Goal: Book appointment/travel/reservation

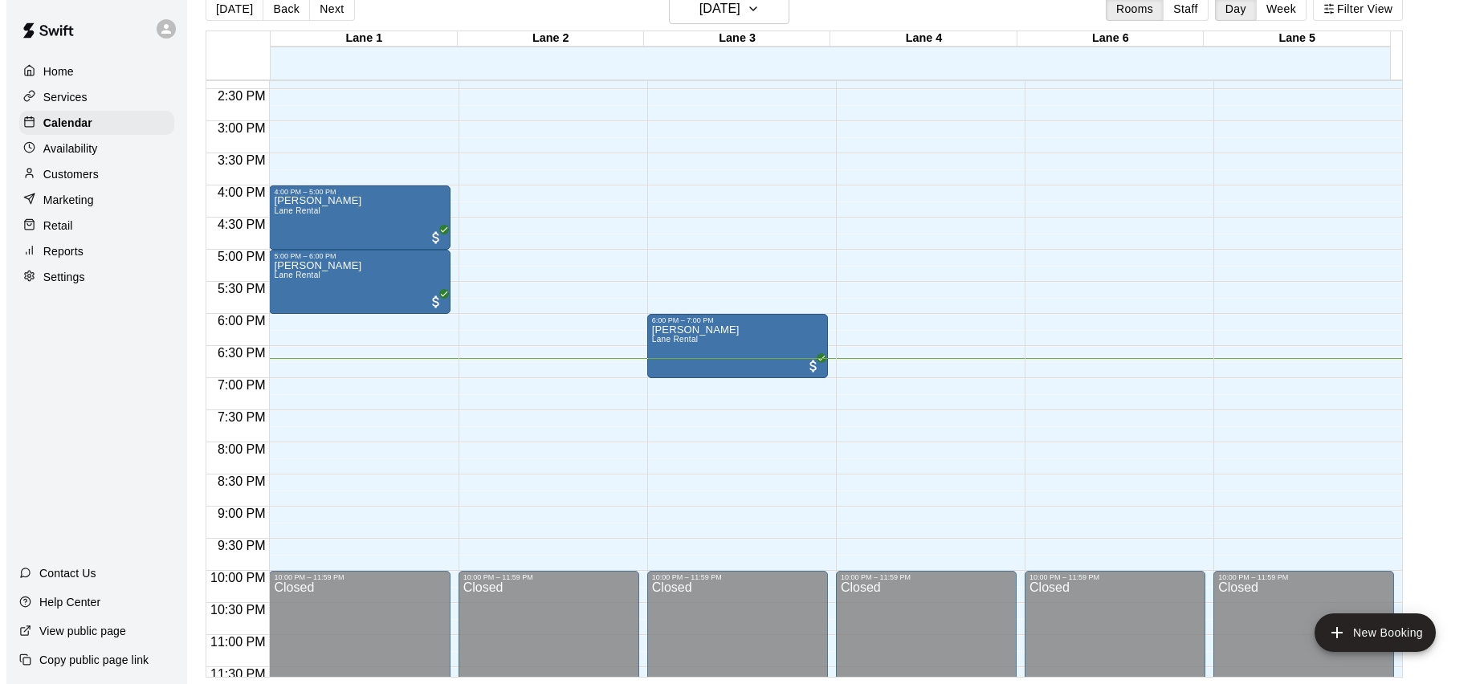
scroll to position [946, 0]
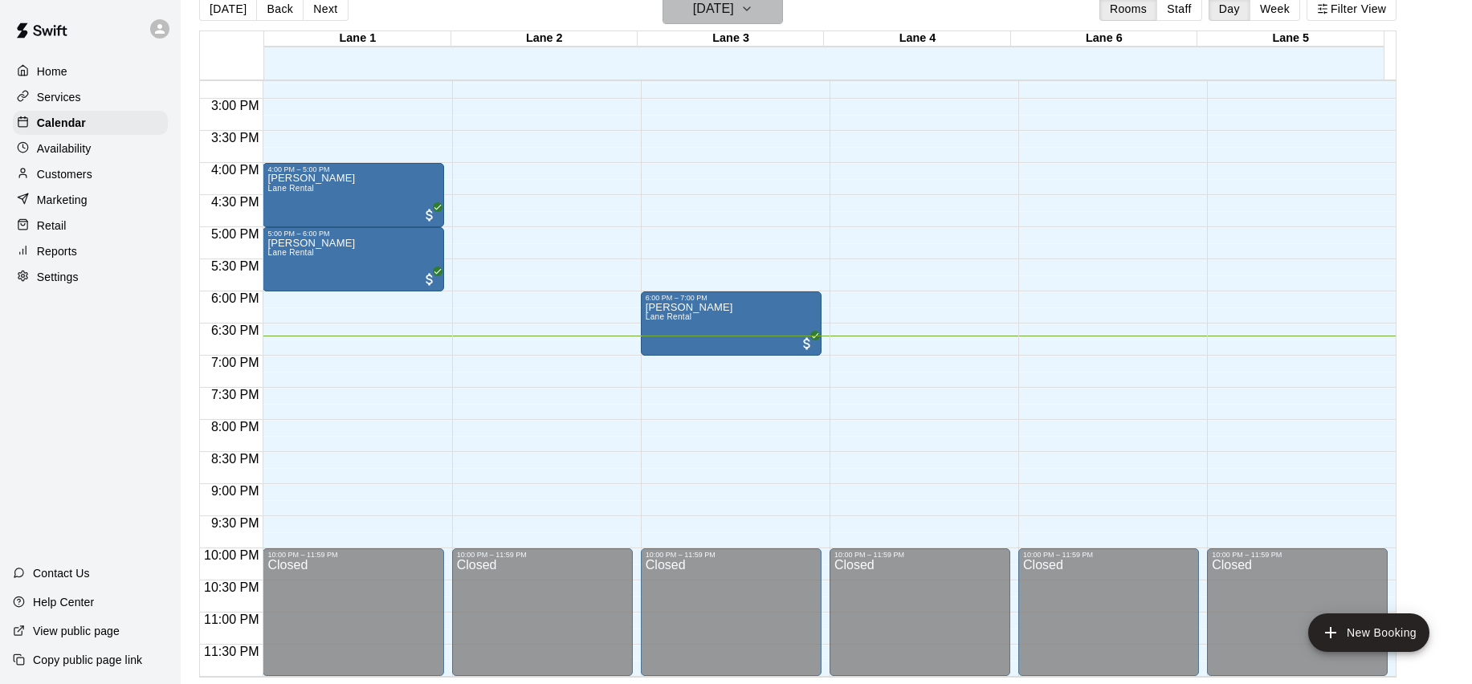
click at [753, 14] on icon "button" at bounding box center [746, 8] width 13 height 19
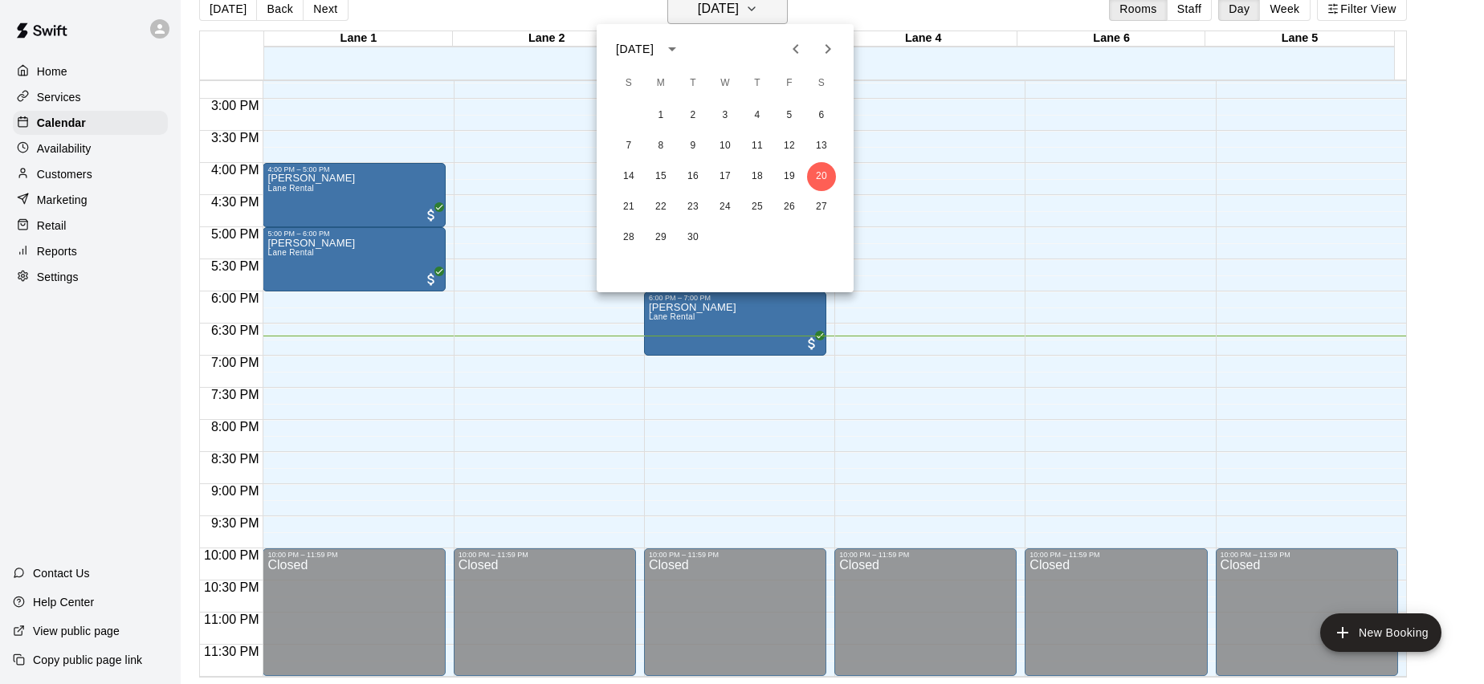
click at [774, 14] on div at bounding box center [742, 342] width 1484 height 684
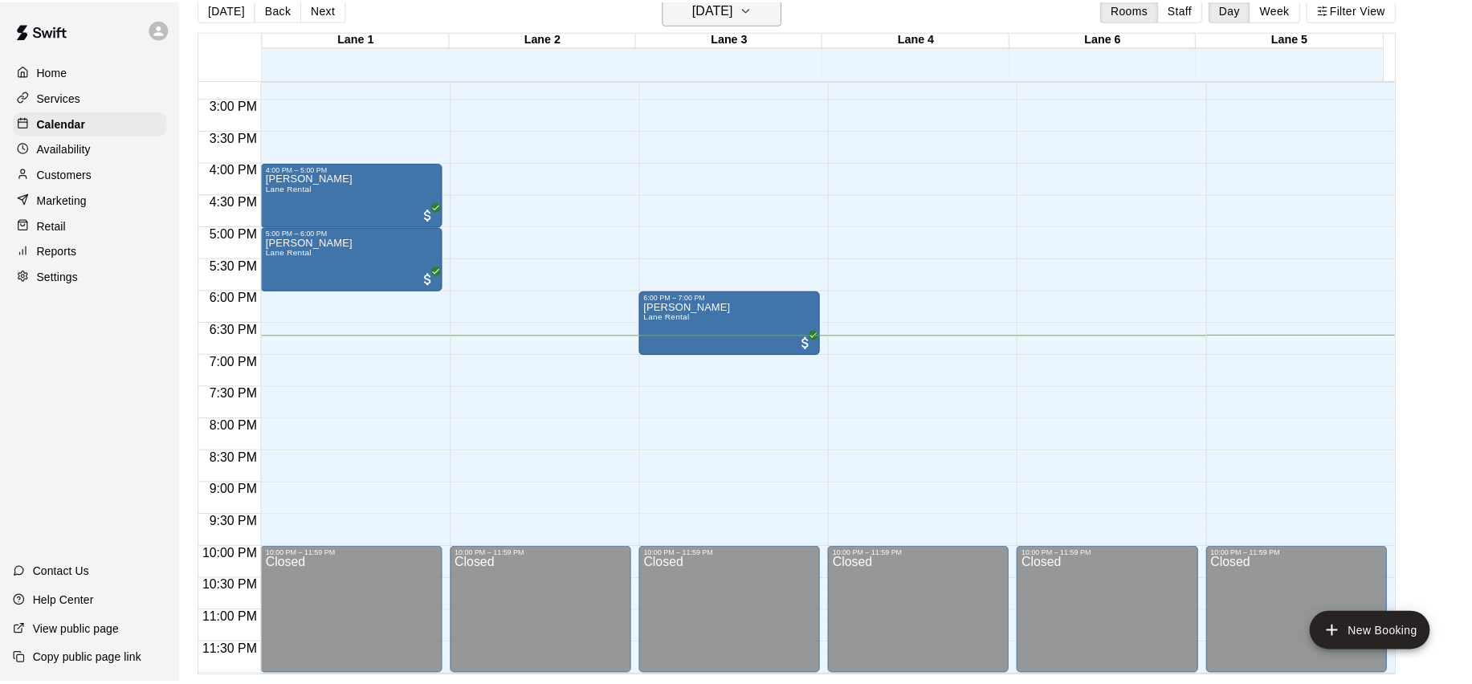
scroll to position [19, 0]
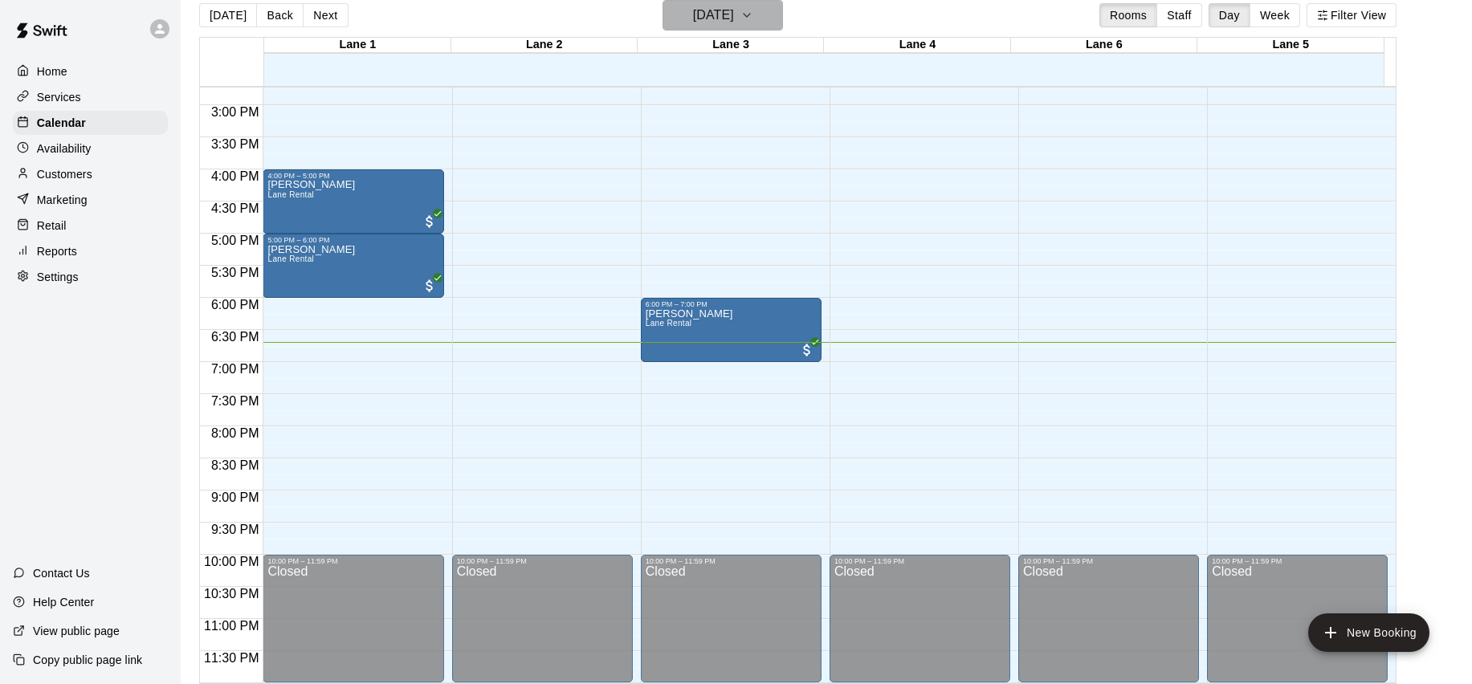
click at [750, 14] on icon "button" at bounding box center [747, 15] width 6 height 3
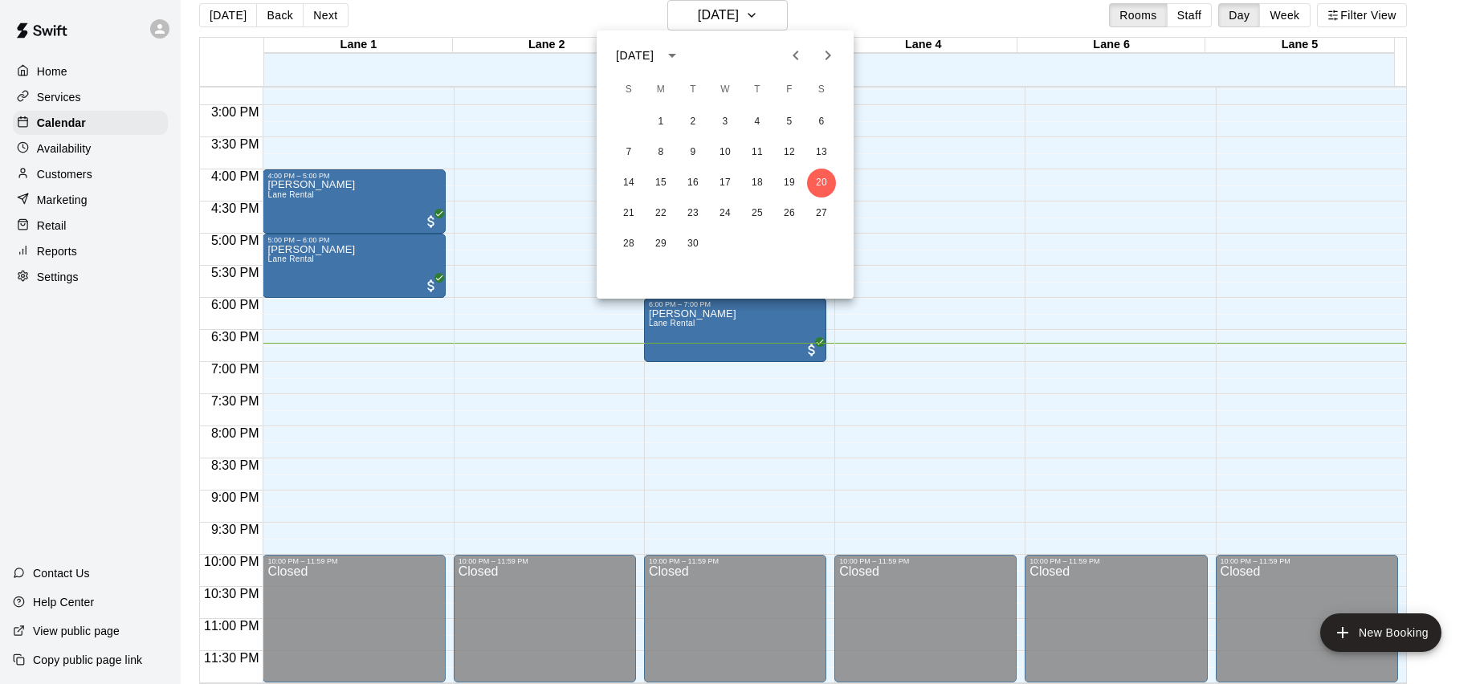
click at [774, 14] on div at bounding box center [742, 342] width 1484 height 684
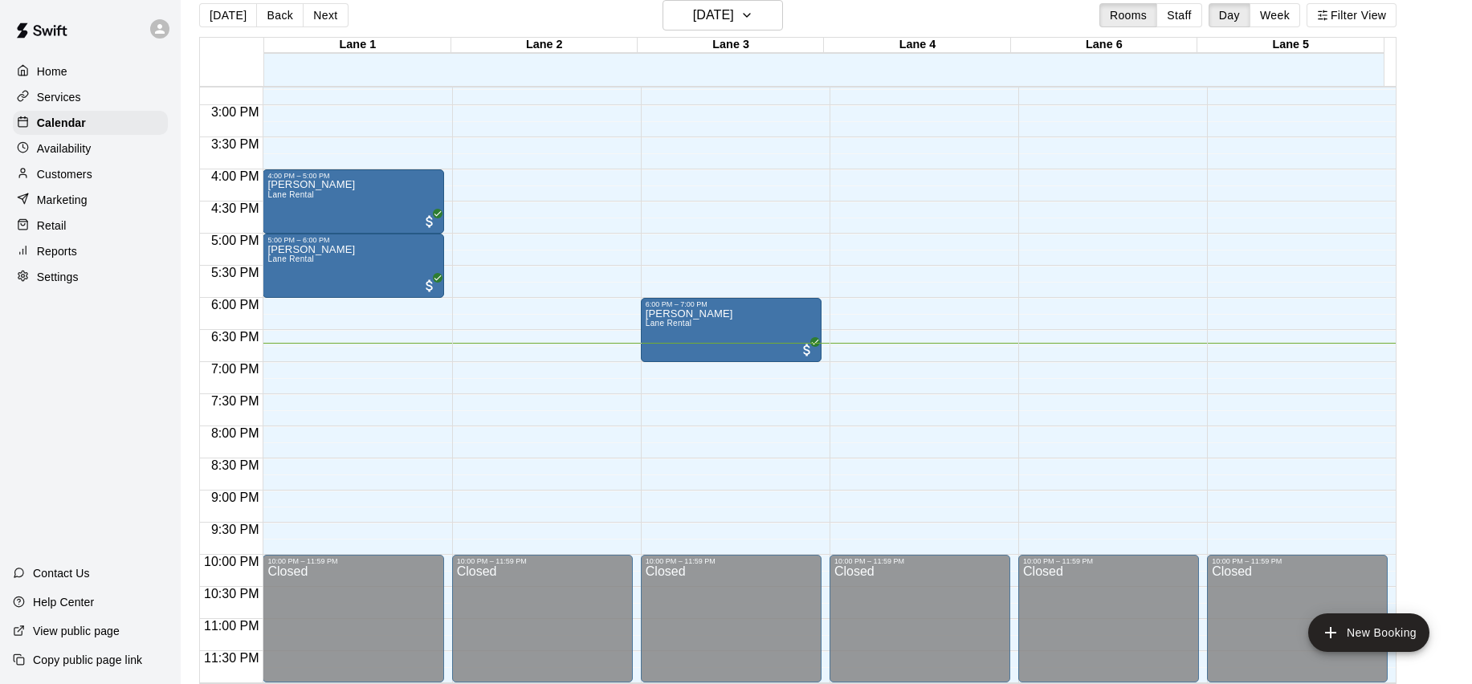
click at [848, 14] on div "[DATE] Back [DATE][DATE] Rooms Staff Day Week Filter View" at bounding box center [797, 18] width 1197 height 37
click at [753, 24] on icon "button" at bounding box center [746, 15] width 13 height 19
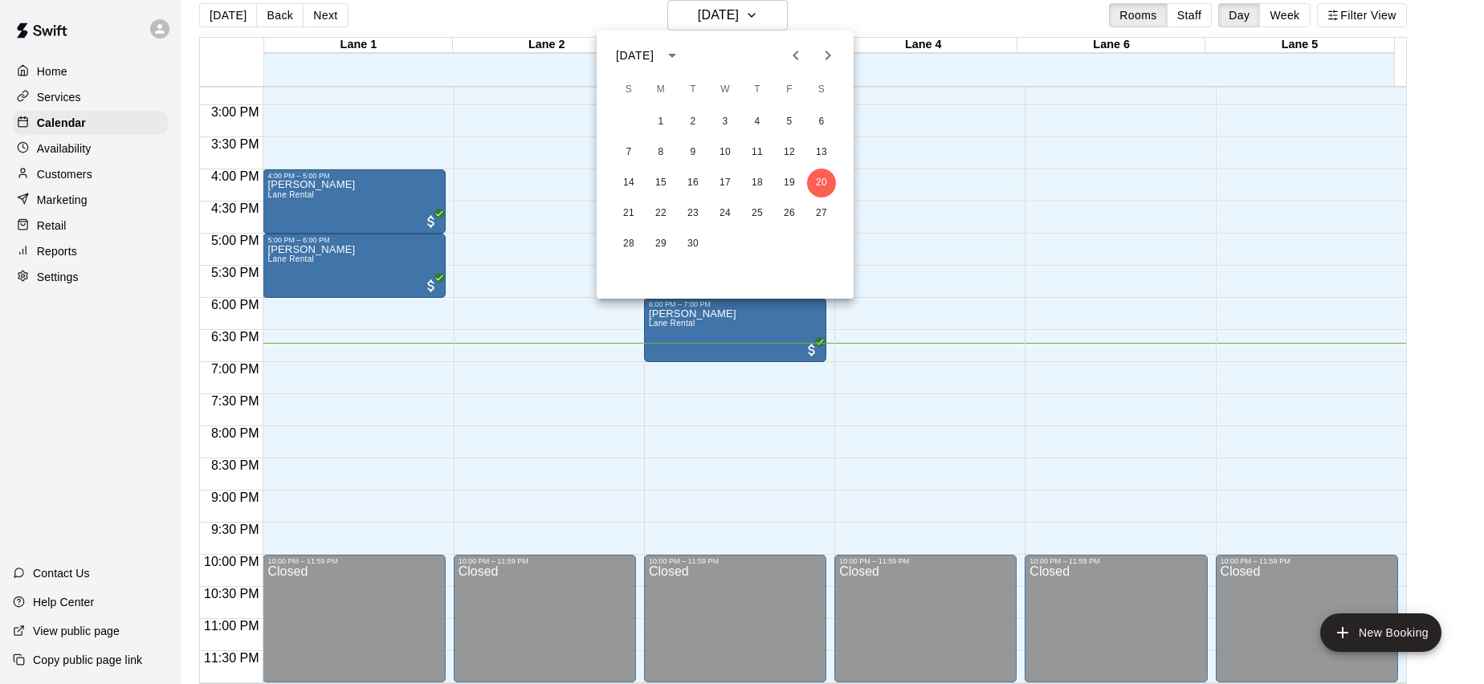
click at [821, 12] on div at bounding box center [742, 342] width 1484 height 684
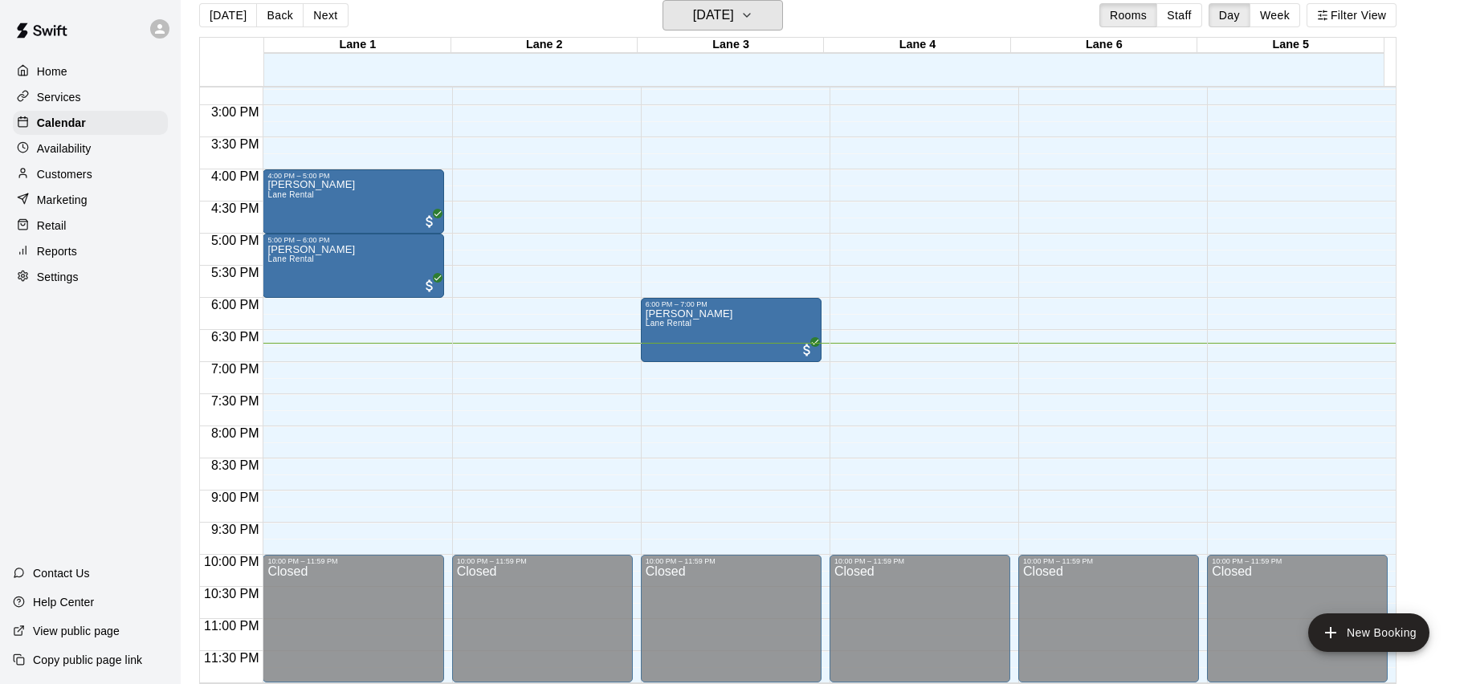
click at [753, 27] on button "[DATE]" at bounding box center [723, 15] width 120 height 31
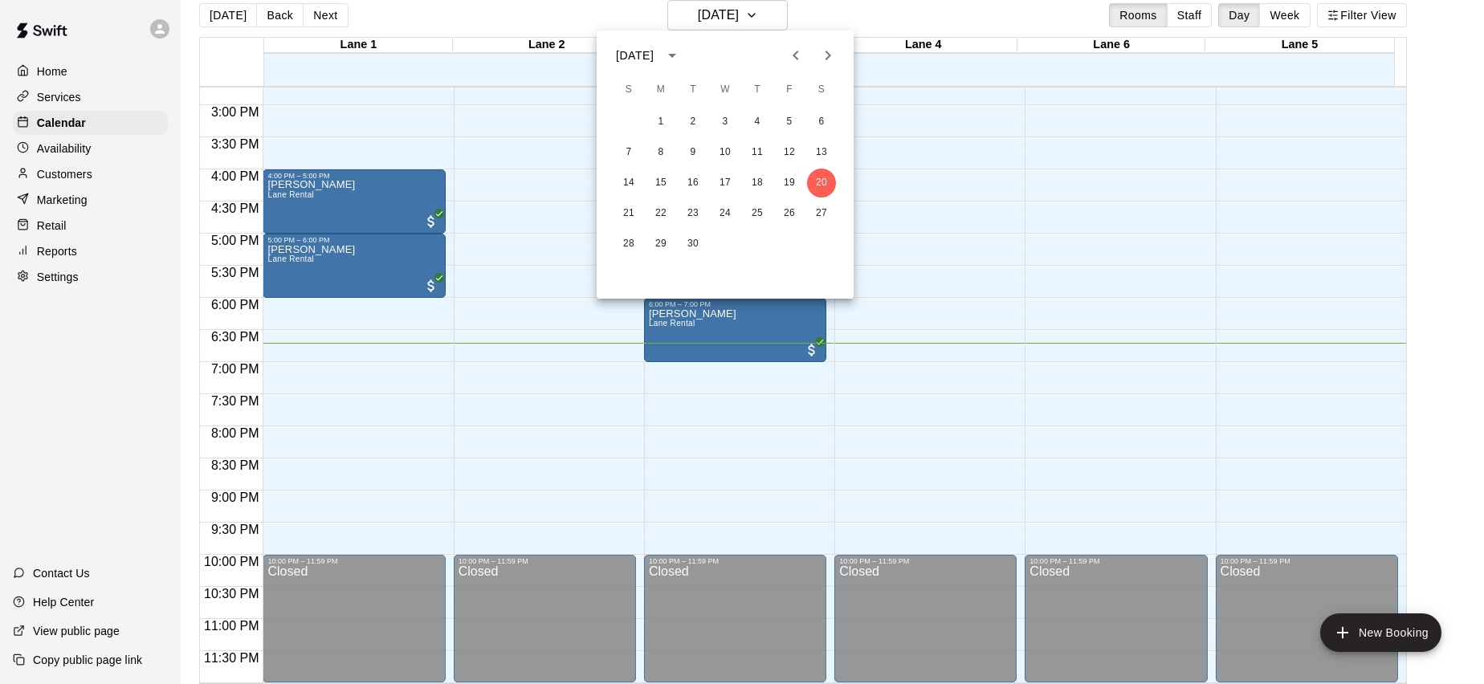
click at [817, 15] on div at bounding box center [742, 342] width 1484 height 684
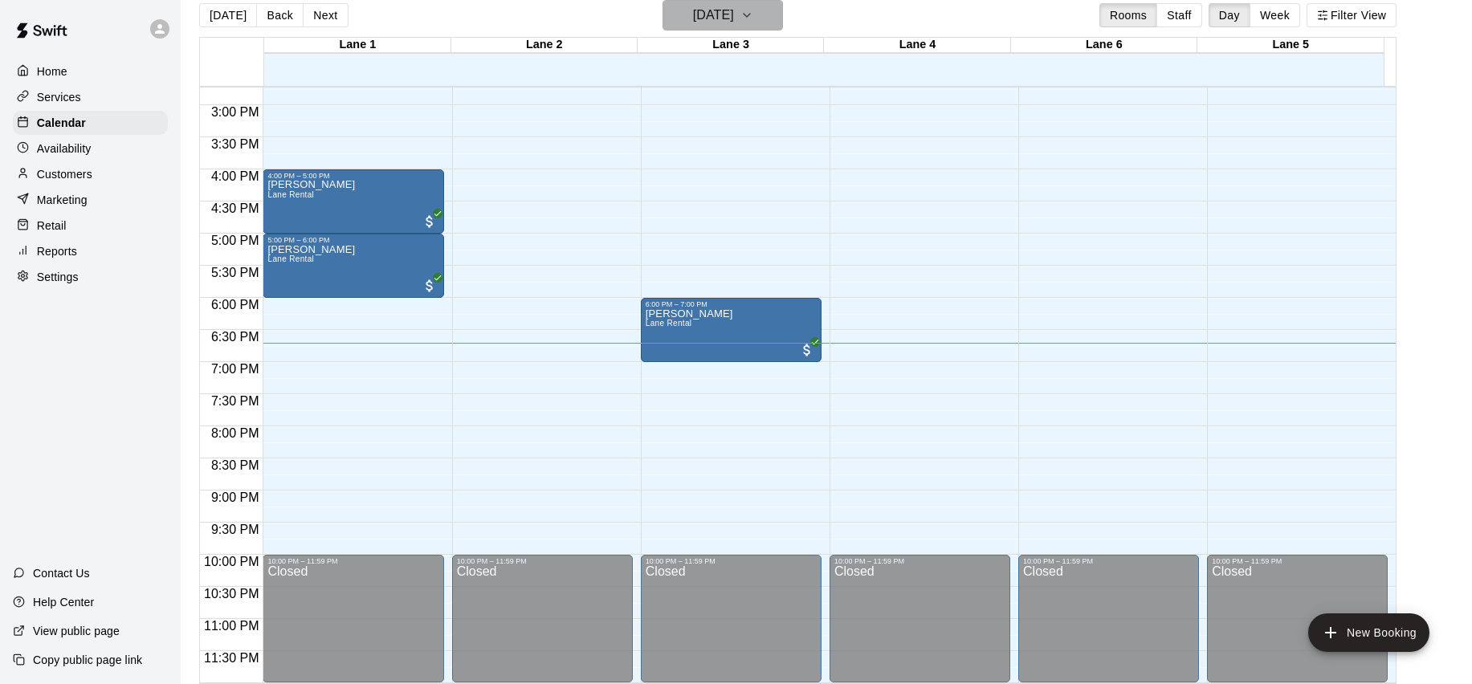
click at [753, 27] on button "[DATE]" at bounding box center [723, 15] width 120 height 31
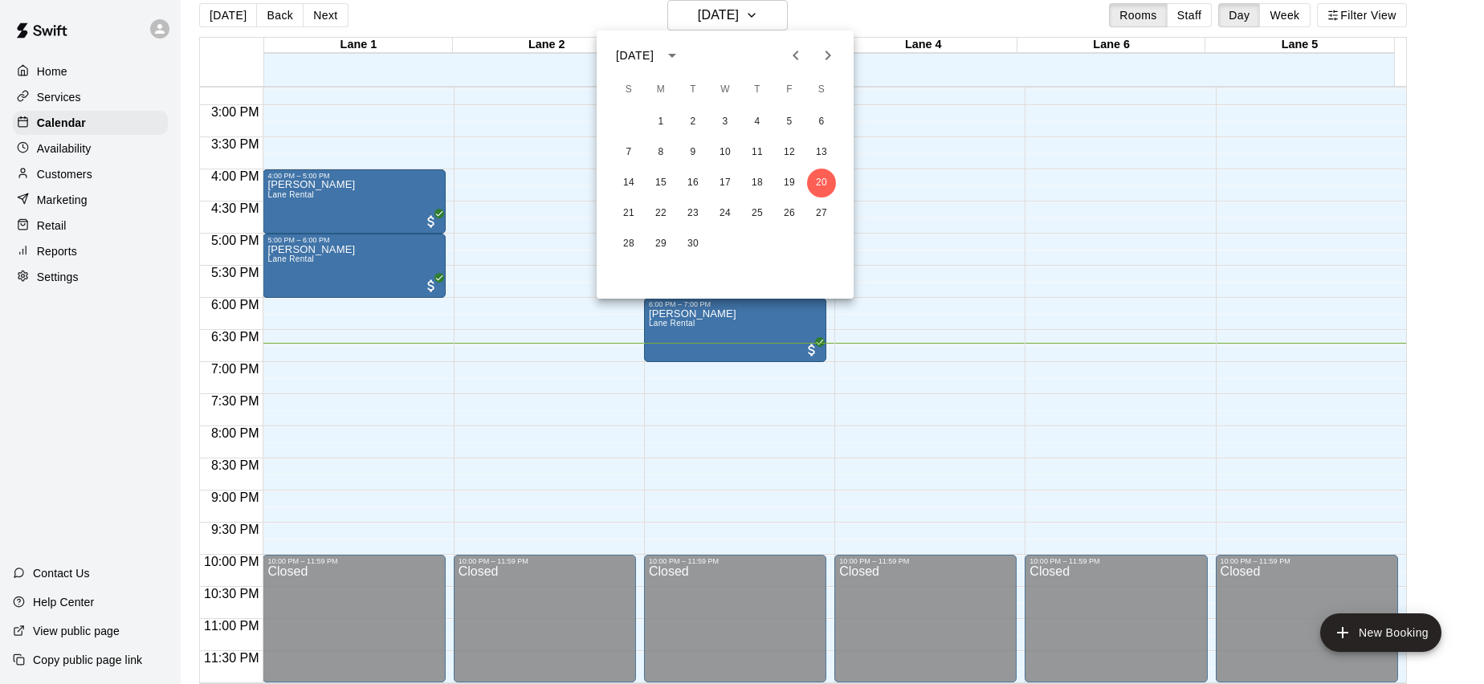
click at [832, 10] on div at bounding box center [742, 342] width 1484 height 684
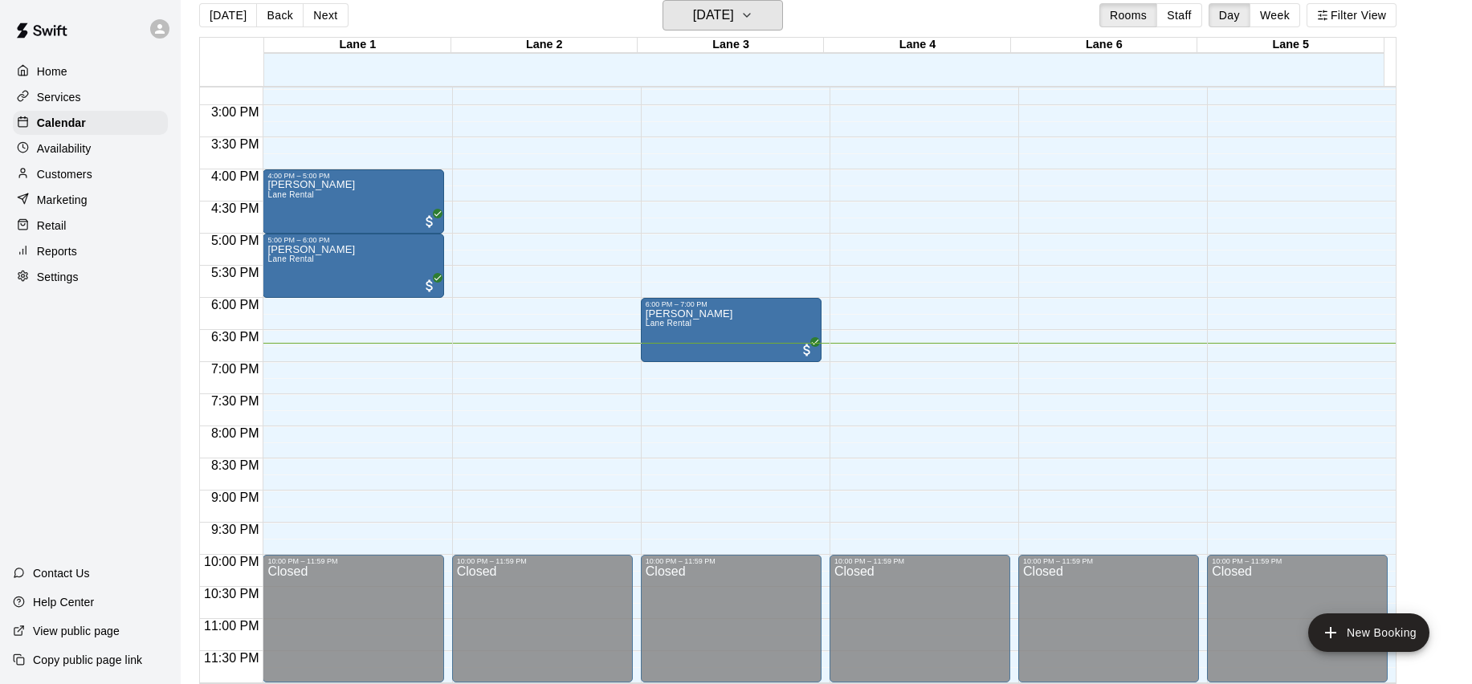
click at [783, 20] on button "[DATE]" at bounding box center [723, 15] width 120 height 31
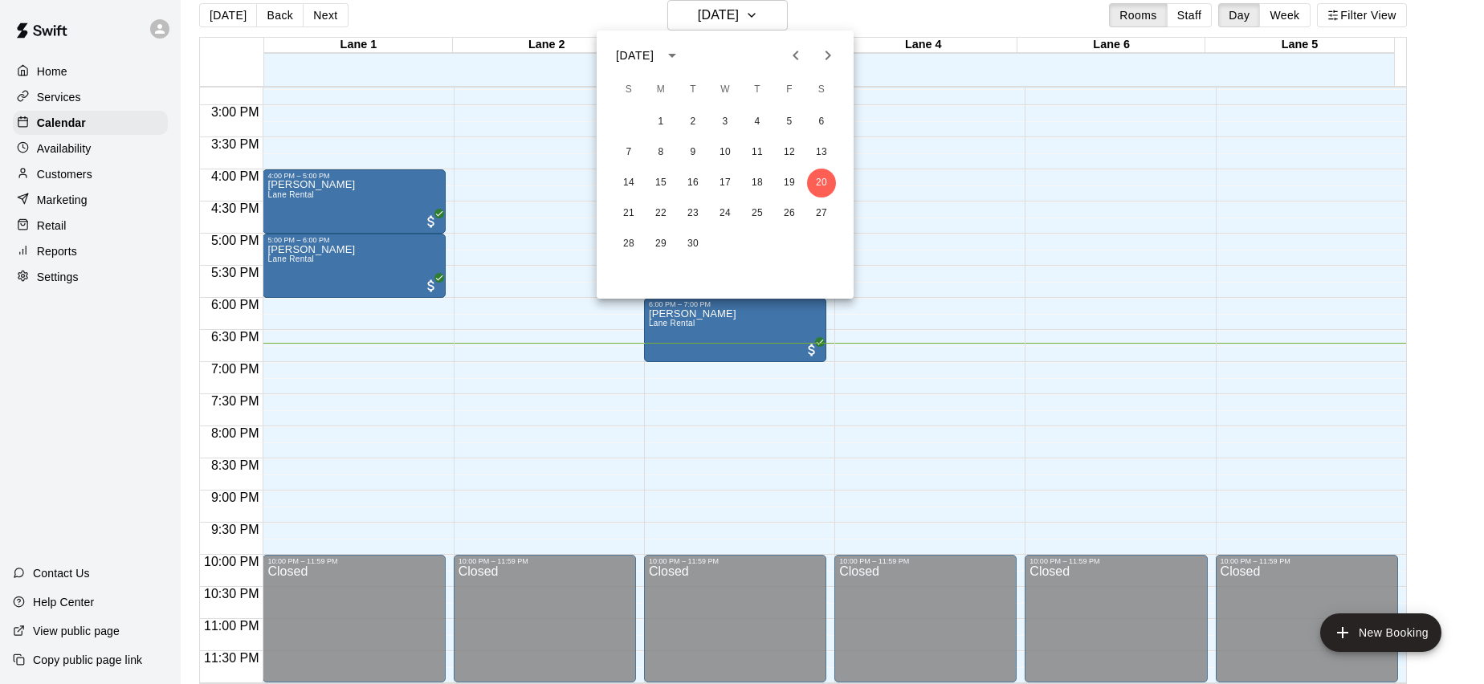
click at [837, 16] on div at bounding box center [742, 342] width 1484 height 684
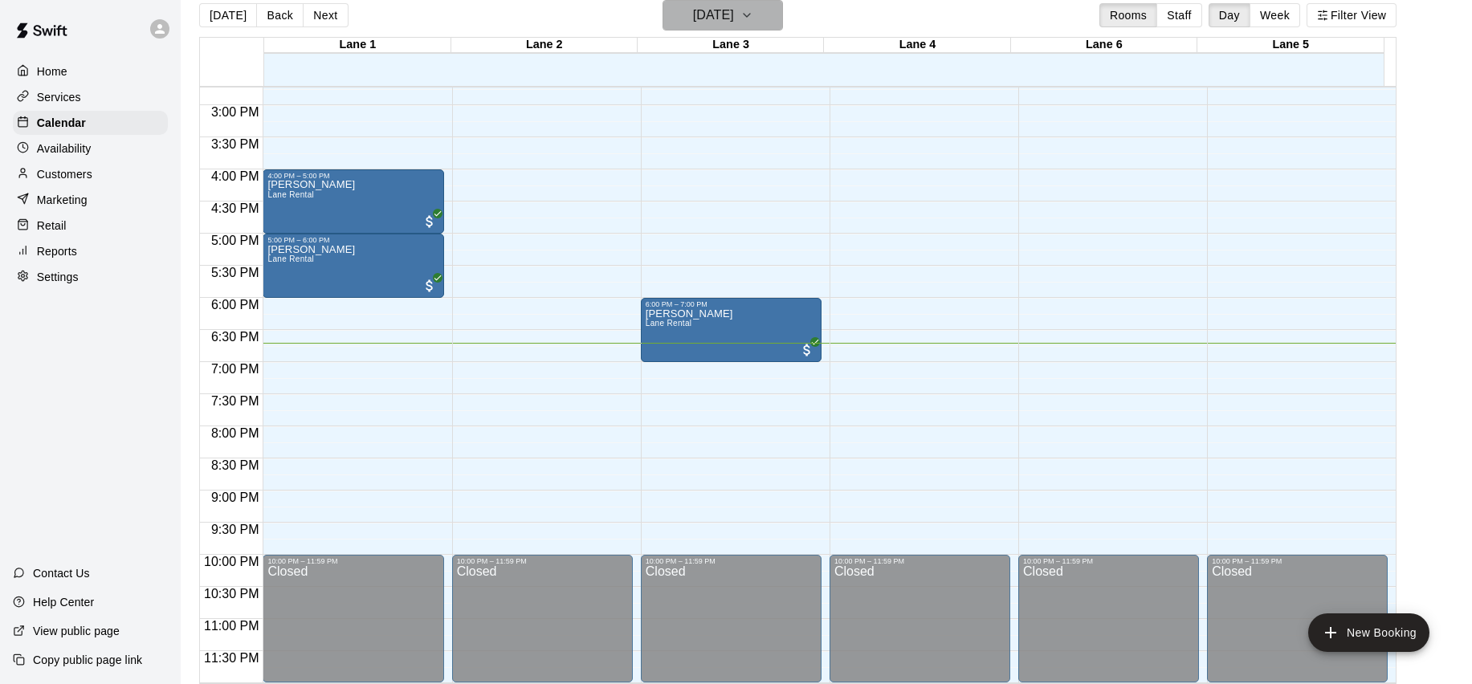
click at [753, 24] on icon "button" at bounding box center [746, 15] width 13 height 19
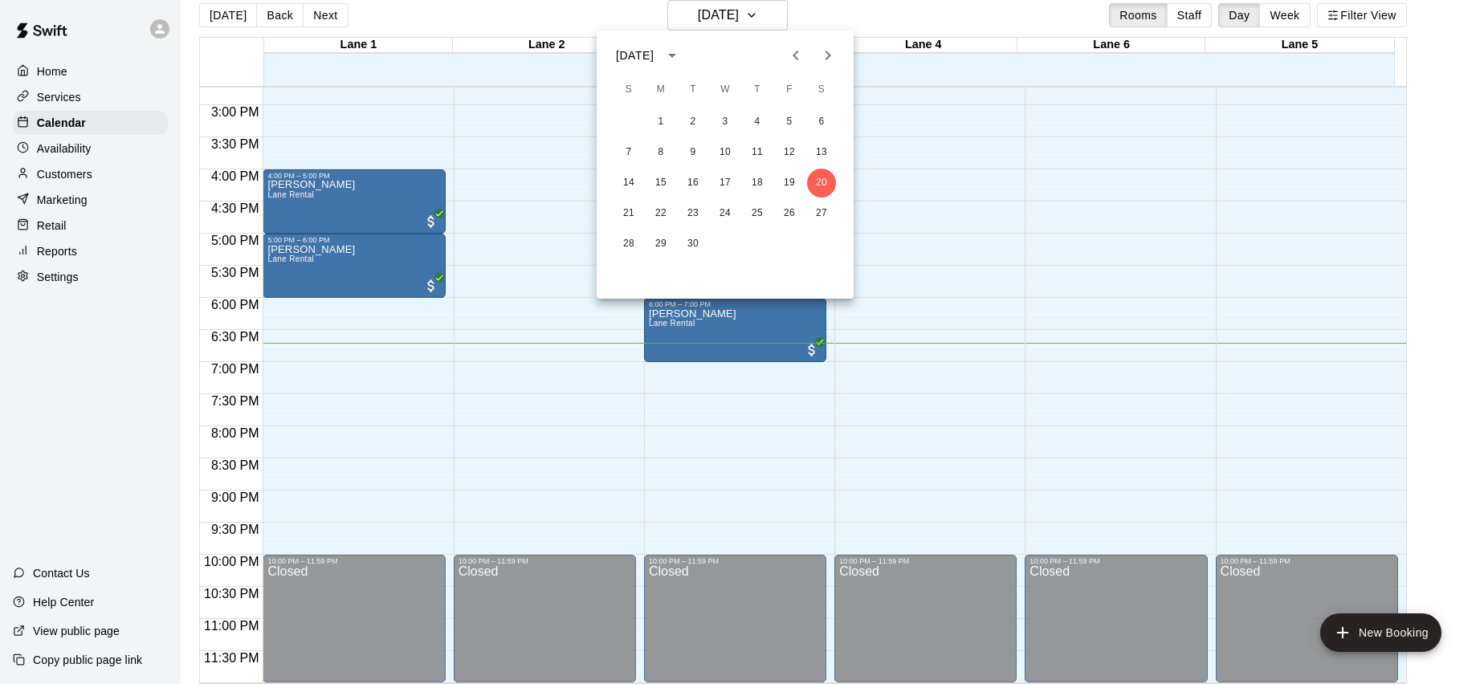
click at [843, 18] on div at bounding box center [742, 342] width 1484 height 684
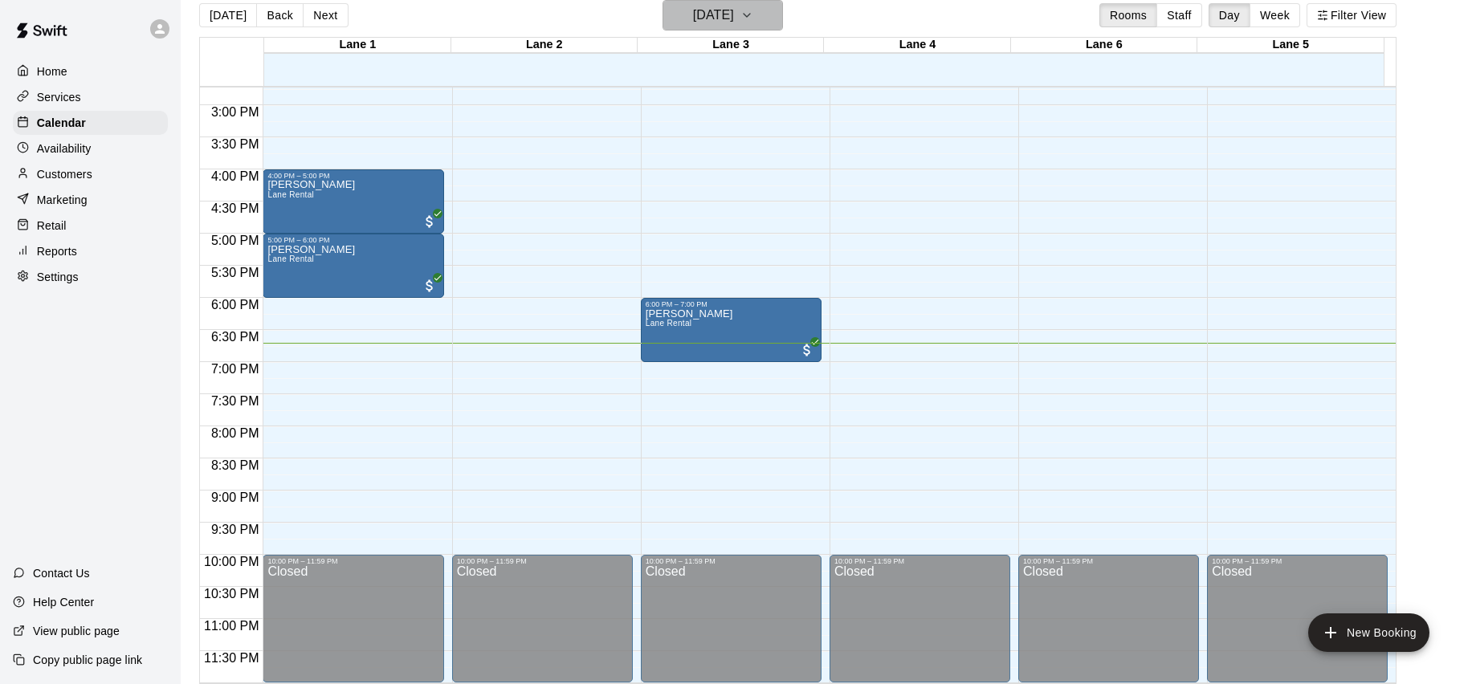
click at [783, 18] on button "[DATE]" at bounding box center [723, 15] width 120 height 31
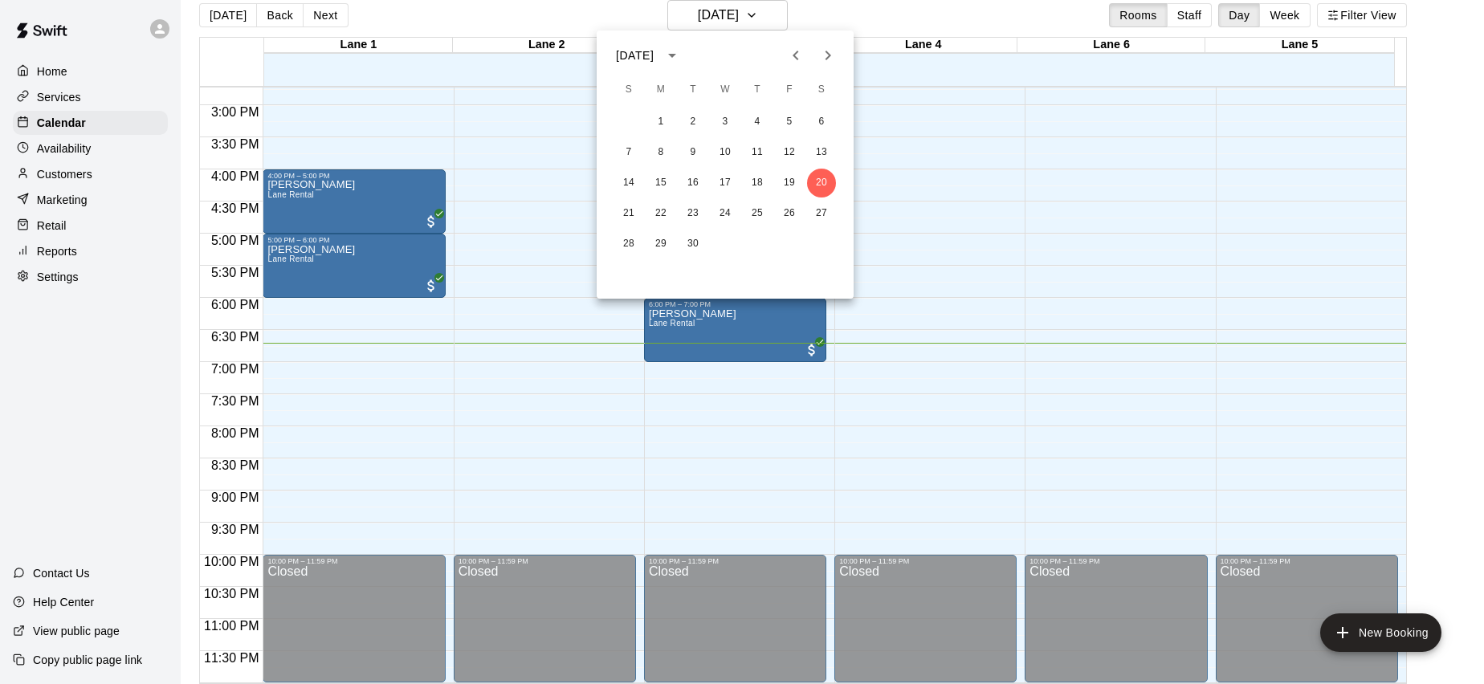
click at [796, 15] on div at bounding box center [742, 342] width 1484 height 684
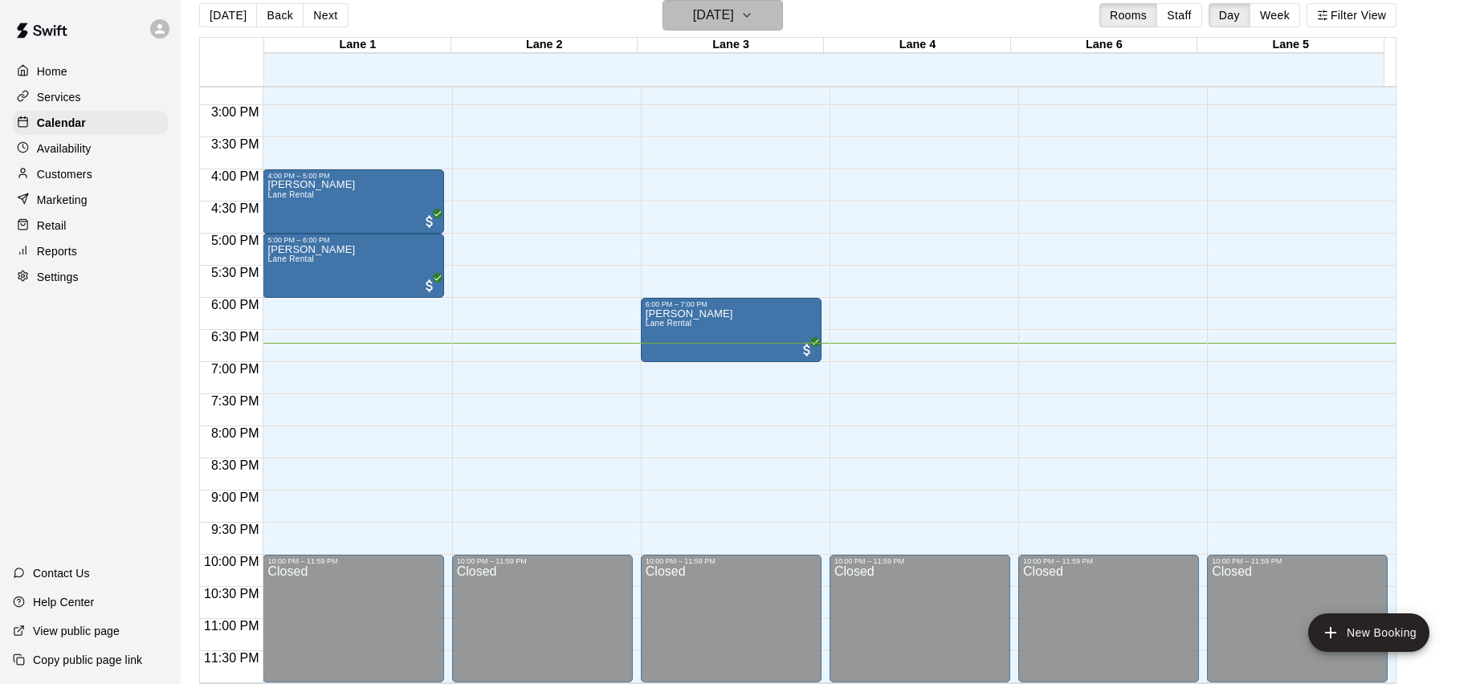
click at [769, 22] on button "[DATE]" at bounding box center [723, 15] width 120 height 31
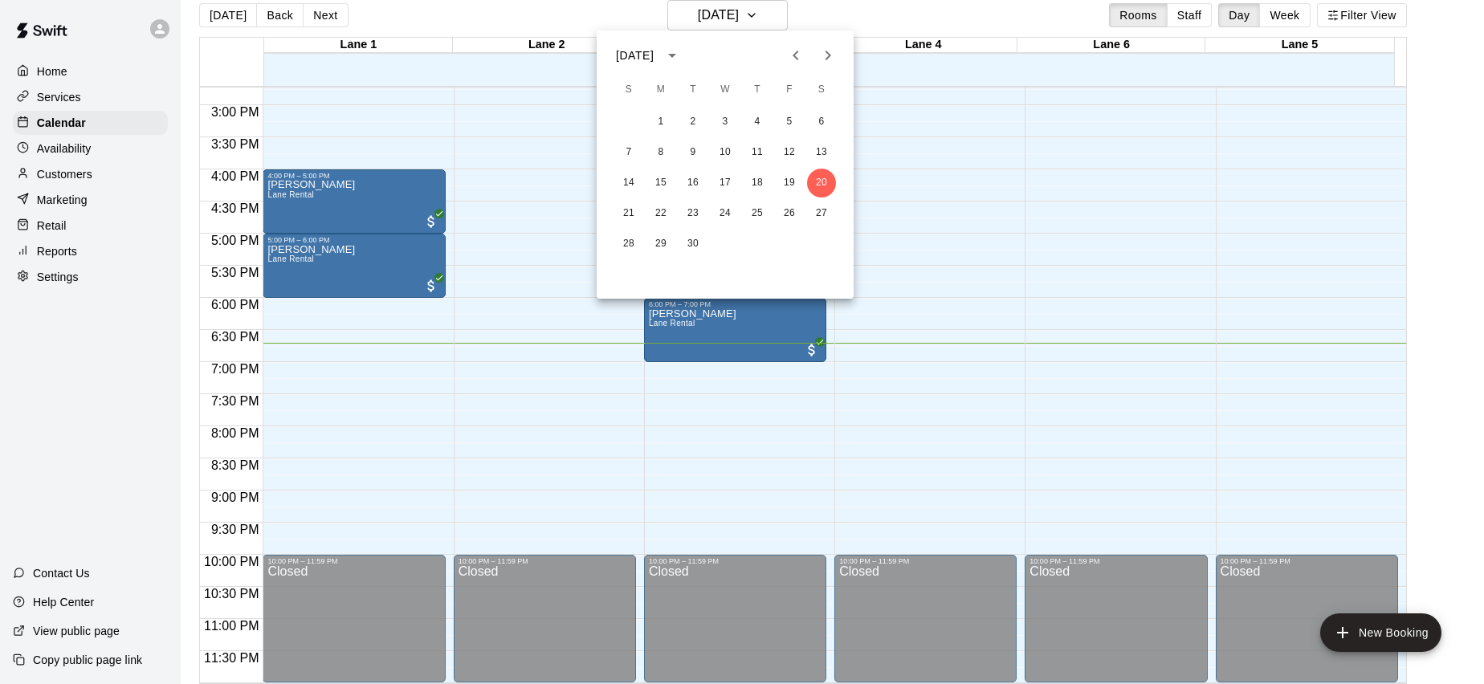
click at [836, 16] on div at bounding box center [742, 342] width 1484 height 684
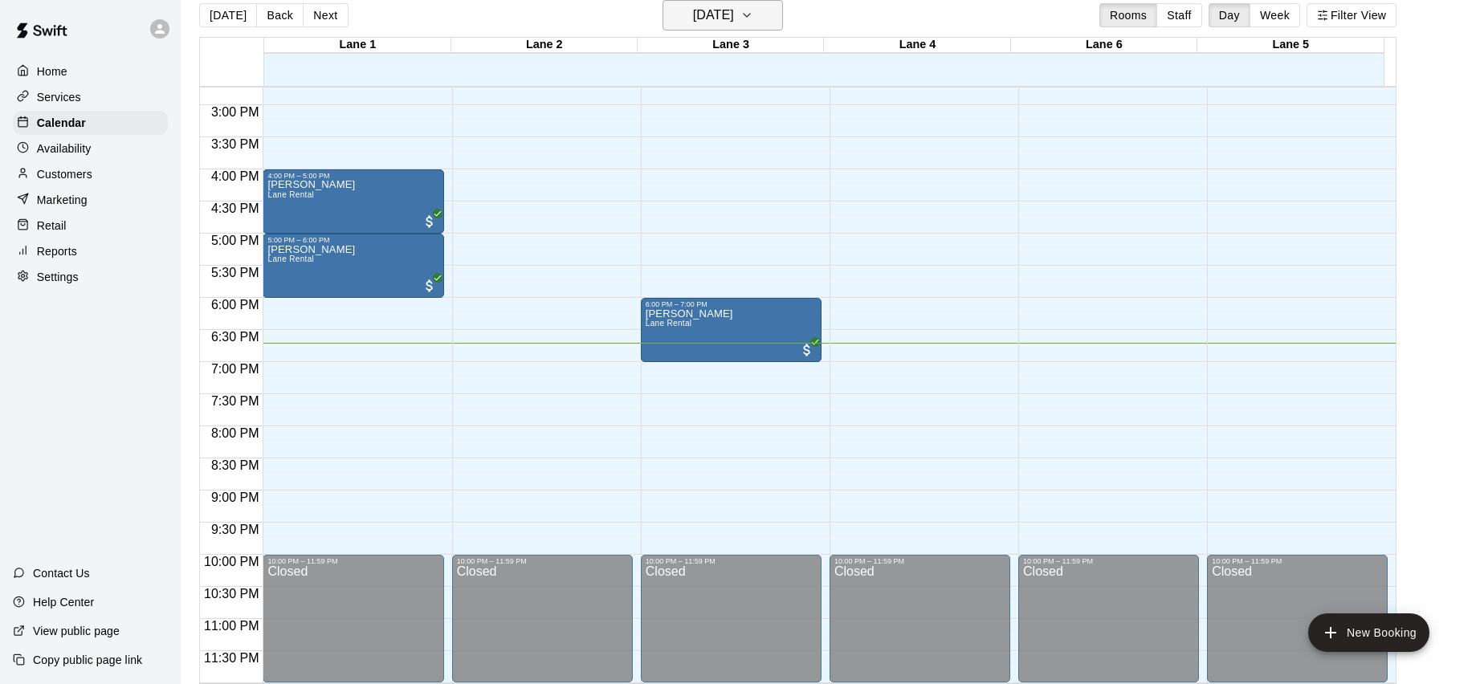
click at [783, 18] on button "[DATE]" at bounding box center [723, 15] width 120 height 31
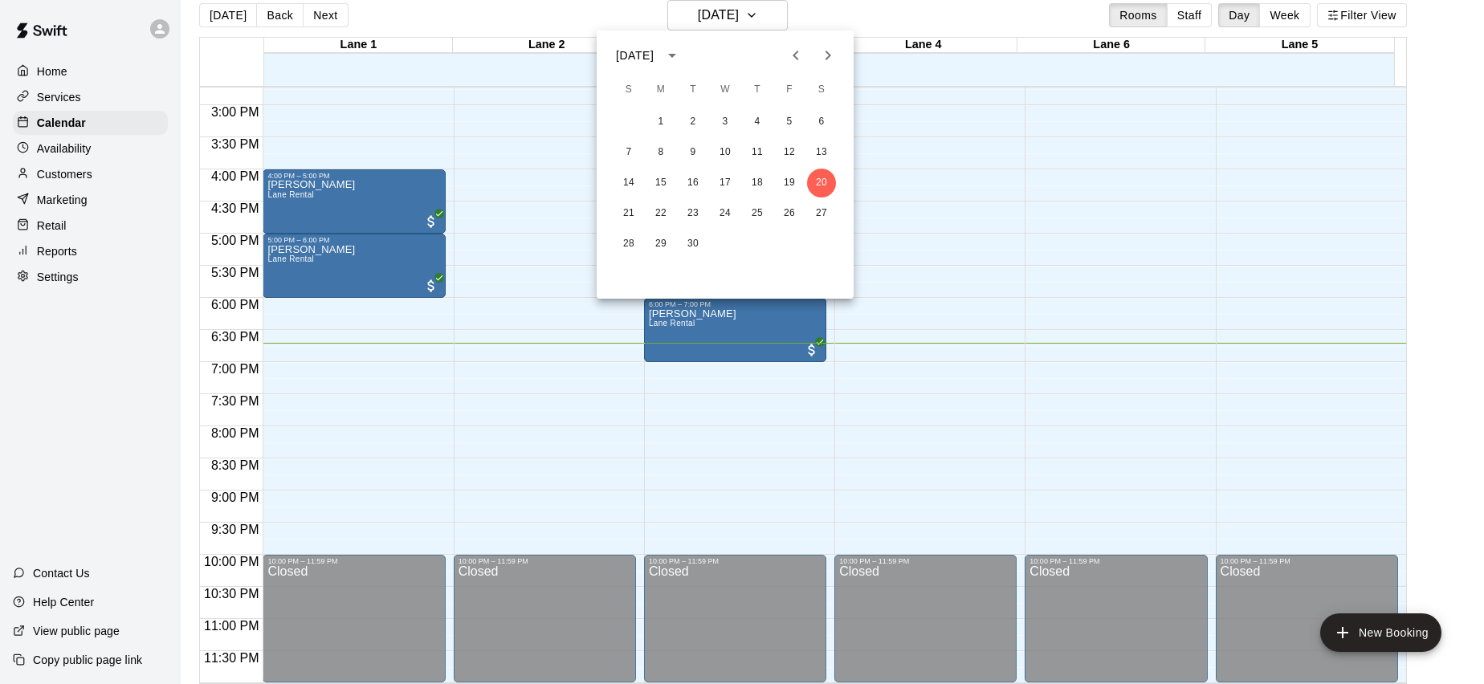
click at [826, 11] on div at bounding box center [742, 342] width 1484 height 684
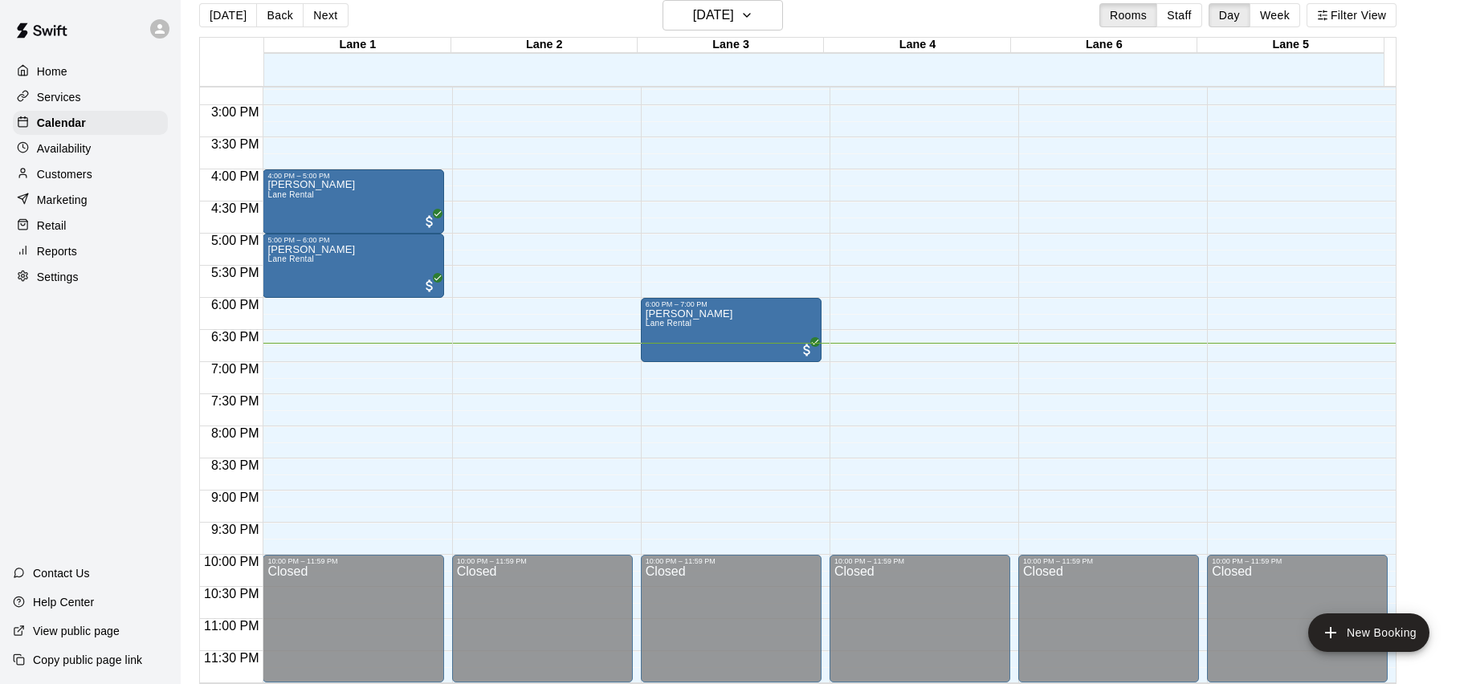
click at [796, 22] on div "[DATE] Back [DATE][DATE] Rooms Staff Day Week Filter View" at bounding box center [797, 18] width 1197 height 37
click at [753, 23] on icon "button" at bounding box center [746, 15] width 13 height 19
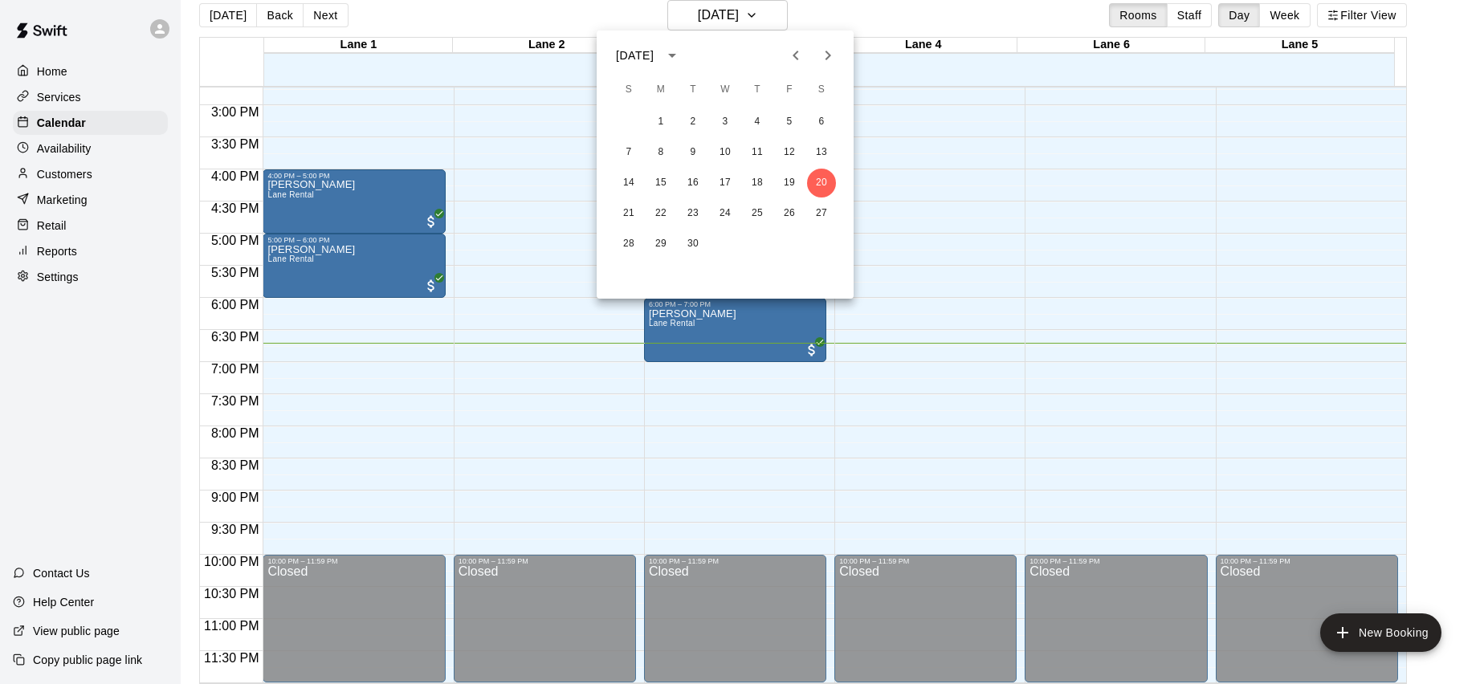
click at [1162, 18] on div at bounding box center [742, 342] width 1484 height 684
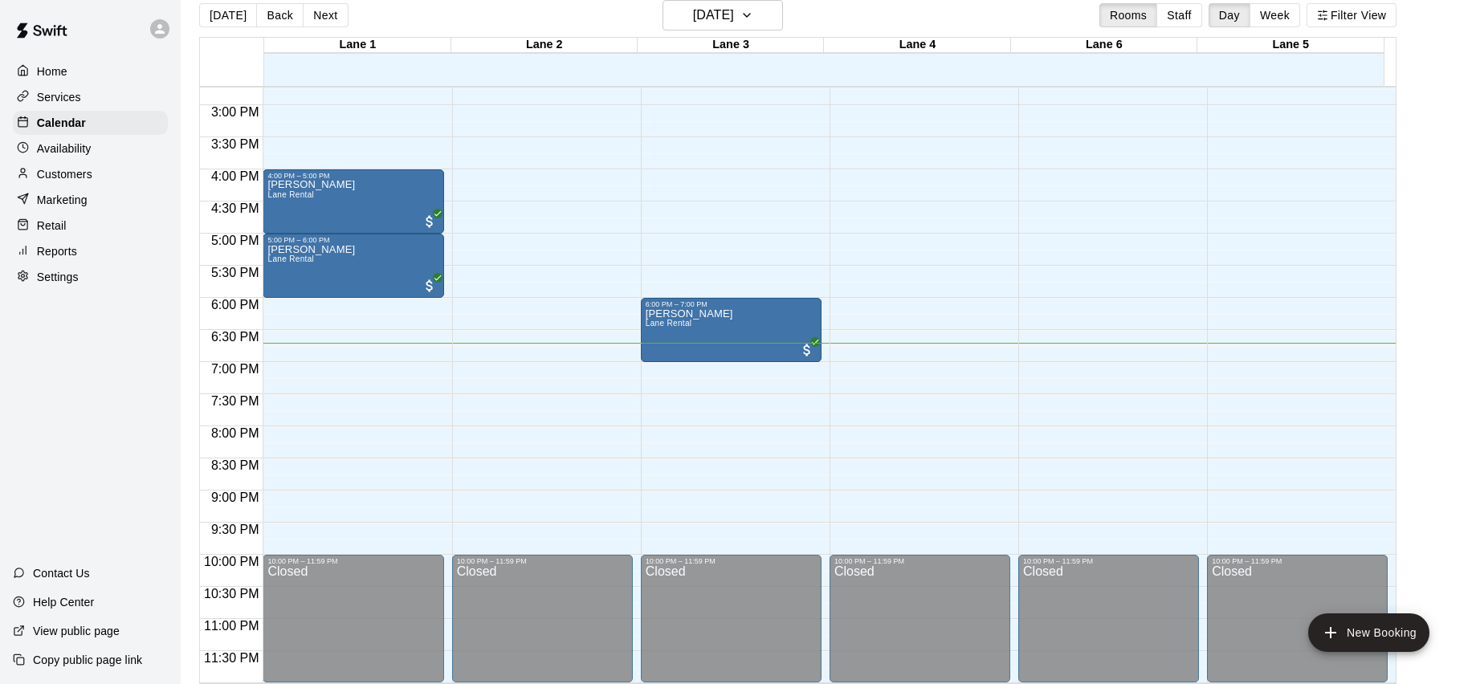
click at [1191, 17] on button "Staff" at bounding box center [1180, 15] width 46 height 24
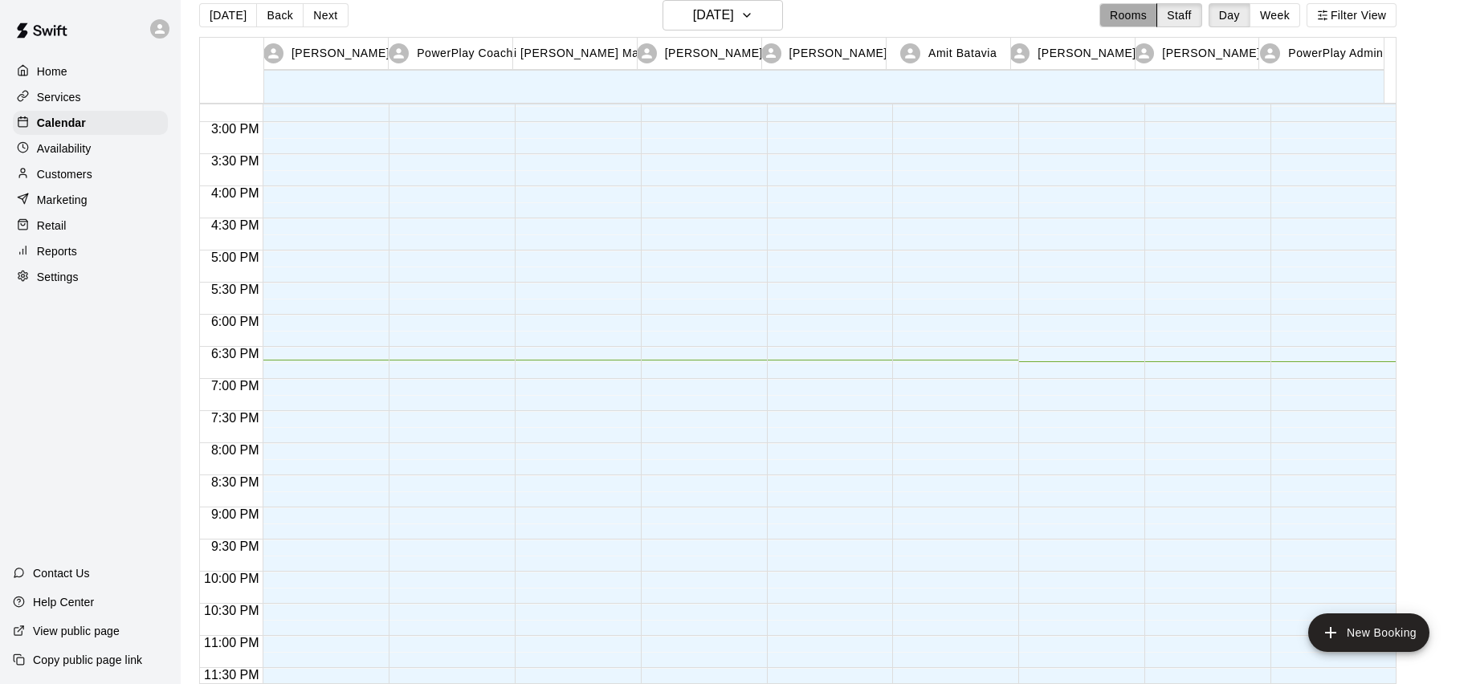
click at [1124, 20] on button "Rooms" at bounding box center [1128, 15] width 58 height 24
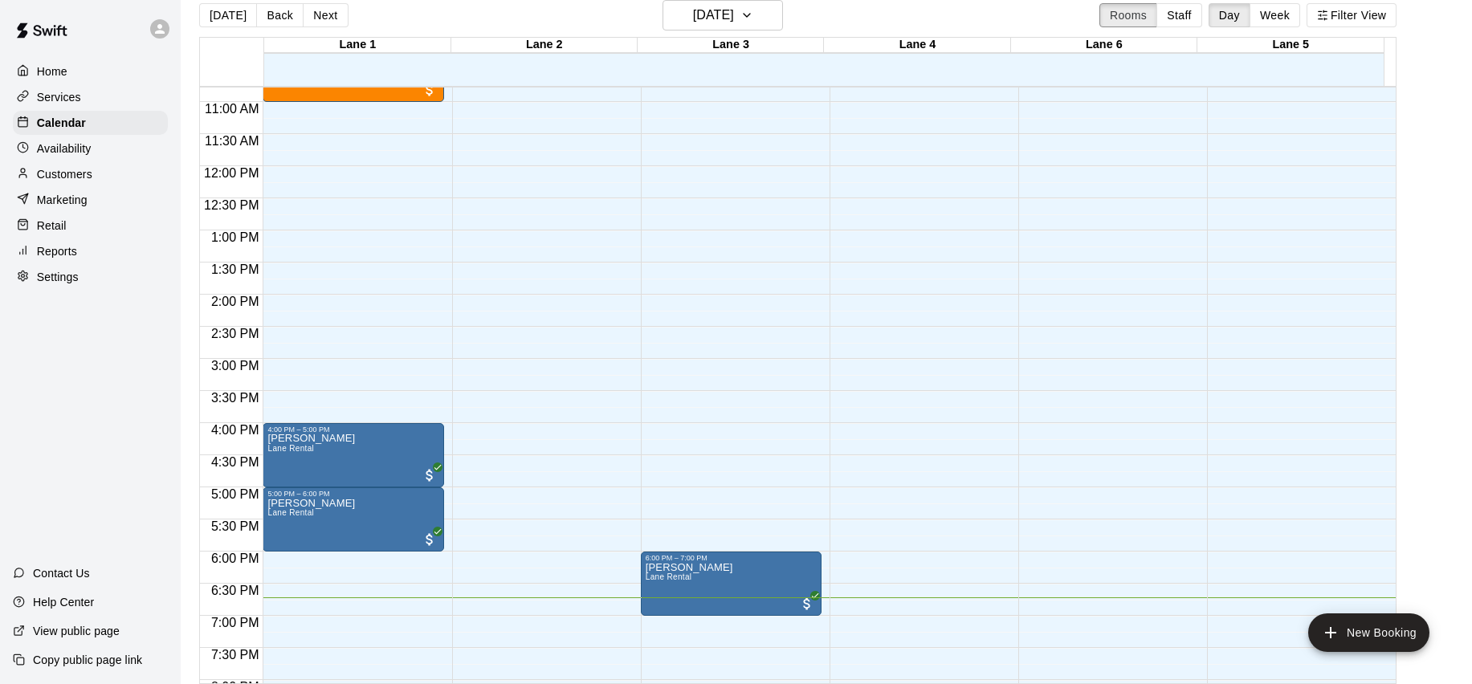
scroll to position [726, 0]
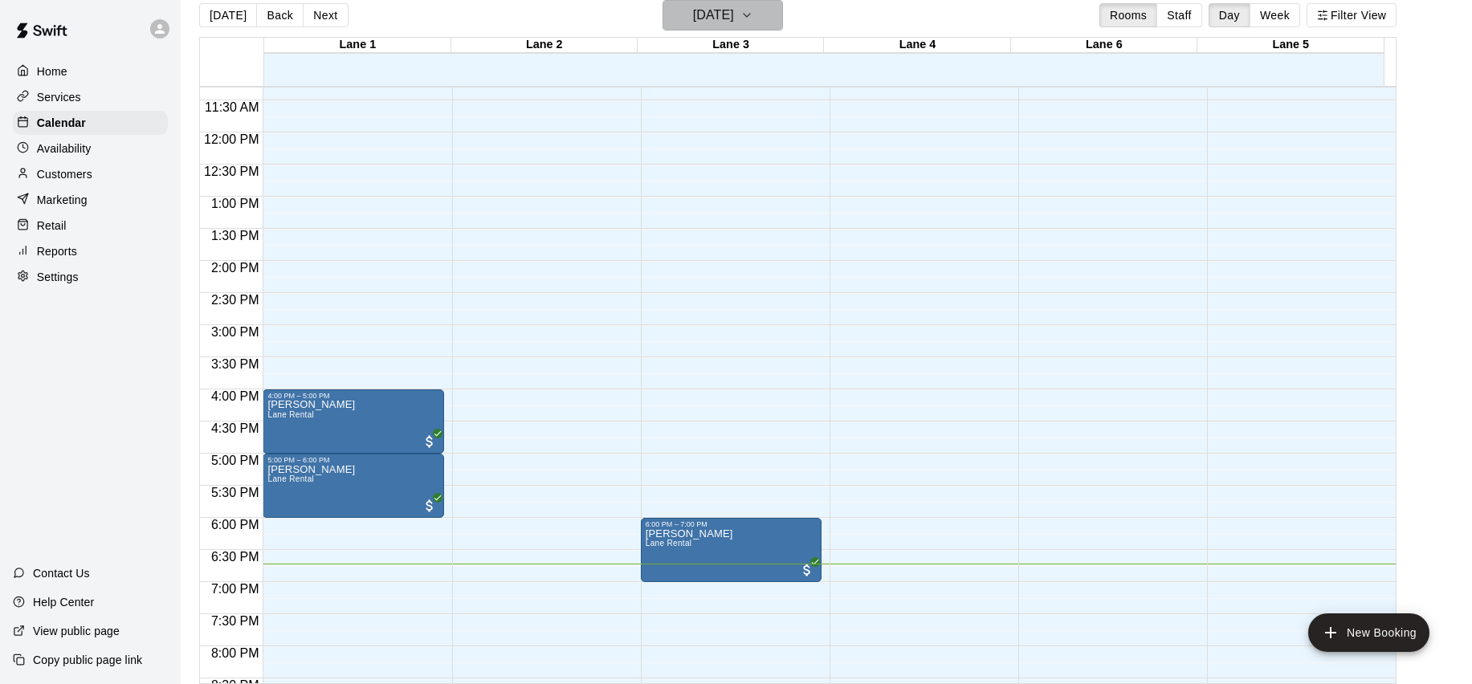
click at [753, 18] on icon "button" at bounding box center [746, 15] width 13 height 19
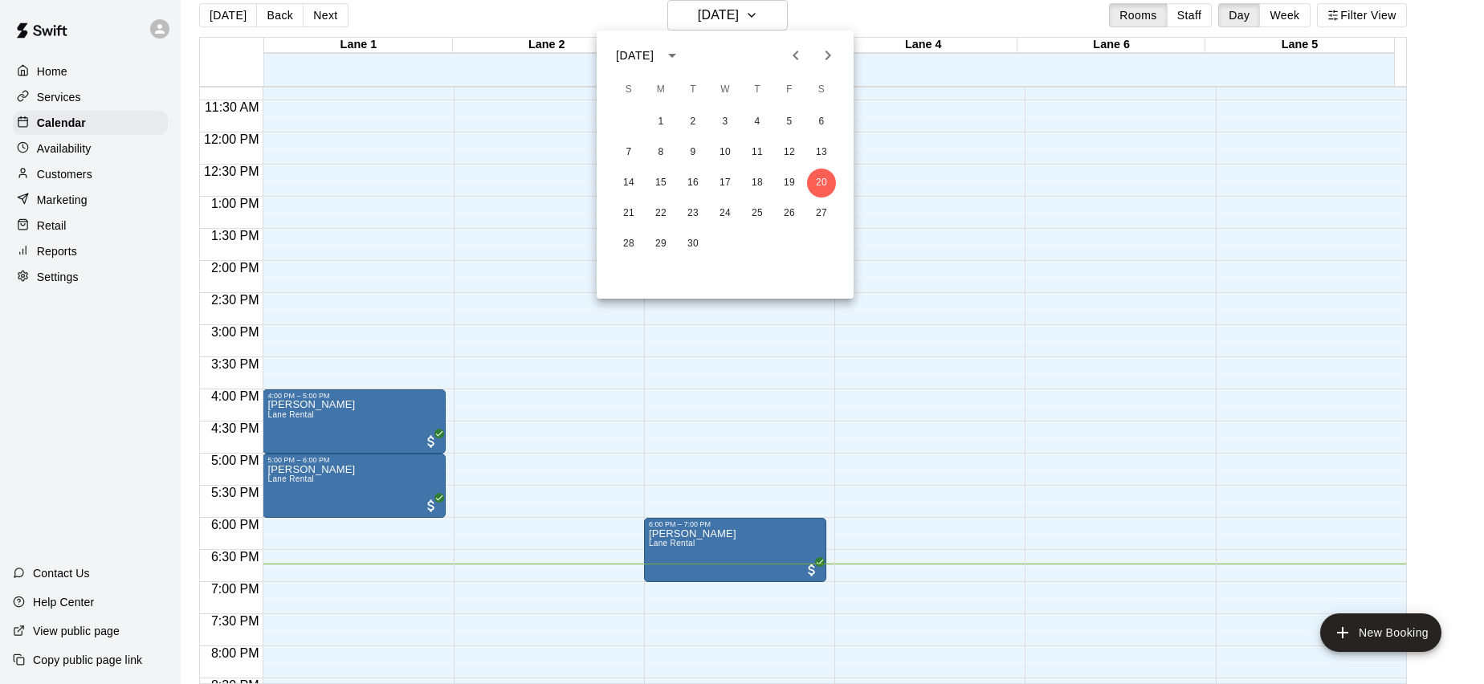
click at [779, 18] on div at bounding box center [742, 342] width 1484 height 684
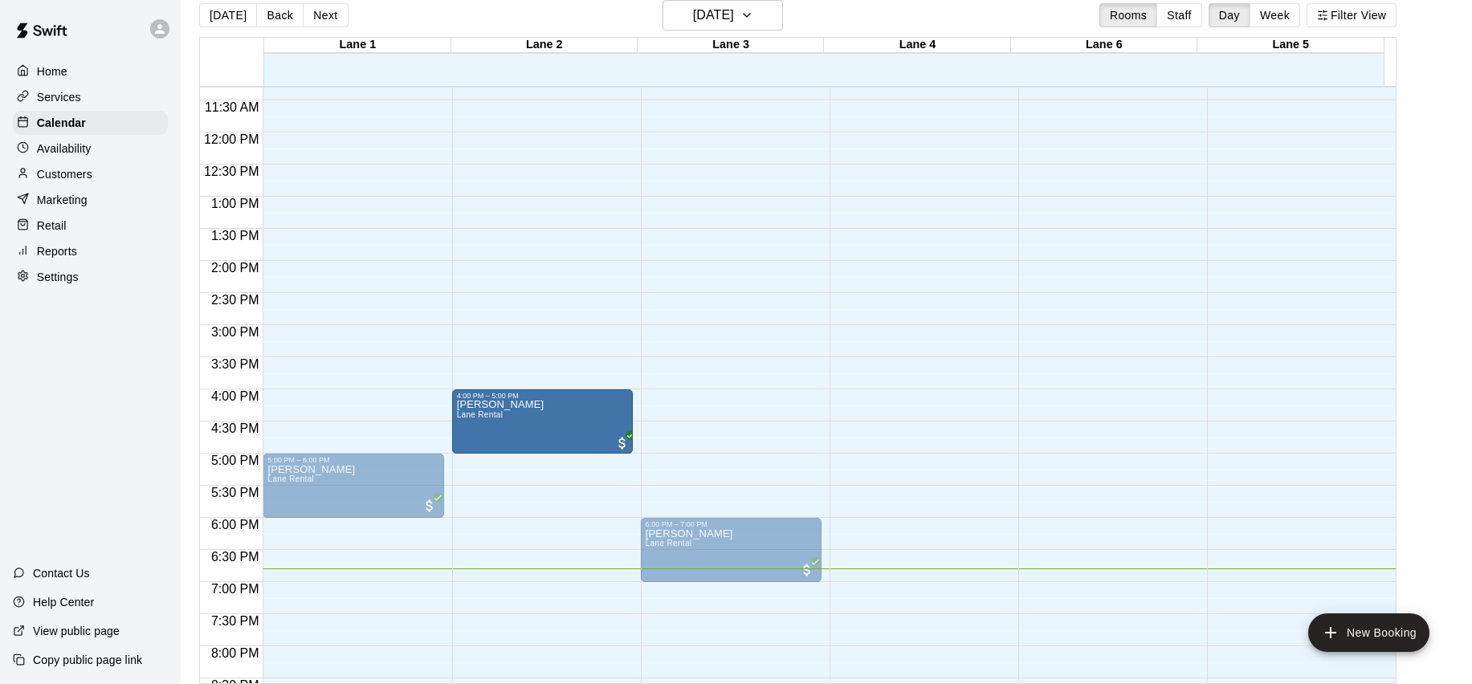
drag, startPoint x: 308, startPoint y: 420, endPoint x: 504, endPoint y: 429, distance: 196.2
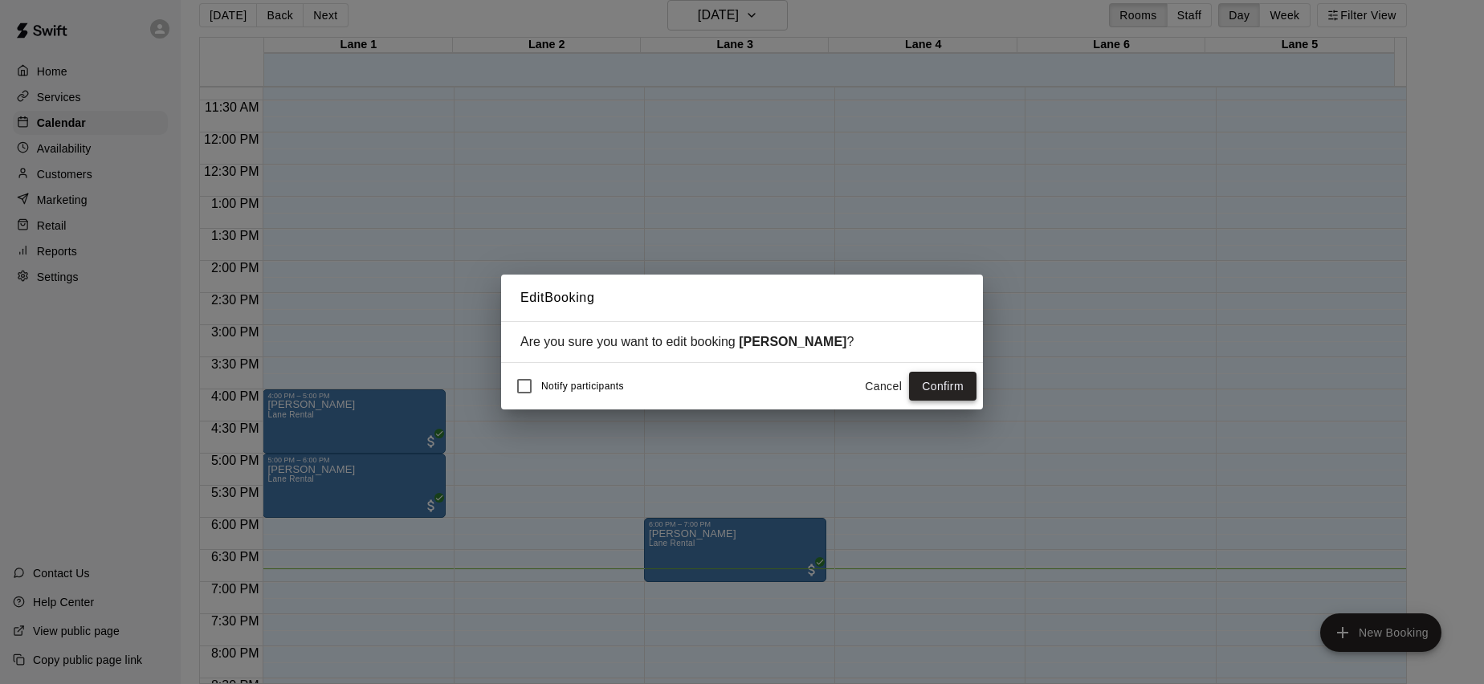
click at [945, 380] on button "Confirm" at bounding box center [942, 387] width 67 height 30
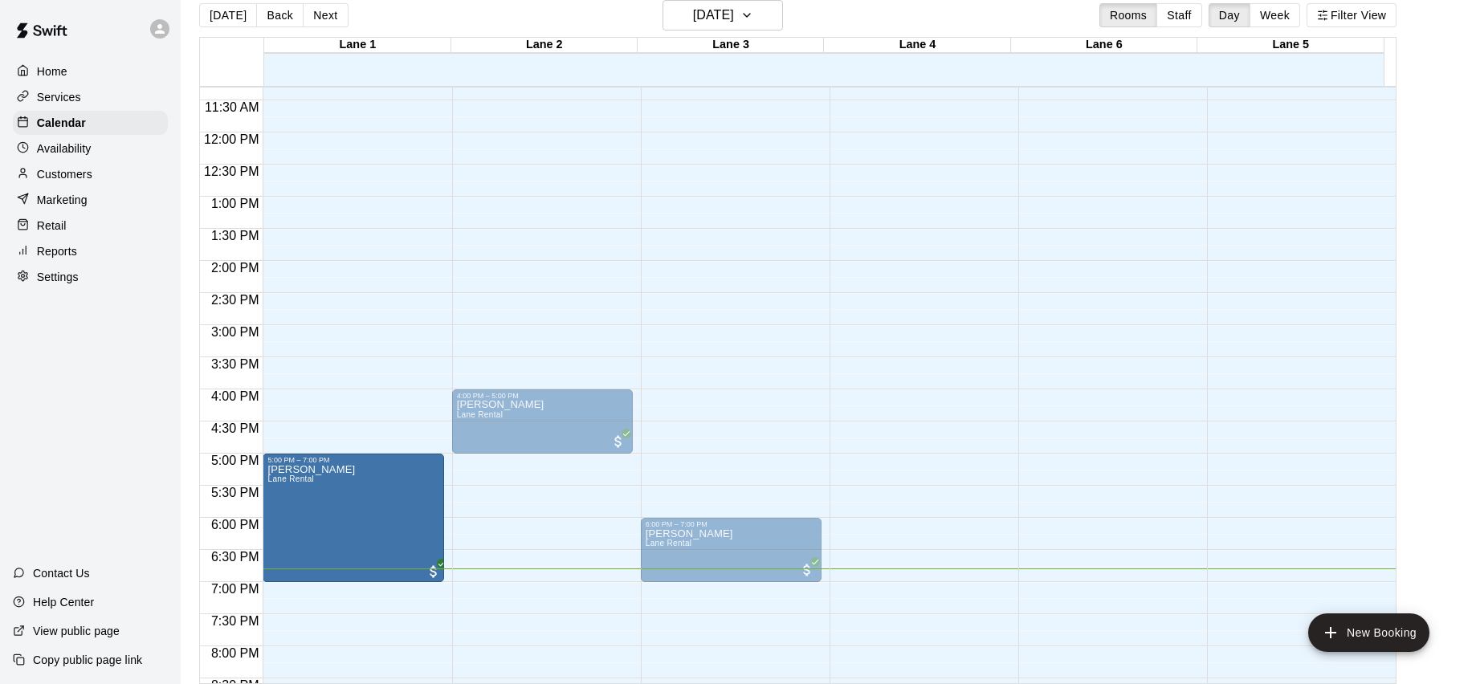
drag, startPoint x: 355, startPoint y: 514, endPoint x: 341, endPoint y: 589, distance: 76.7
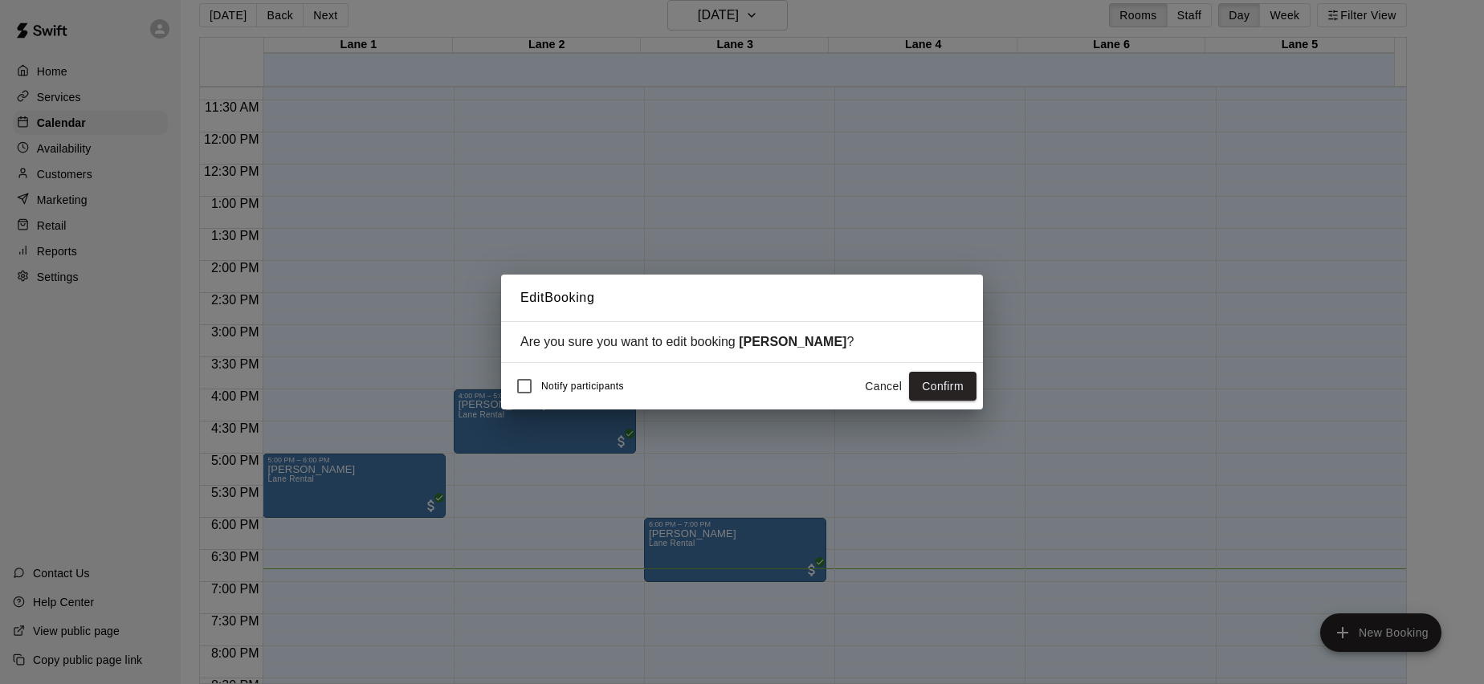
click at [894, 392] on button "Cancel" at bounding box center [883, 387] width 51 height 30
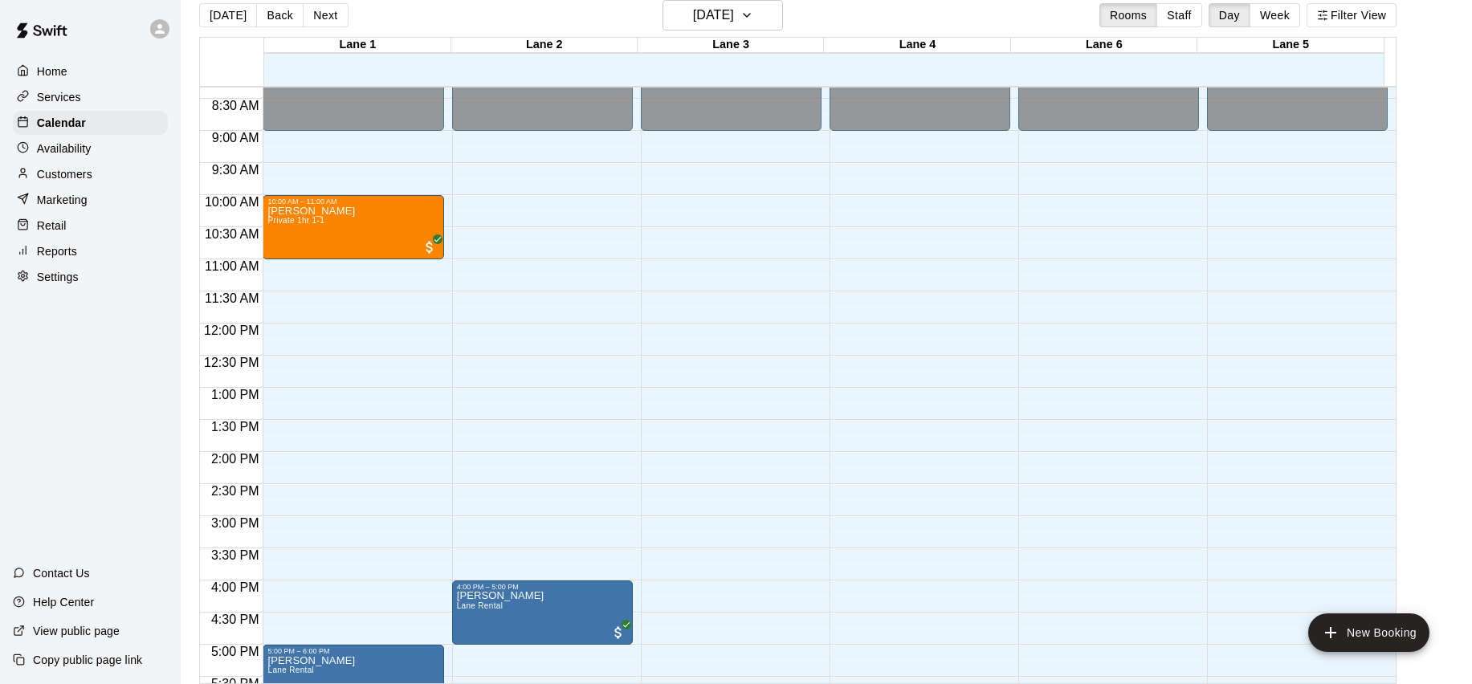
scroll to position [777, 0]
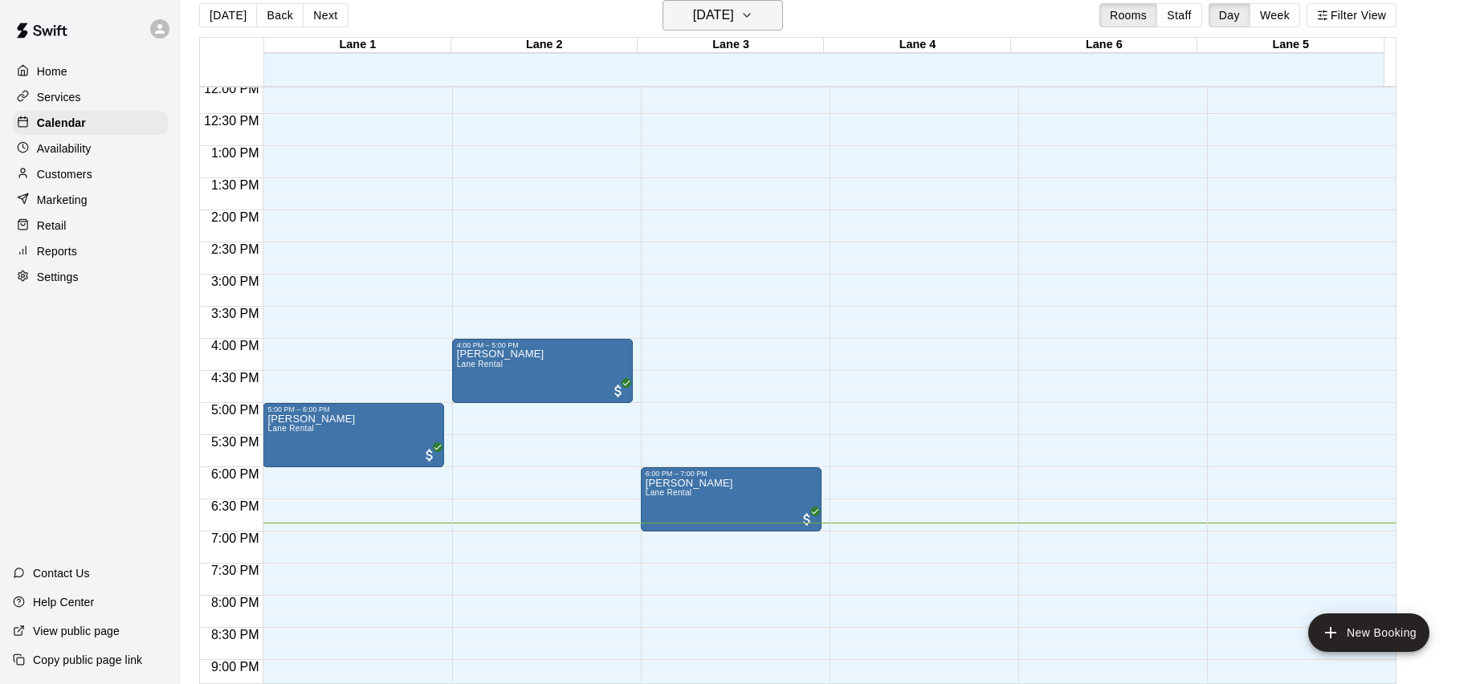
click at [753, 9] on icon "button" at bounding box center [746, 15] width 13 height 19
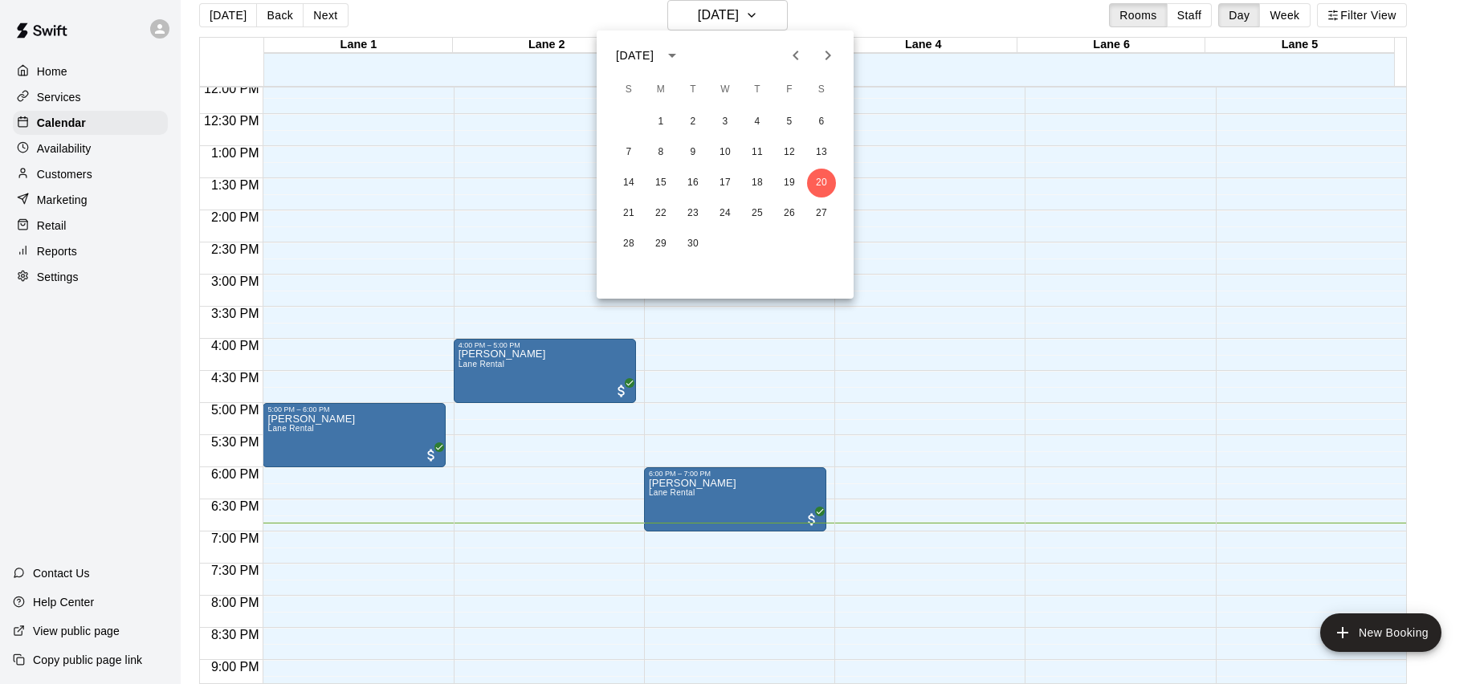
click at [886, 20] on div at bounding box center [742, 342] width 1484 height 684
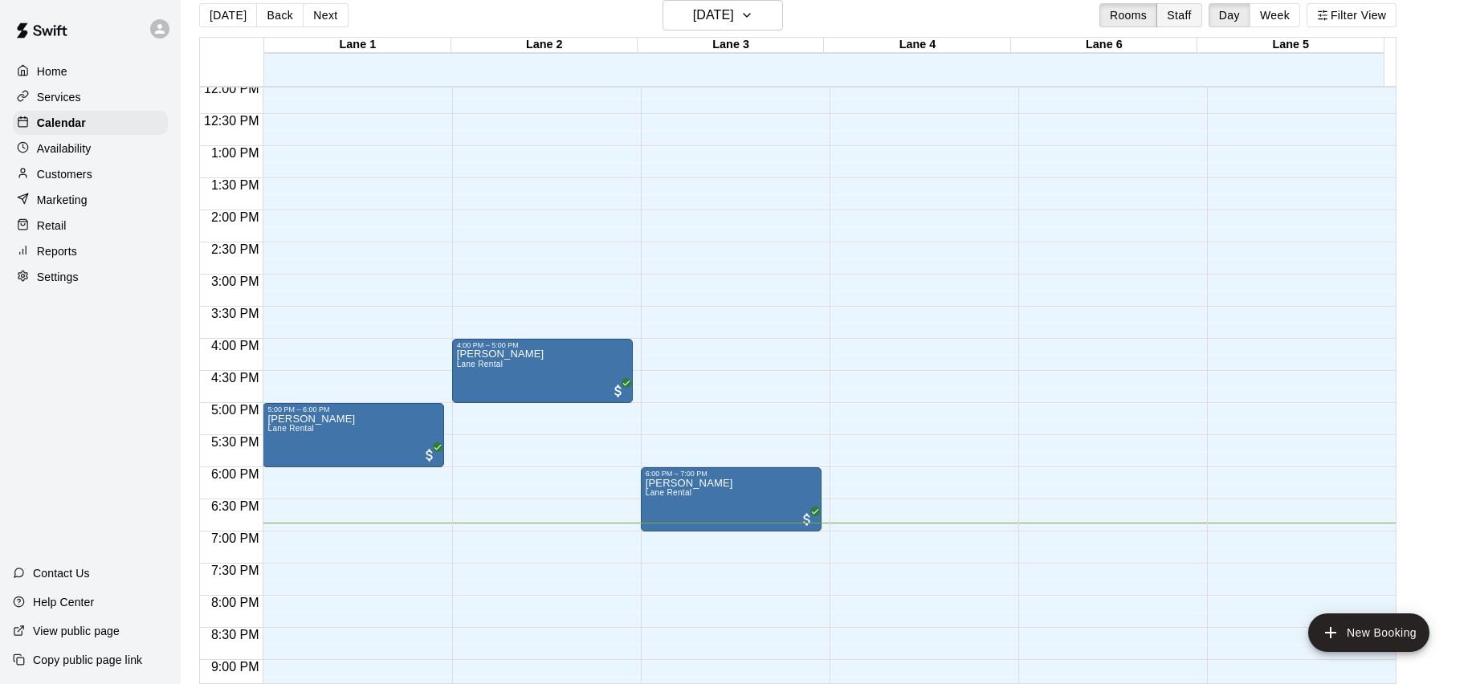
click at [1201, 18] on button "Staff" at bounding box center [1180, 15] width 46 height 24
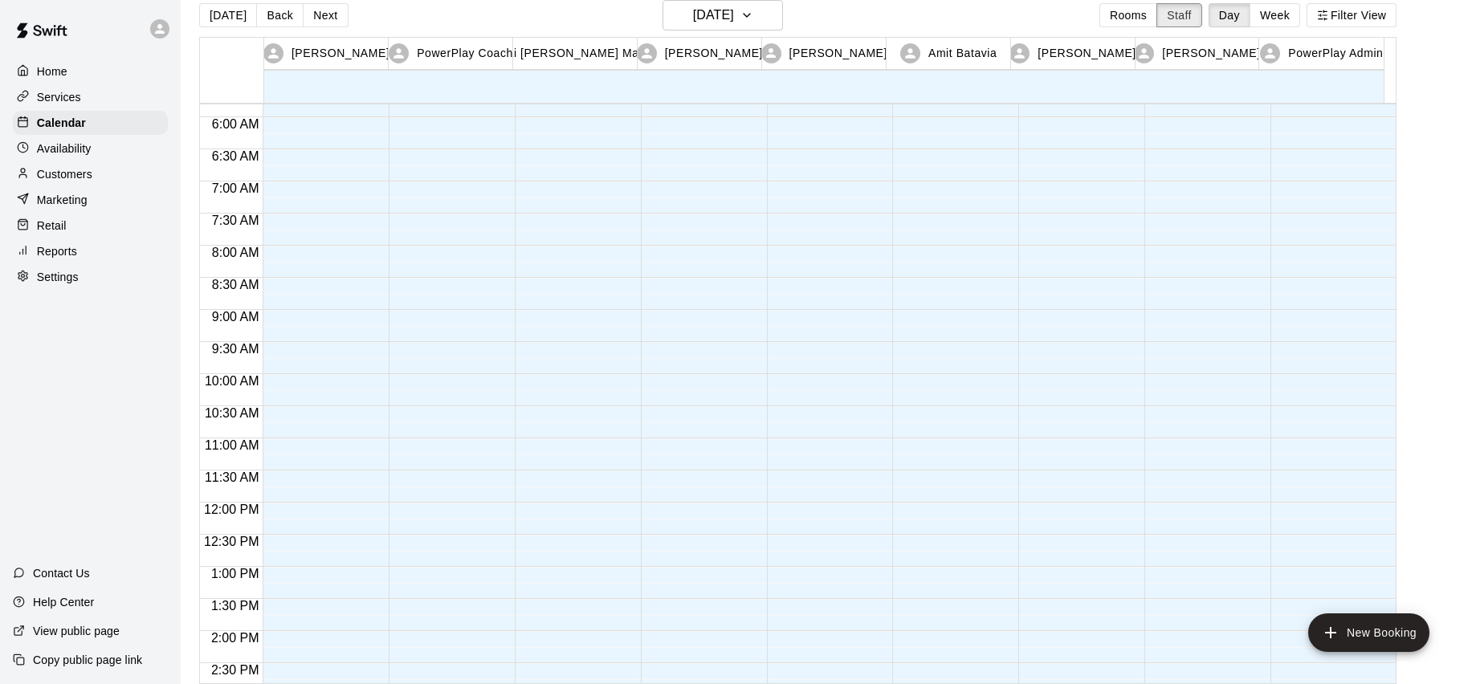
scroll to position [369, 0]
click at [1142, 19] on button "Rooms" at bounding box center [1128, 15] width 58 height 24
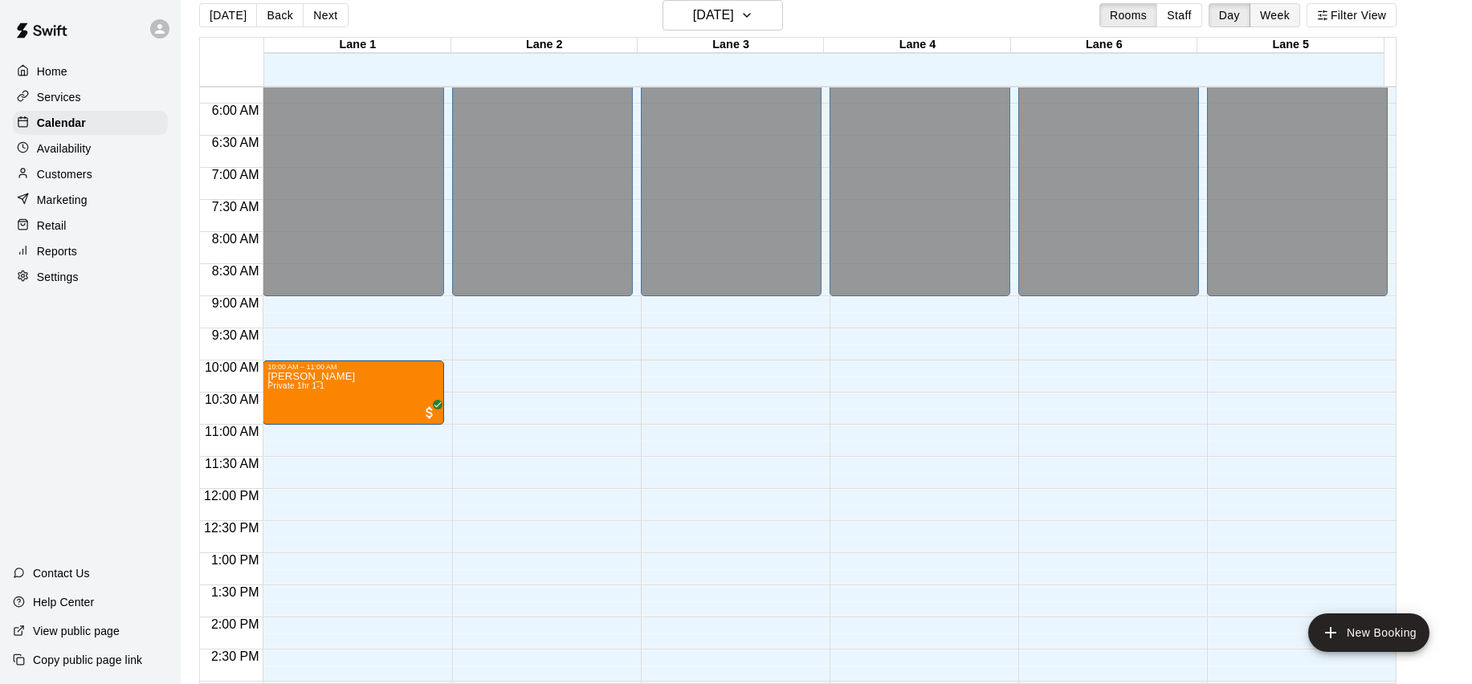
click at [1298, 10] on button "Week" at bounding box center [1275, 15] width 51 height 24
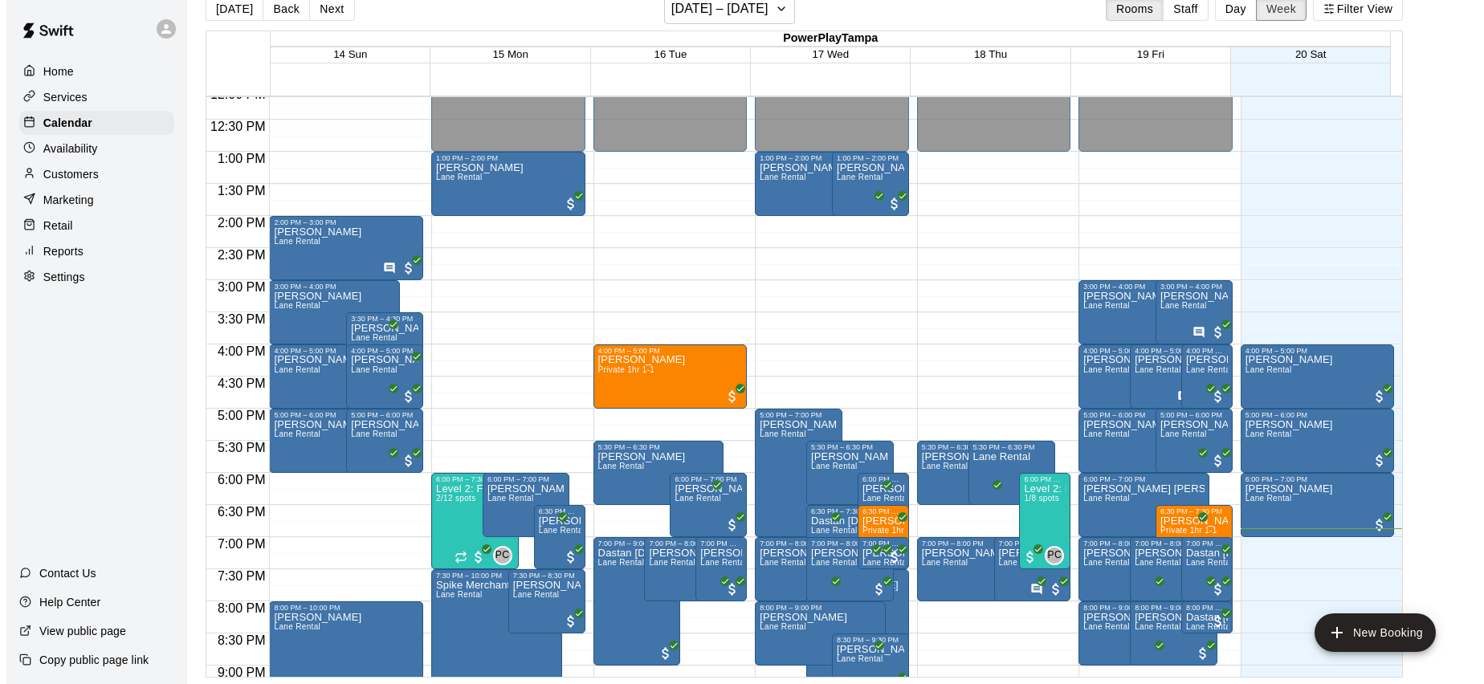
scroll to position [830, 0]
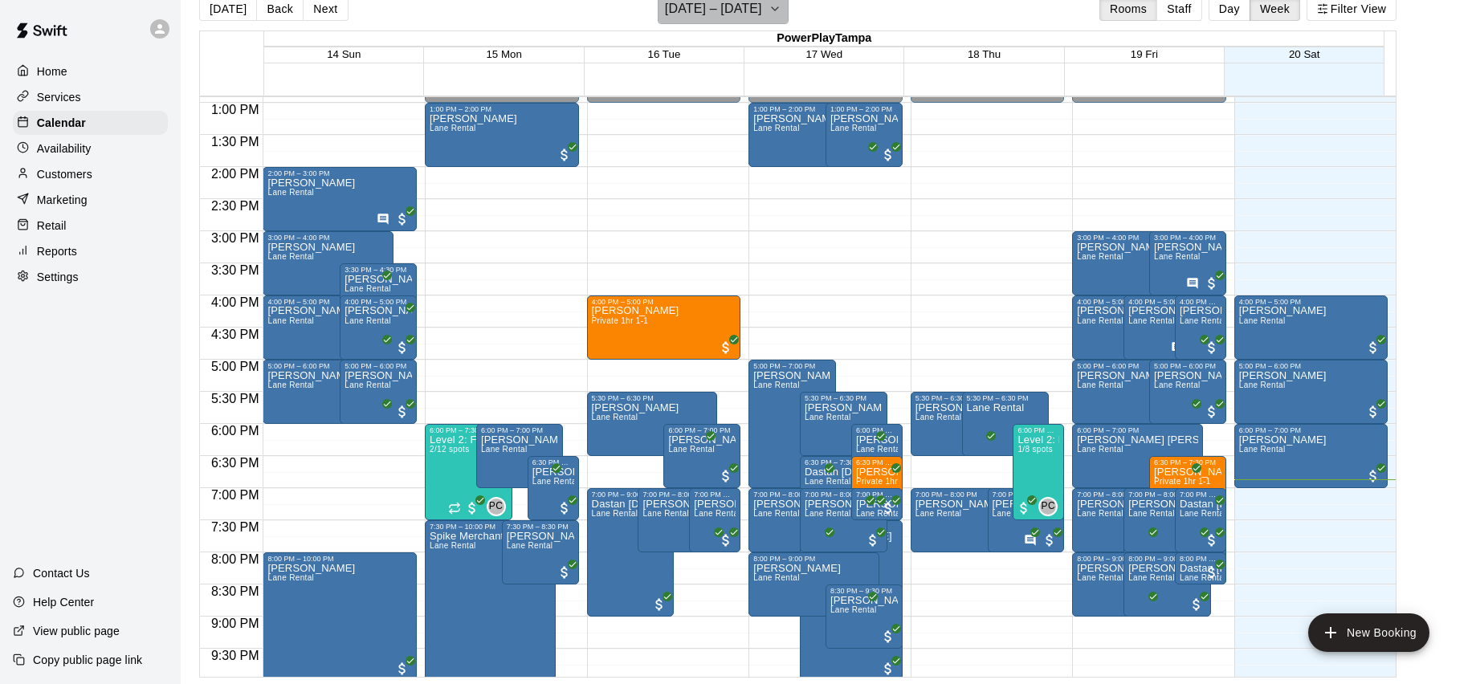
click at [762, 18] on h6 "[DATE] – [DATE]" at bounding box center [713, 9] width 97 height 22
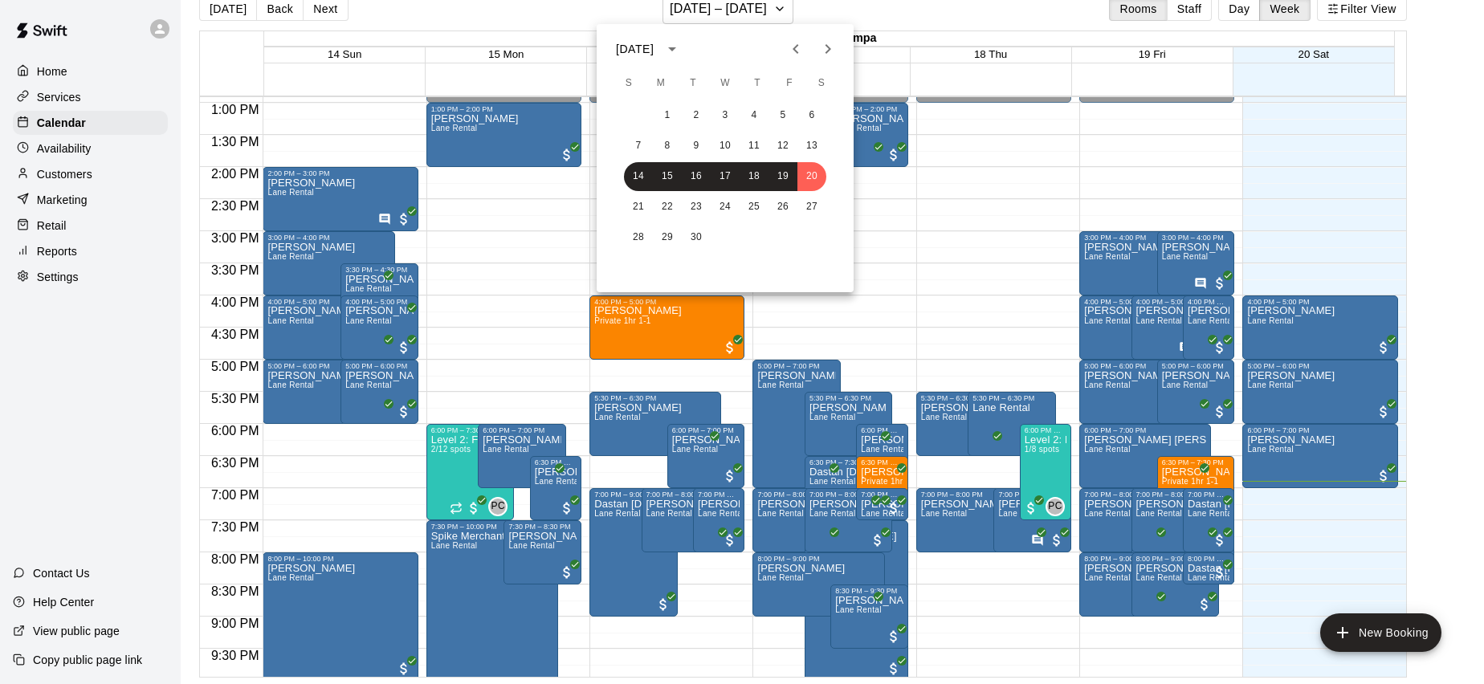
click at [784, 10] on div at bounding box center [742, 342] width 1484 height 684
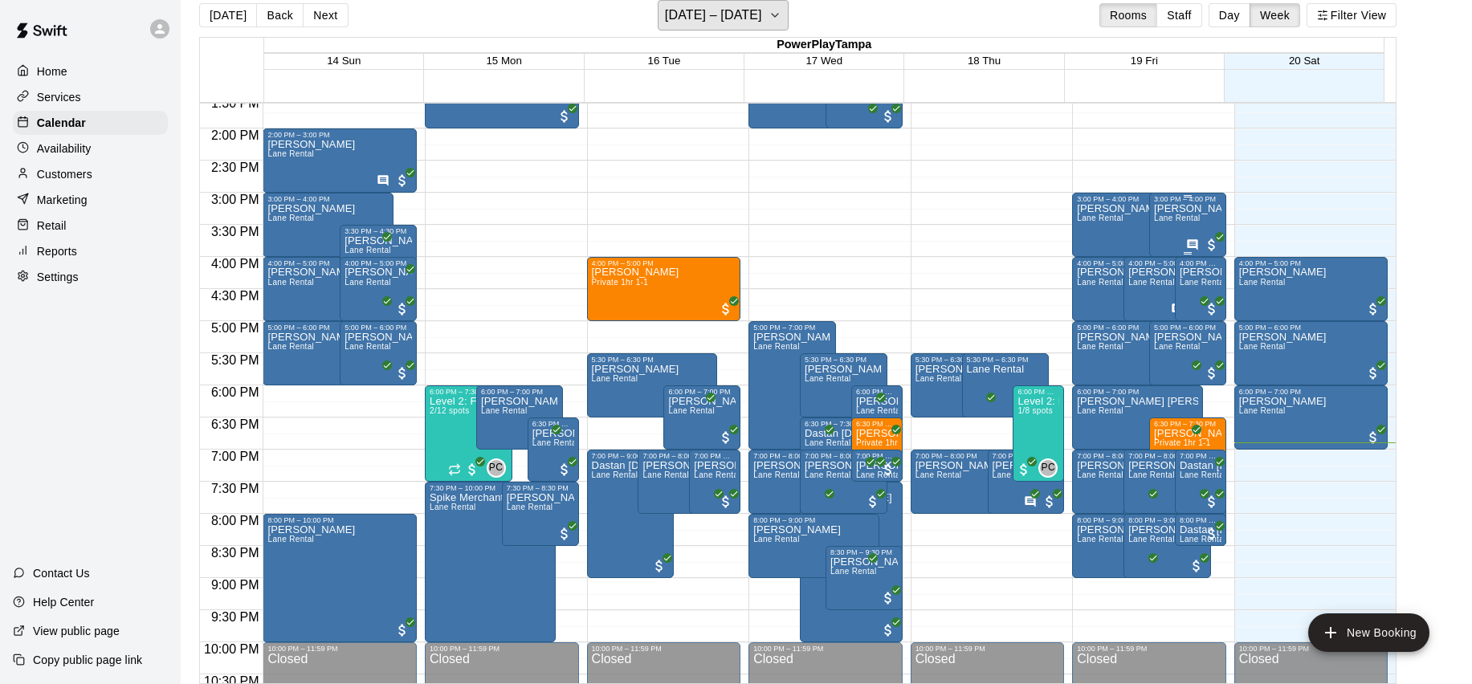
scroll to position [962, 0]
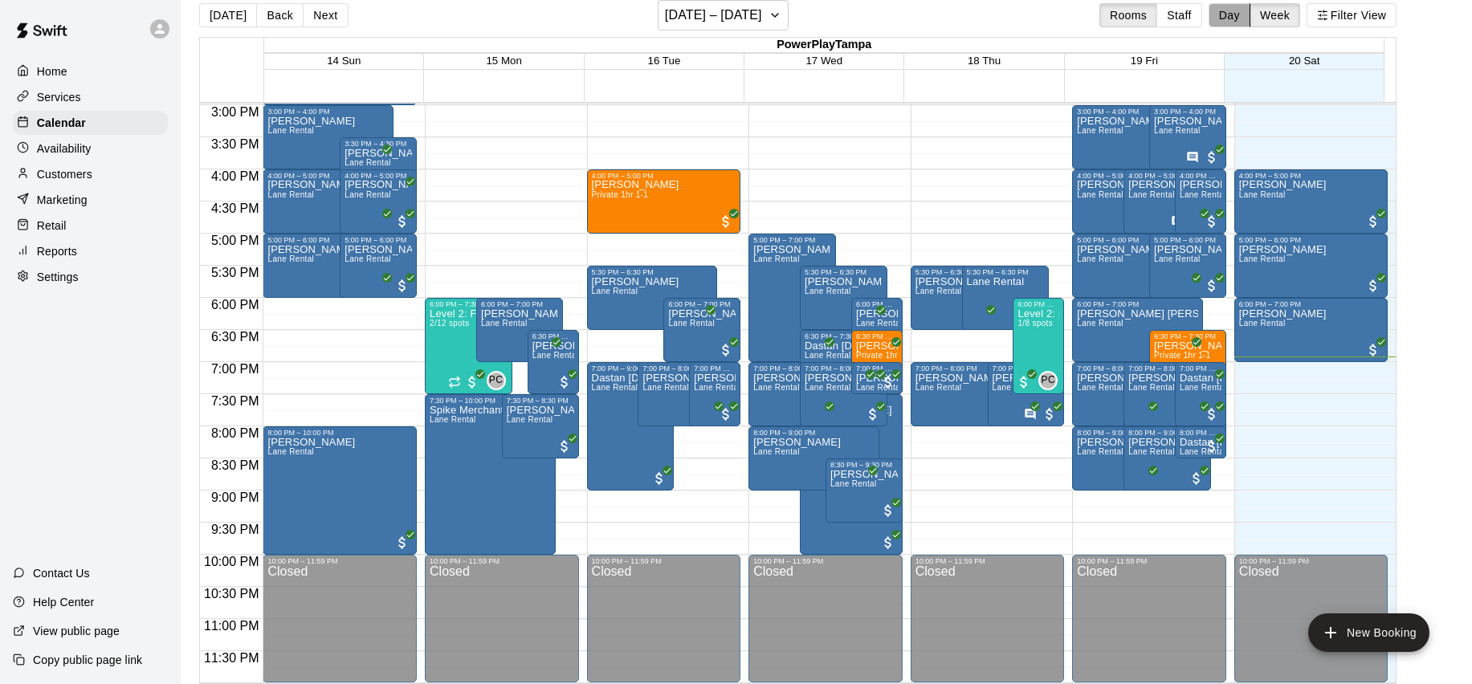
click at [1242, 9] on button "Day" at bounding box center [1230, 15] width 42 height 24
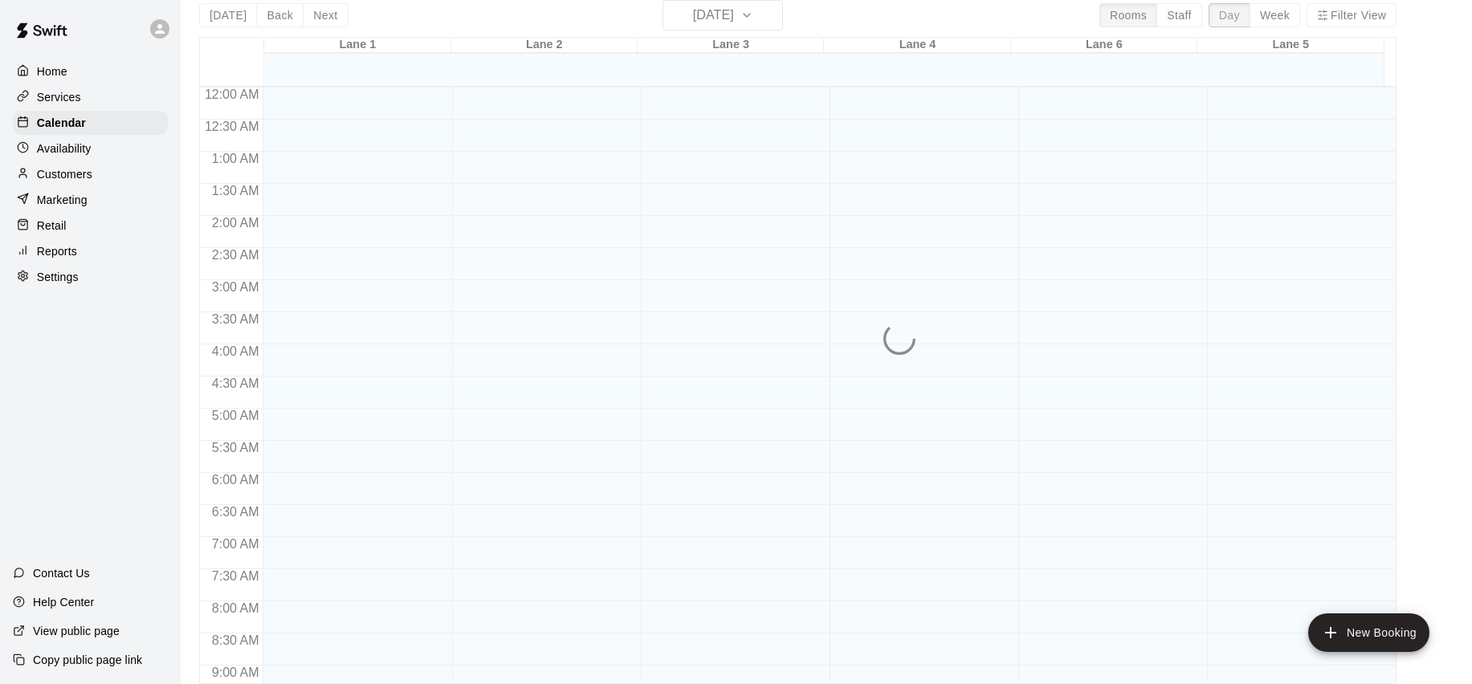
scroll to position [946, 0]
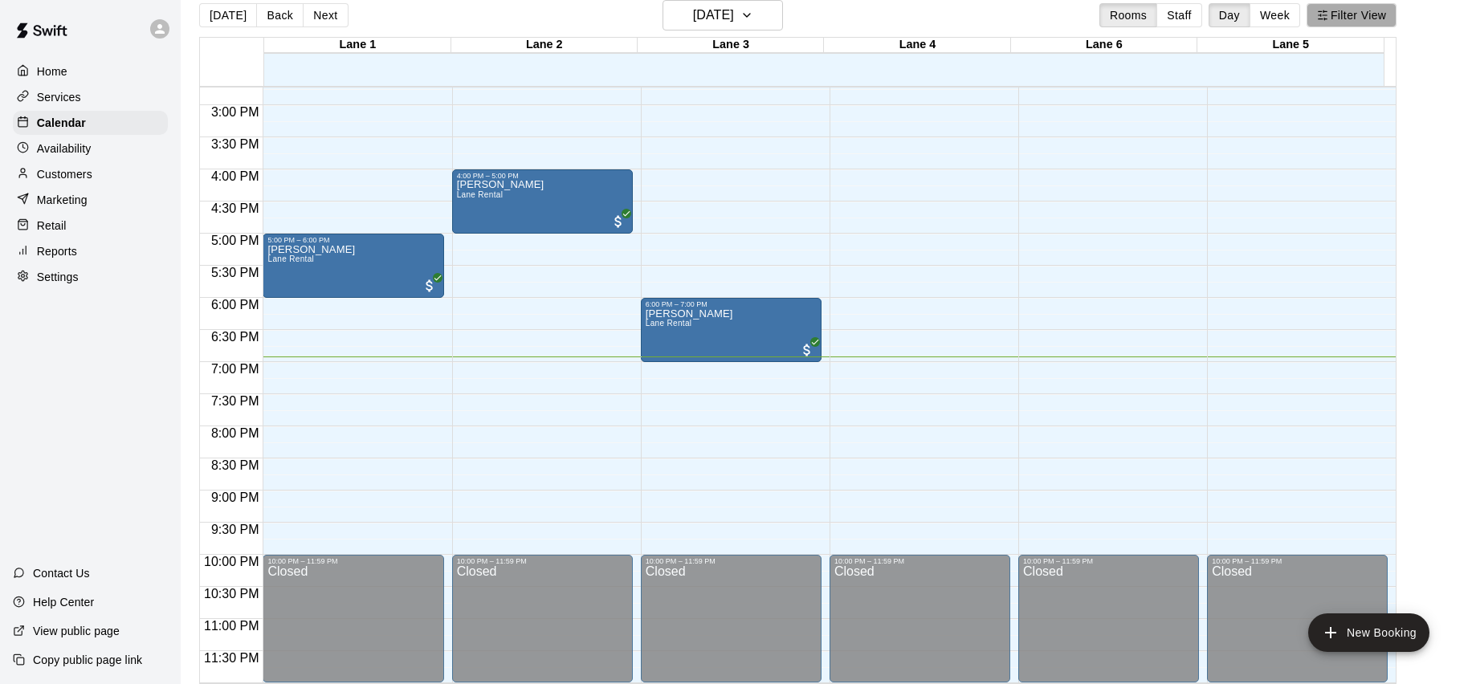
click at [1327, 15] on line "button" at bounding box center [1325, 15] width 4 height 0
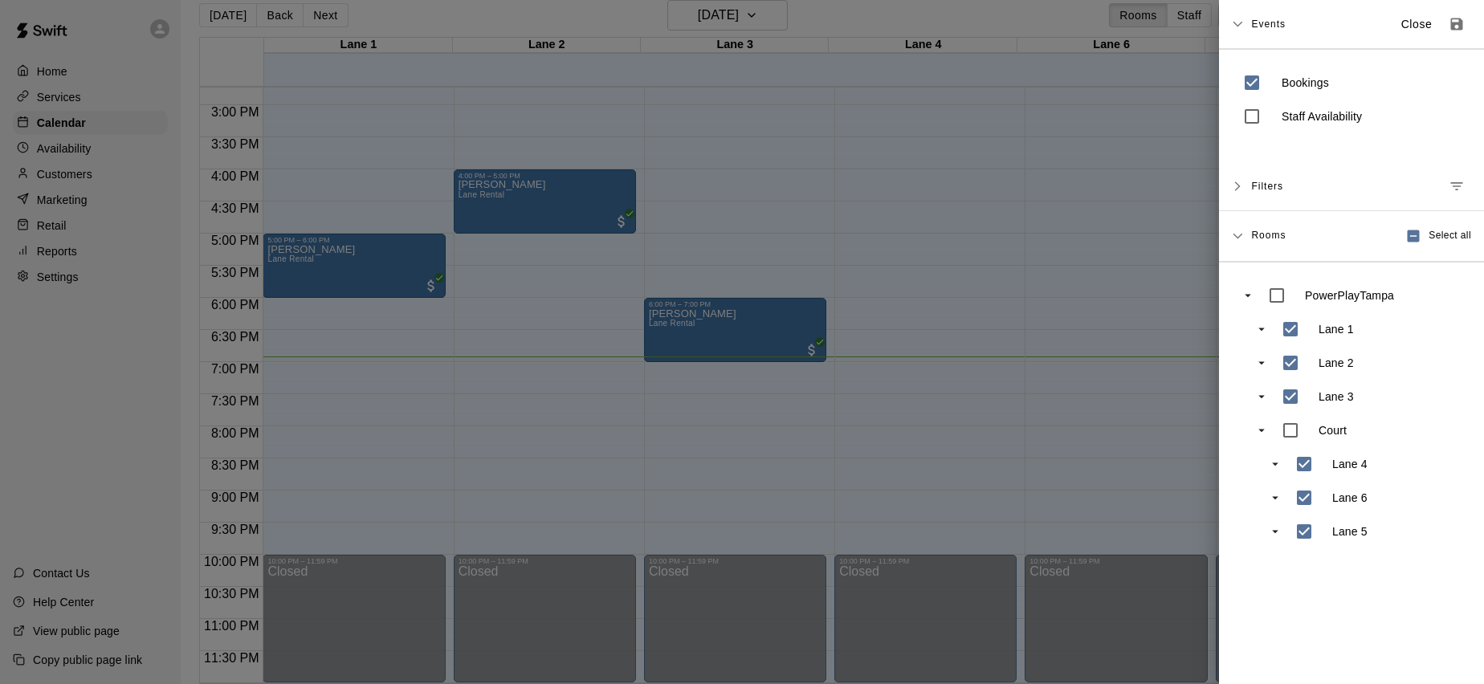
click at [1210, 90] on div at bounding box center [742, 342] width 1484 height 684
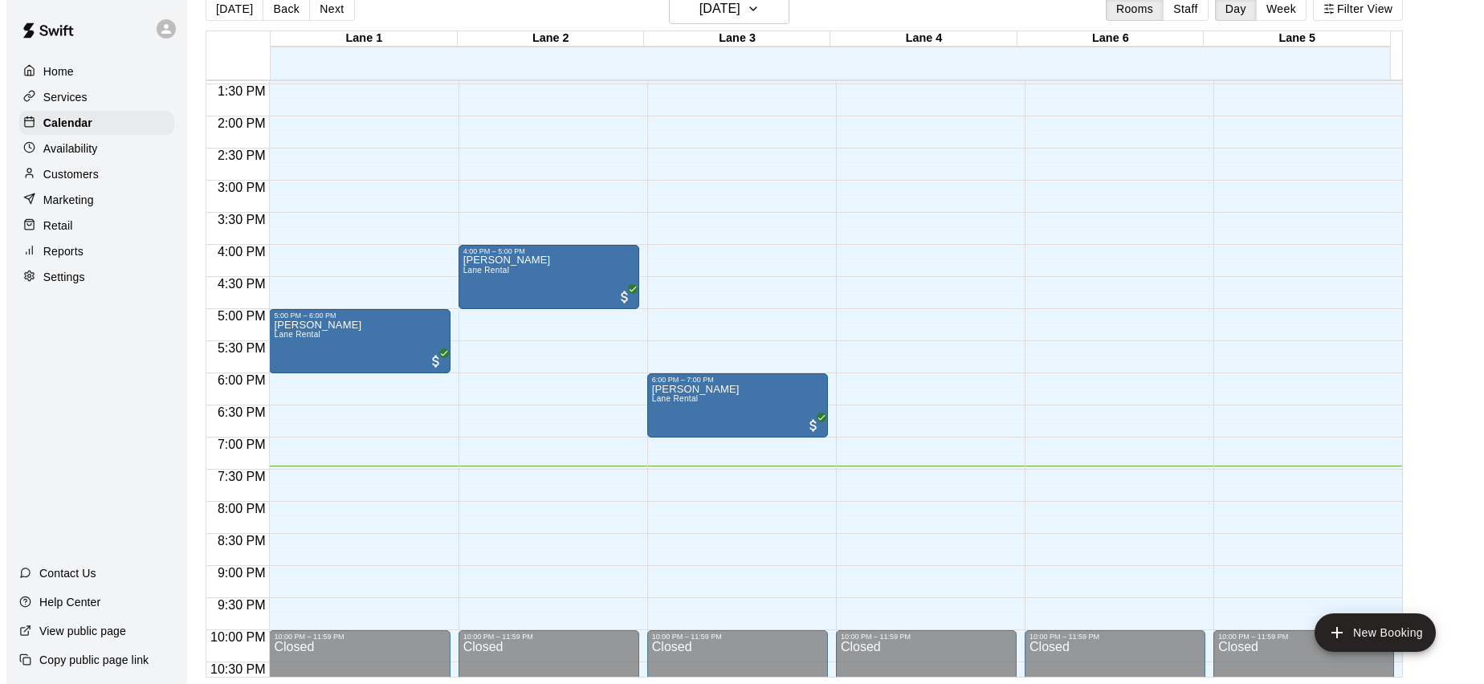
scroll to position [861, 0]
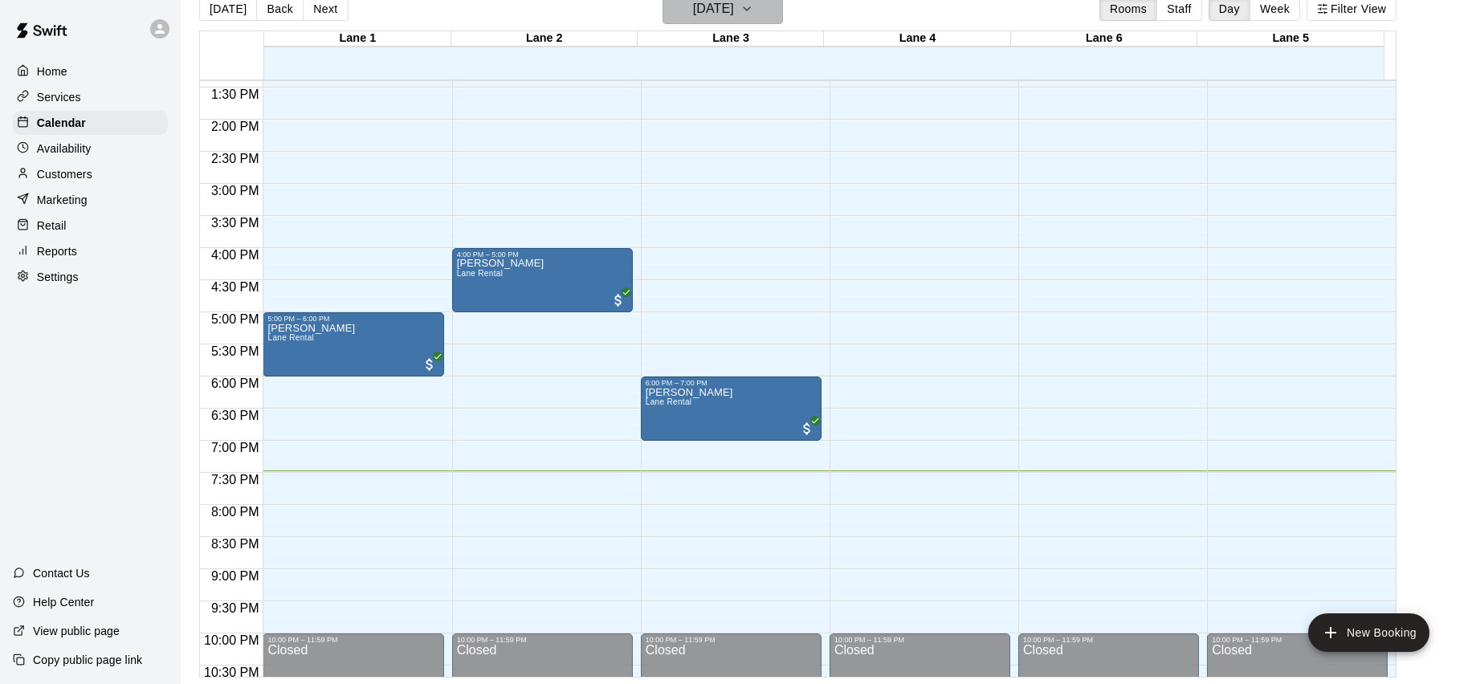
click at [753, 13] on icon "button" at bounding box center [746, 8] width 13 height 19
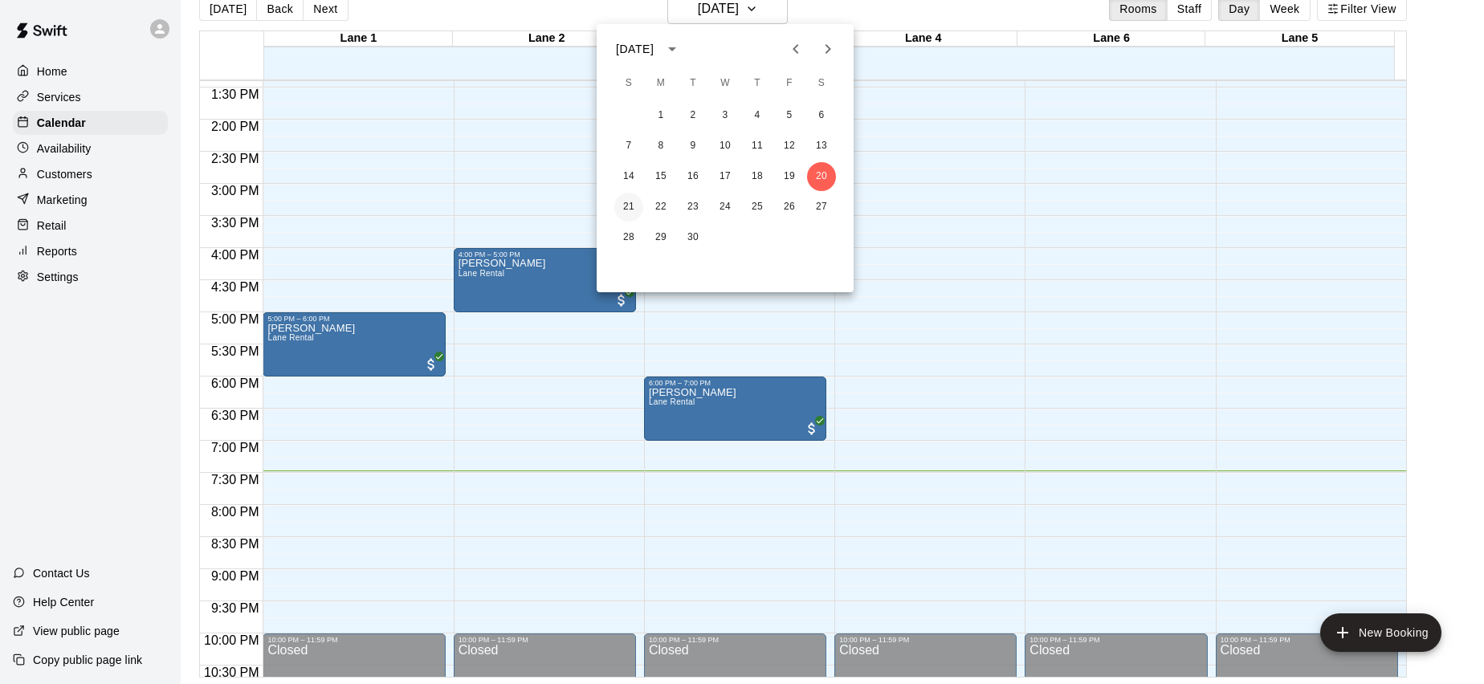
click at [622, 210] on button "21" at bounding box center [628, 207] width 29 height 29
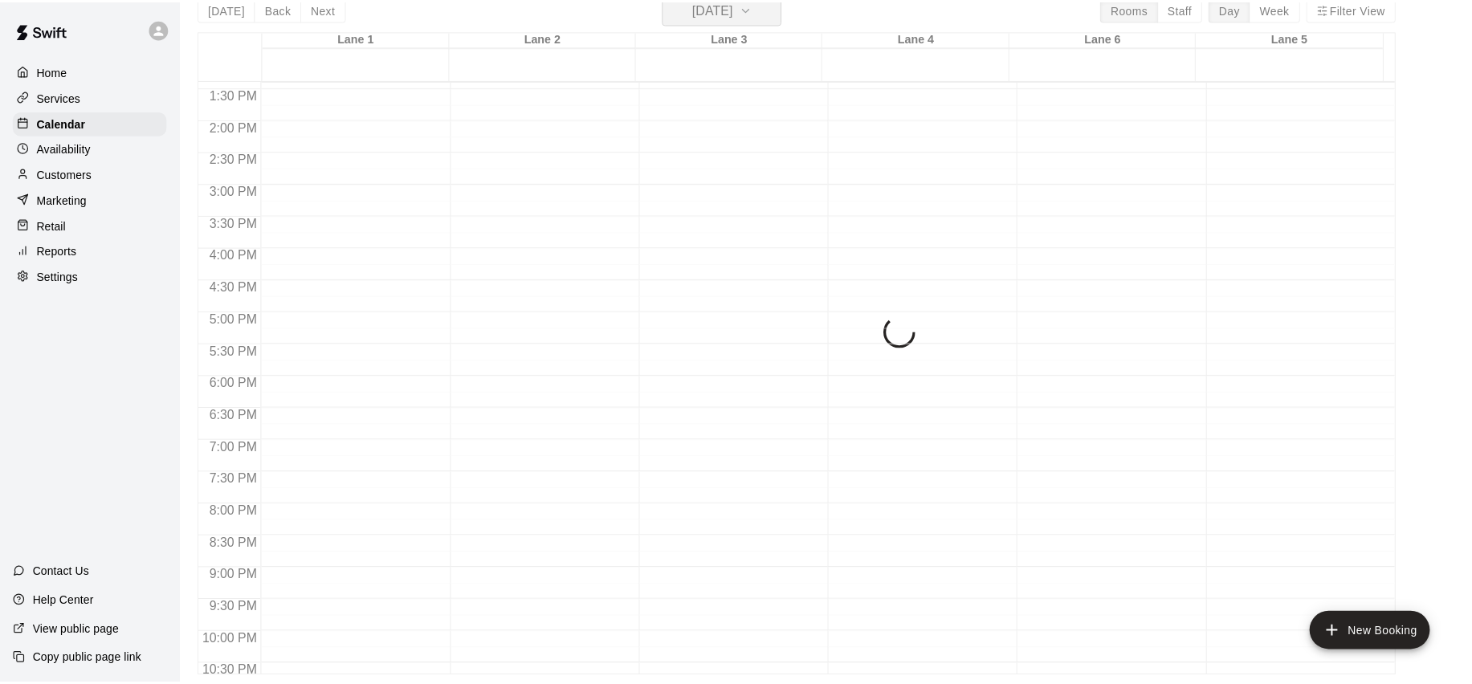
scroll to position [19, 0]
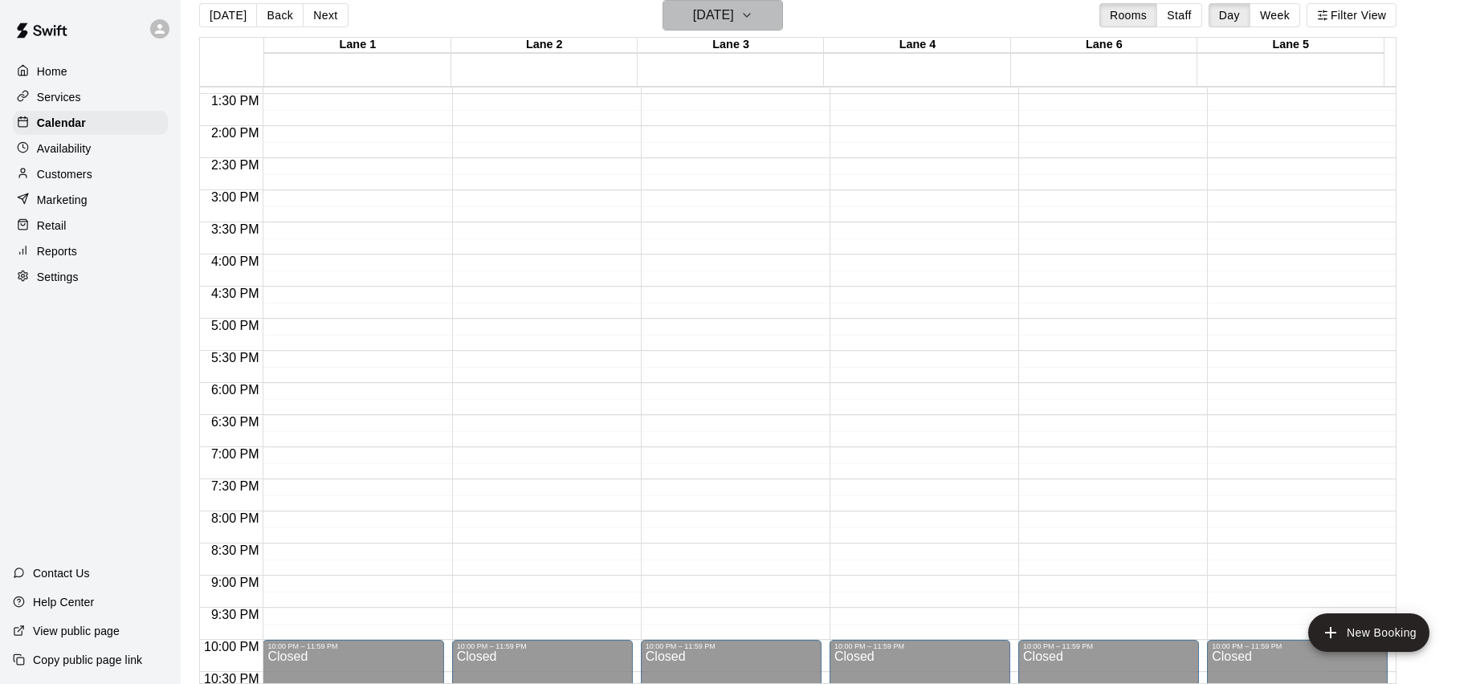
click at [734, 21] on h6 "[DATE]" at bounding box center [713, 15] width 41 height 22
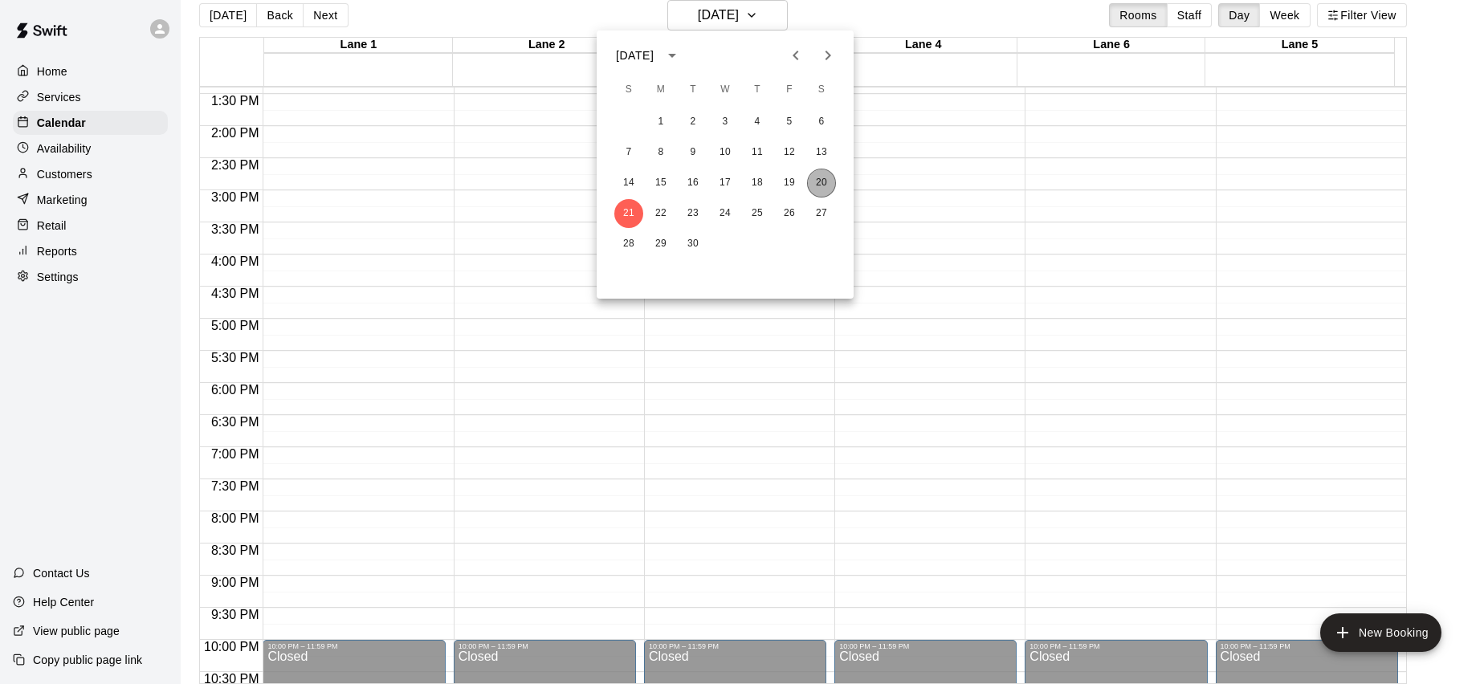
click at [826, 179] on button "20" at bounding box center [821, 183] width 29 height 29
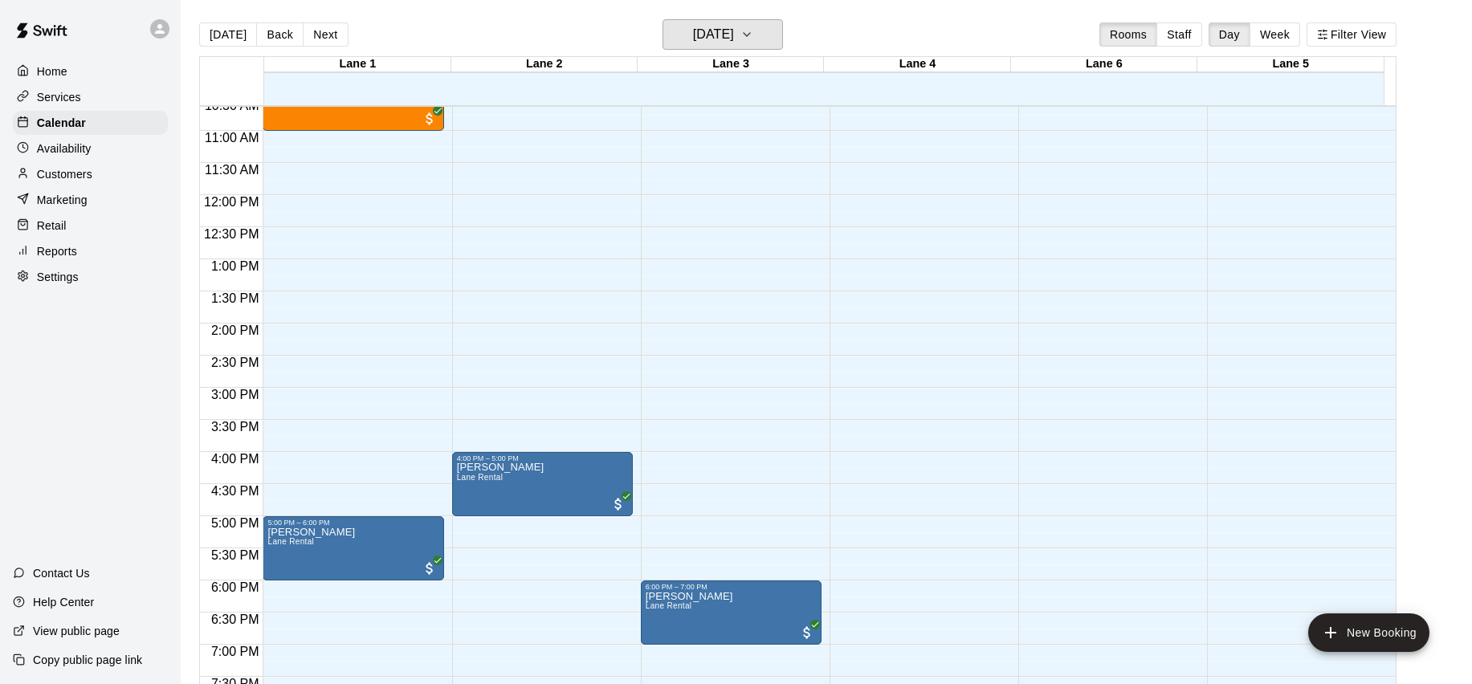
scroll to position [793, 0]
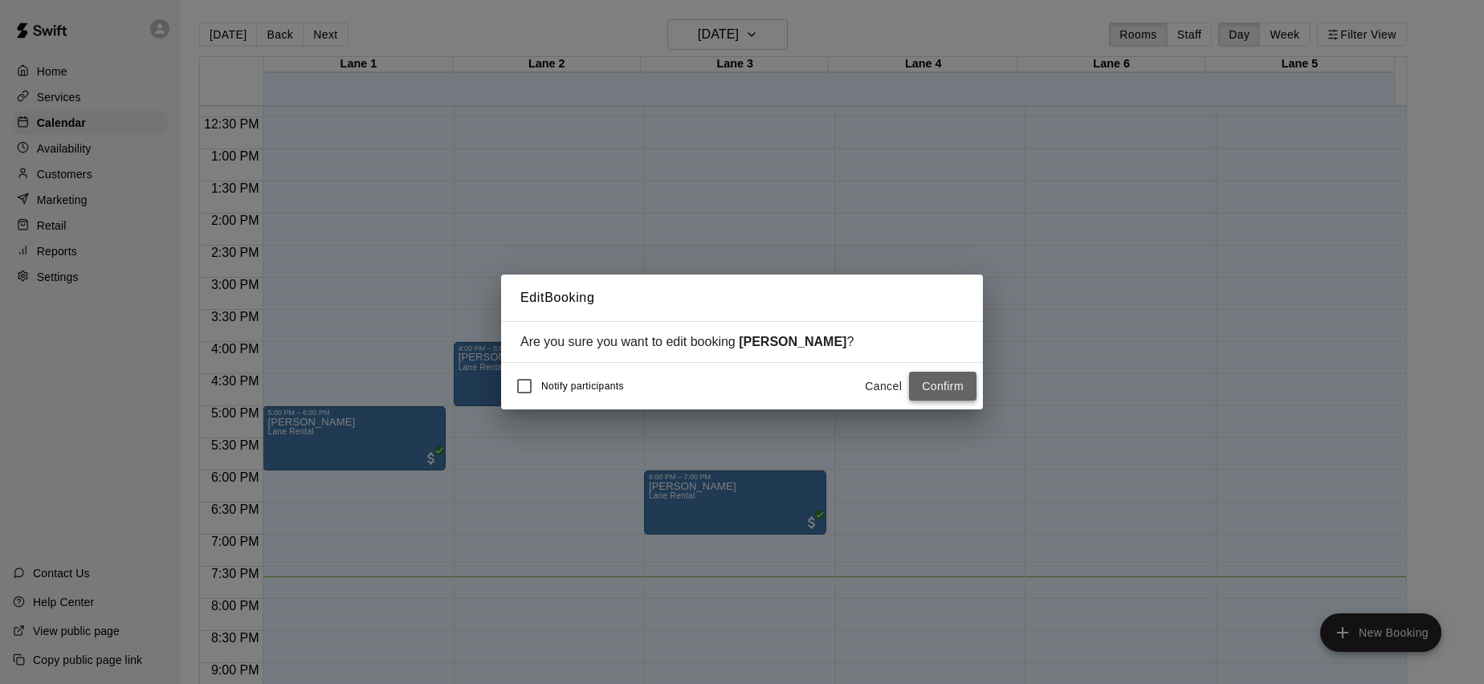
click at [946, 391] on button "Confirm" at bounding box center [942, 387] width 67 height 30
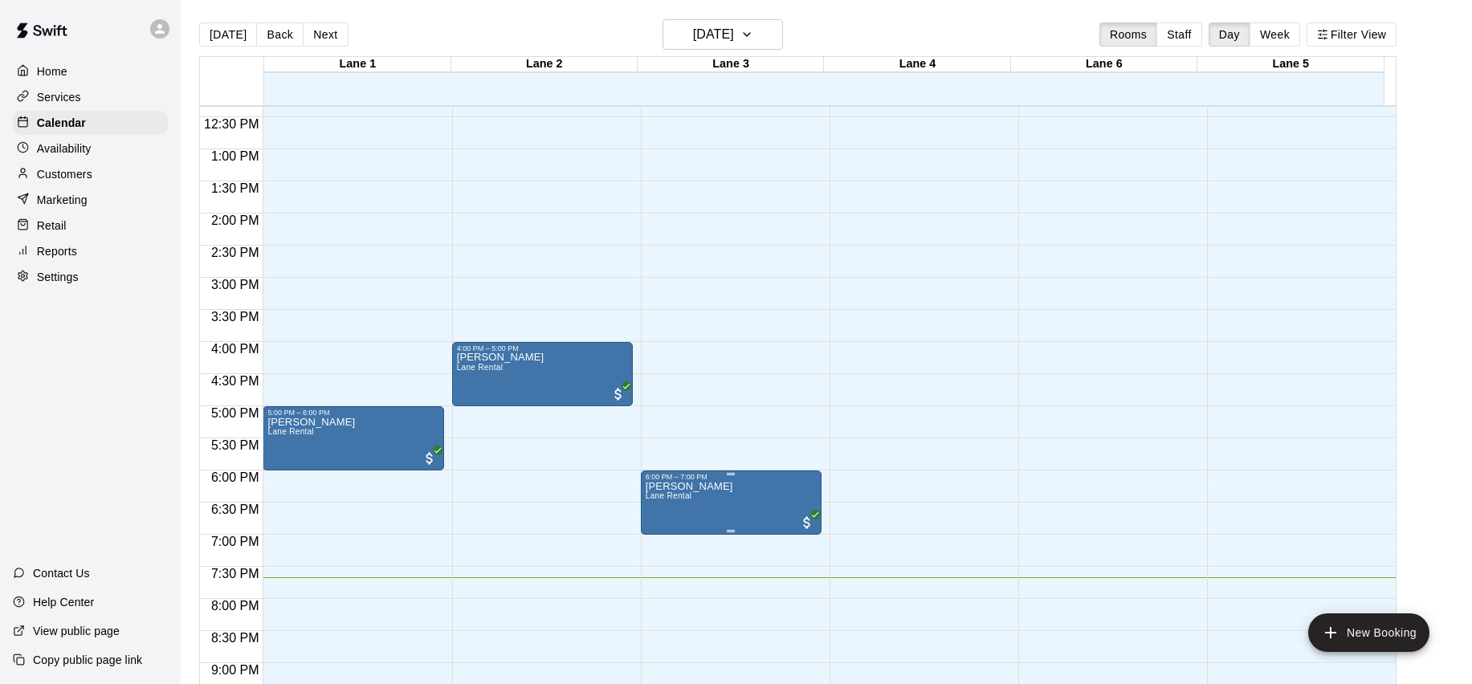
drag, startPoint x: 749, startPoint y: 507, endPoint x: 732, endPoint y: 498, distance: 19.8
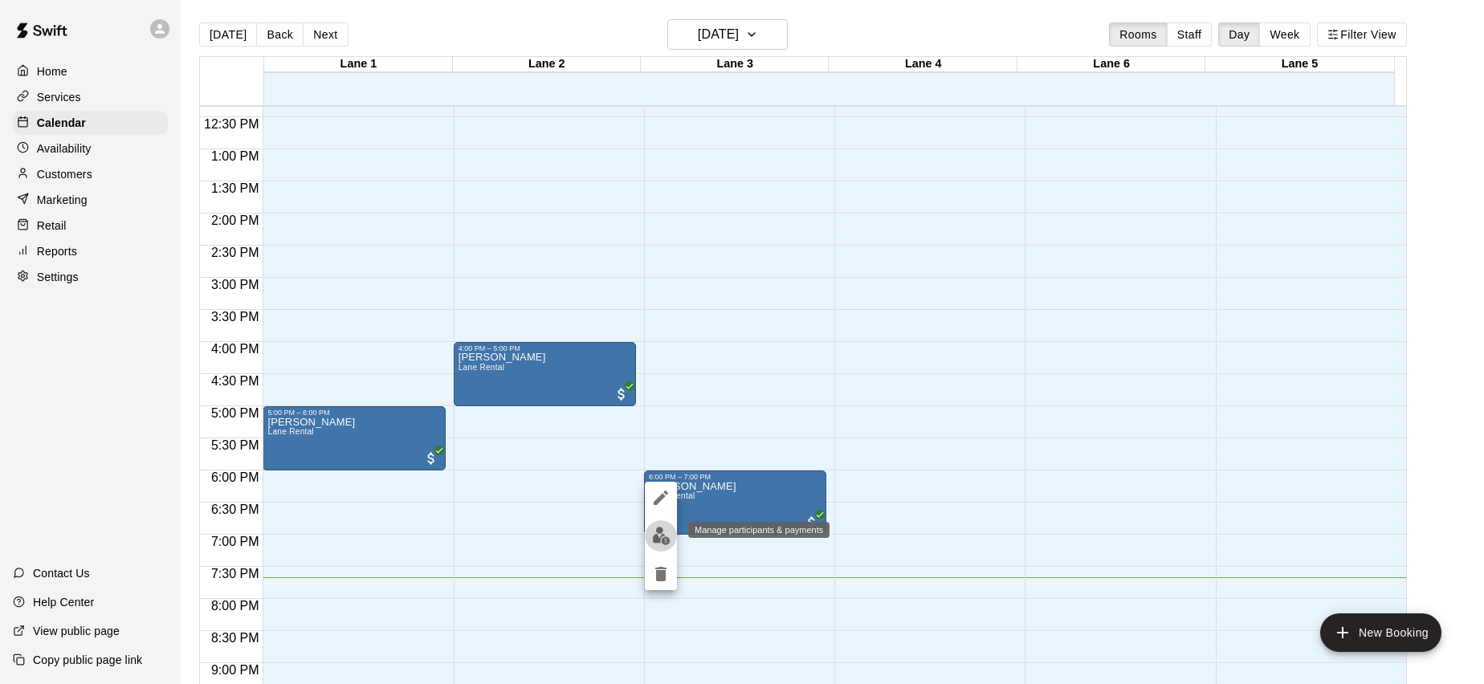
click at [665, 529] on img "edit" at bounding box center [661, 536] width 18 height 18
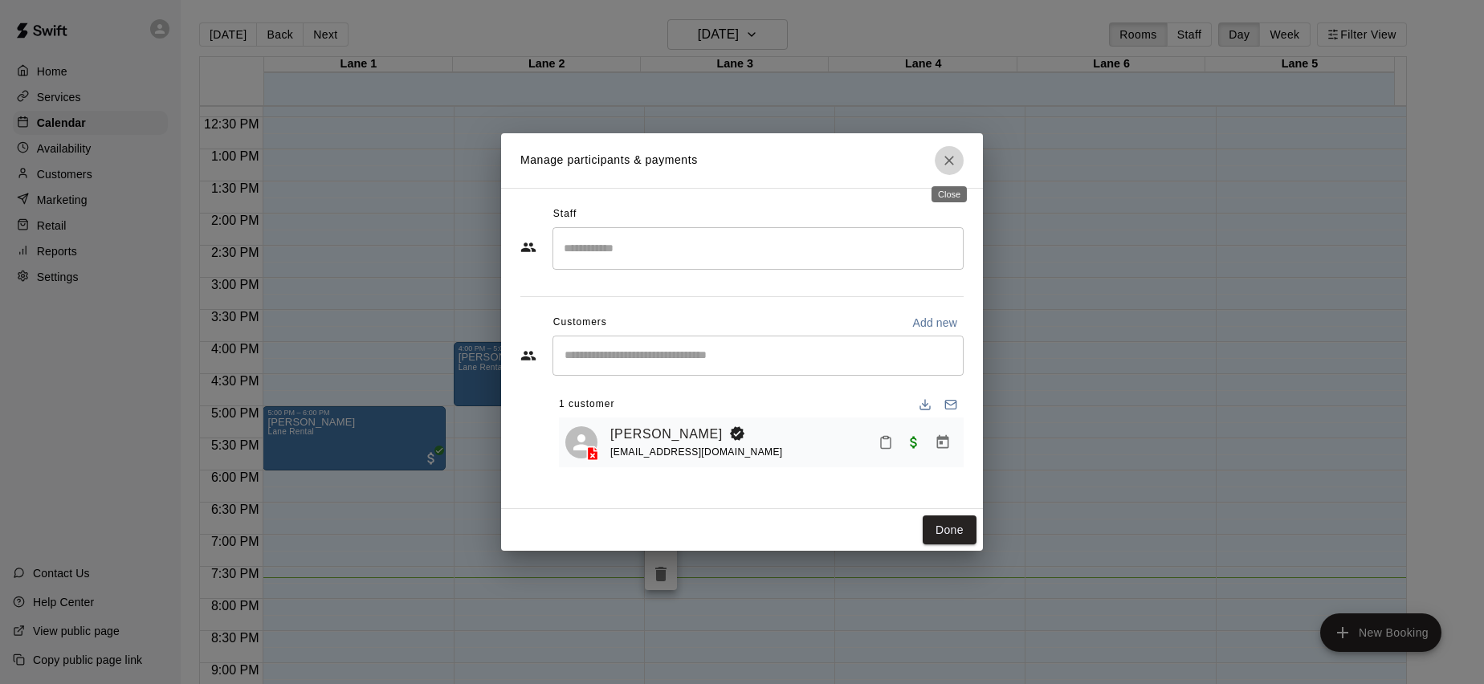
click at [954, 163] on icon "Close" at bounding box center [949, 161] width 16 height 16
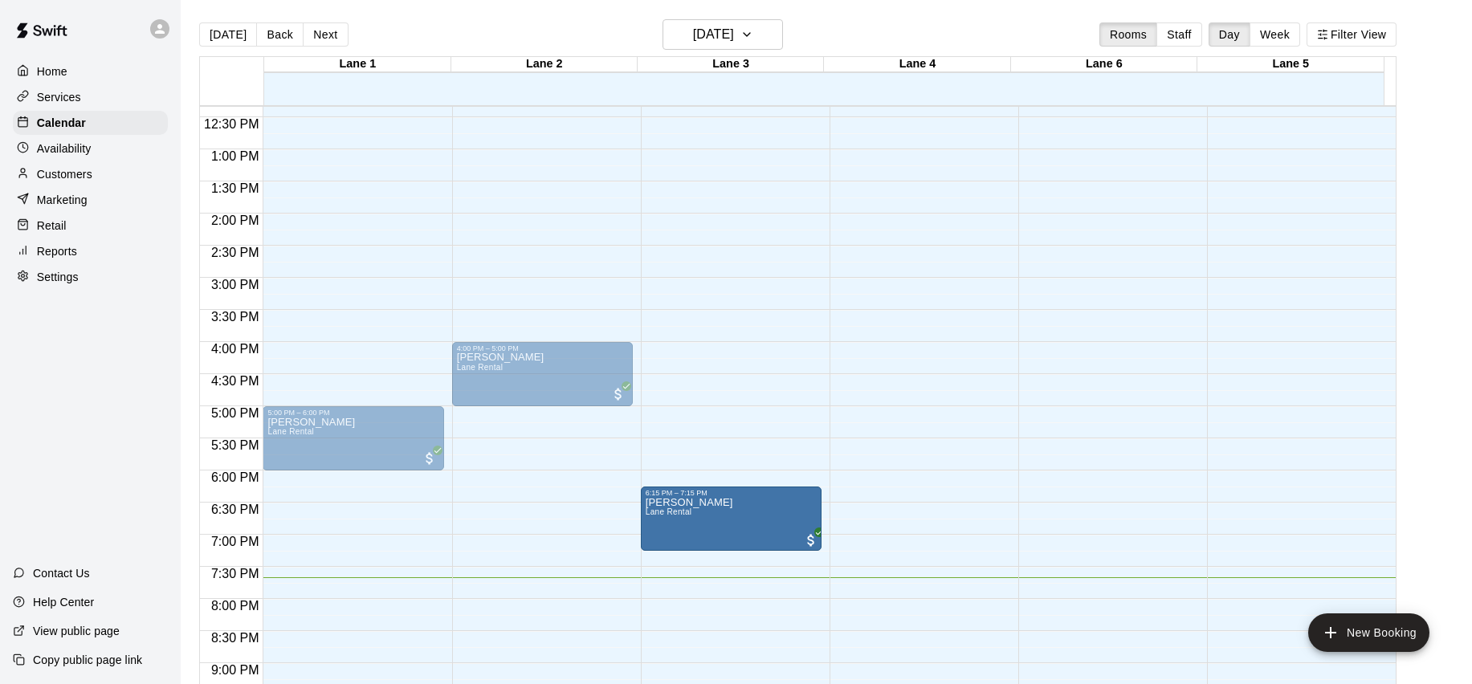
drag, startPoint x: 736, startPoint y: 493, endPoint x: 731, endPoint y: 512, distance: 19.3
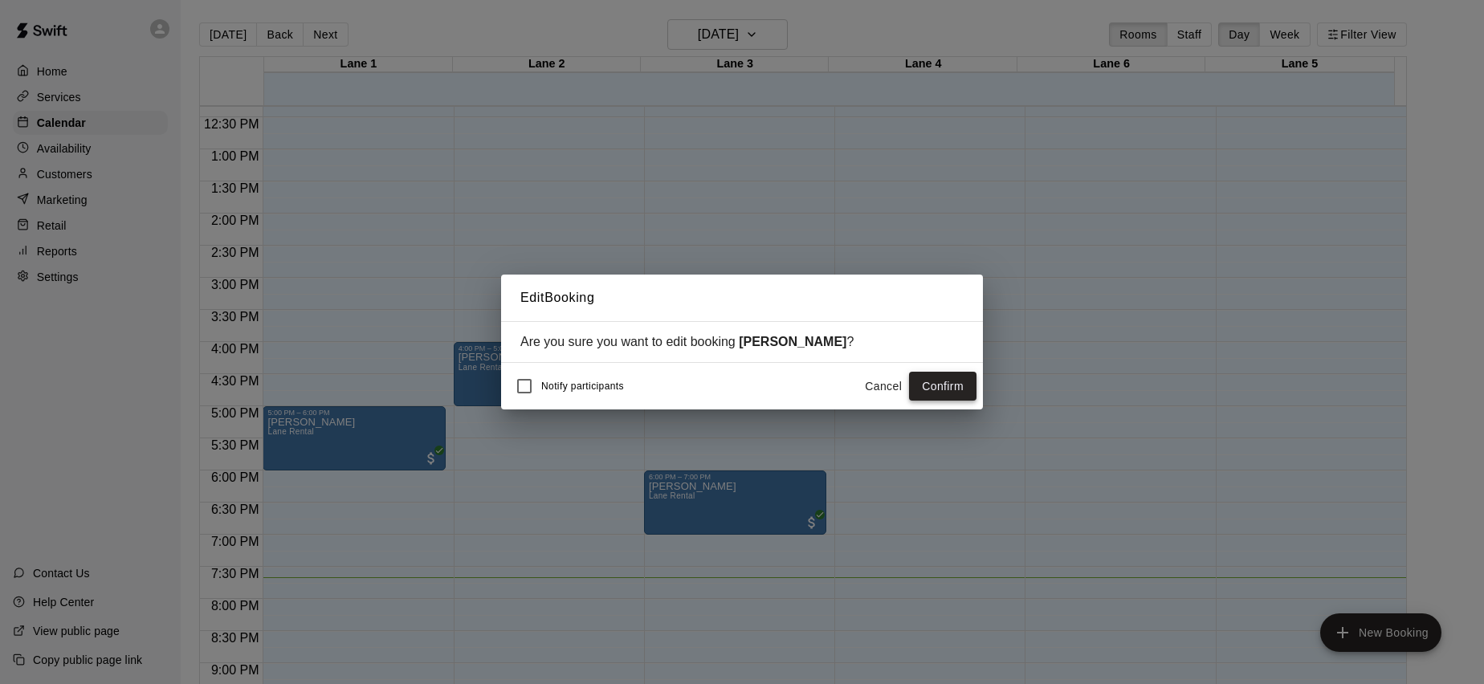
click at [957, 381] on button "Confirm" at bounding box center [942, 387] width 67 height 30
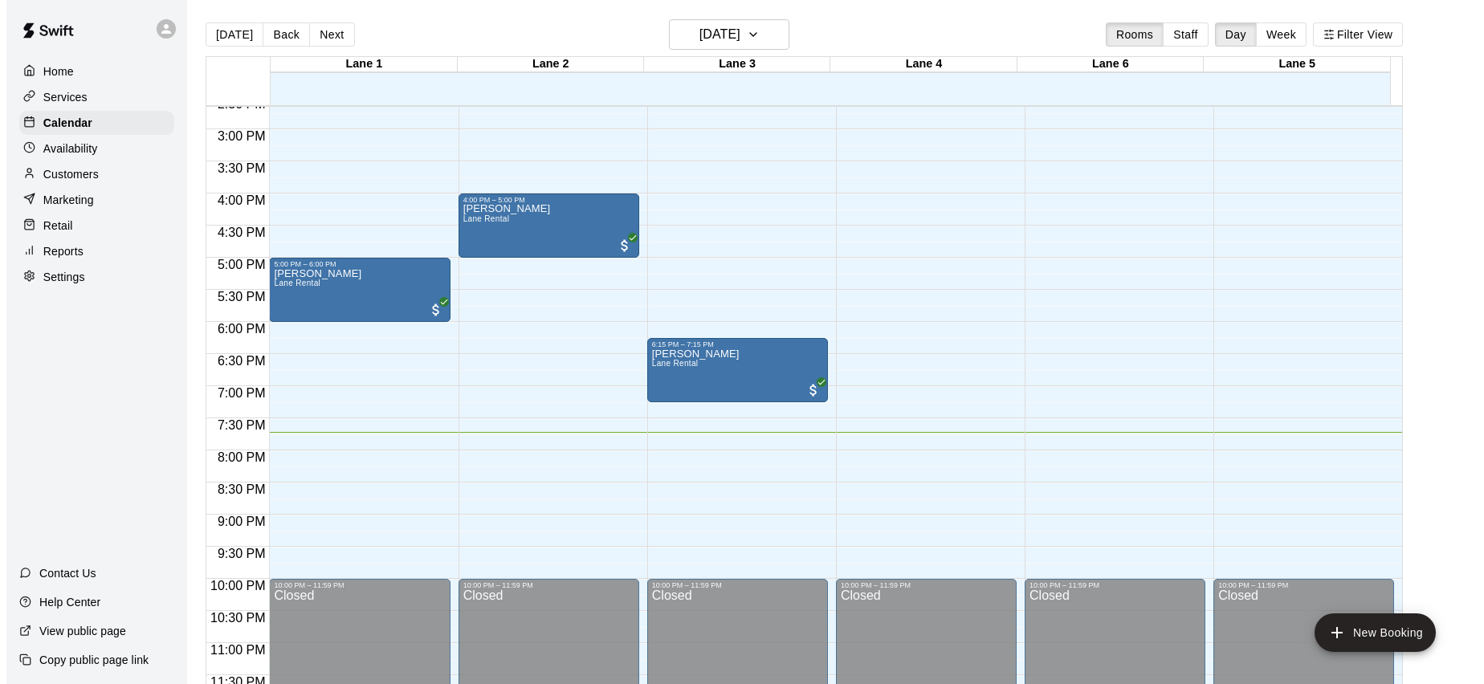
scroll to position [946, 0]
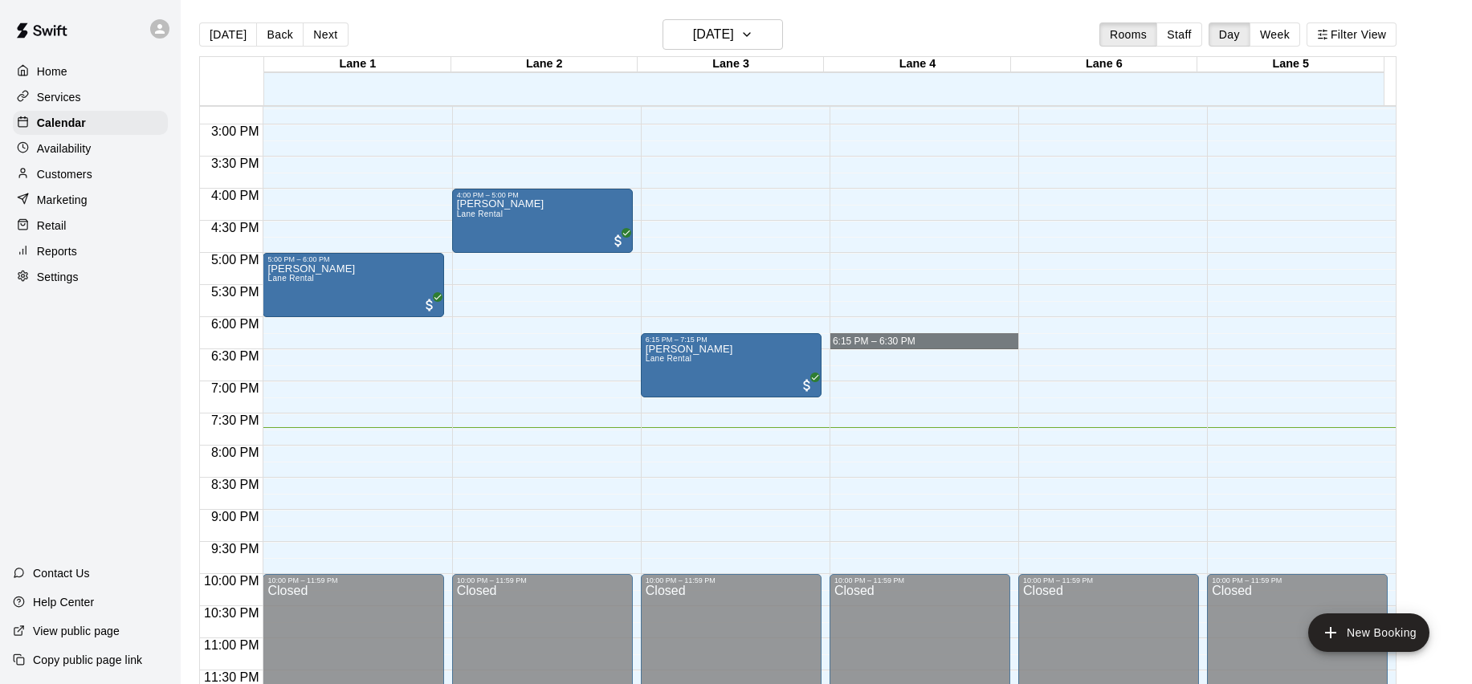
drag, startPoint x: 831, startPoint y: 336, endPoint x: 846, endPoint y: 334, distance: 14.5
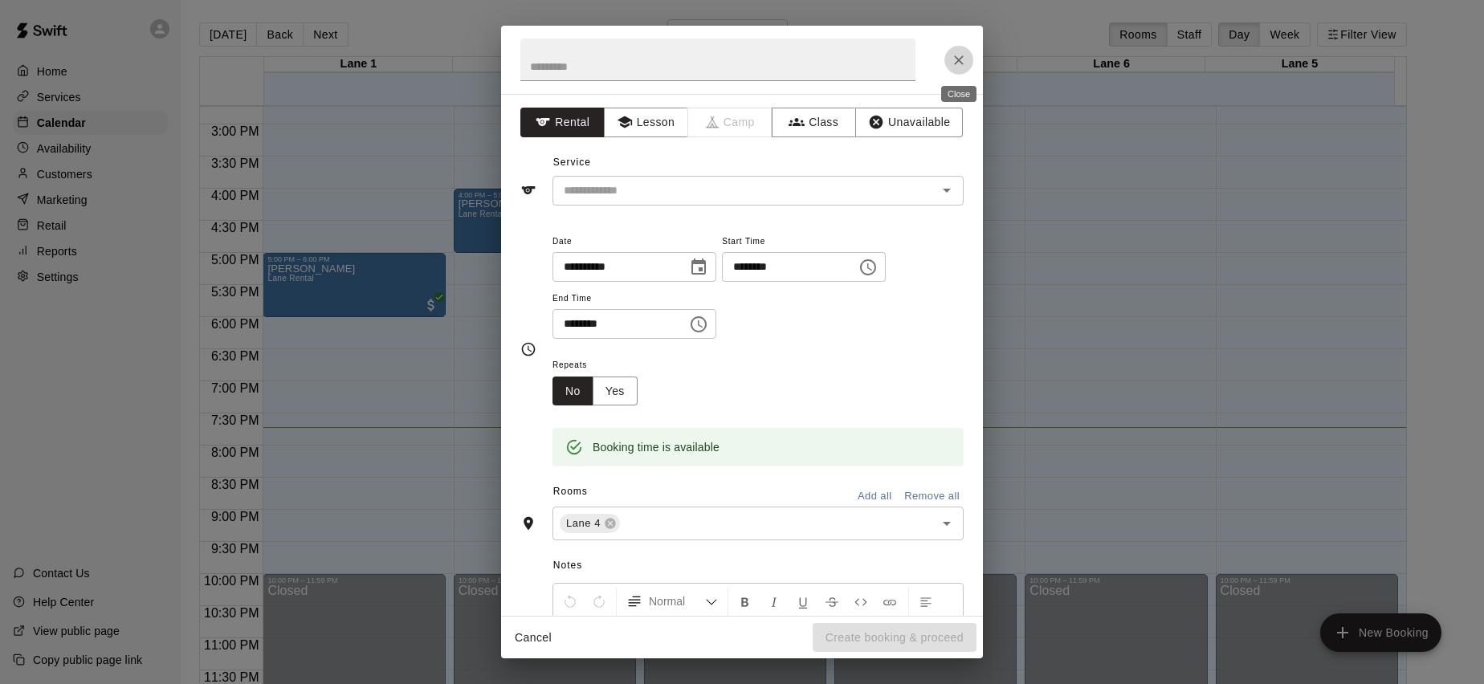
click at [961, 62] on icon "Close" at bounding box center [959, 60] width 10 height 10
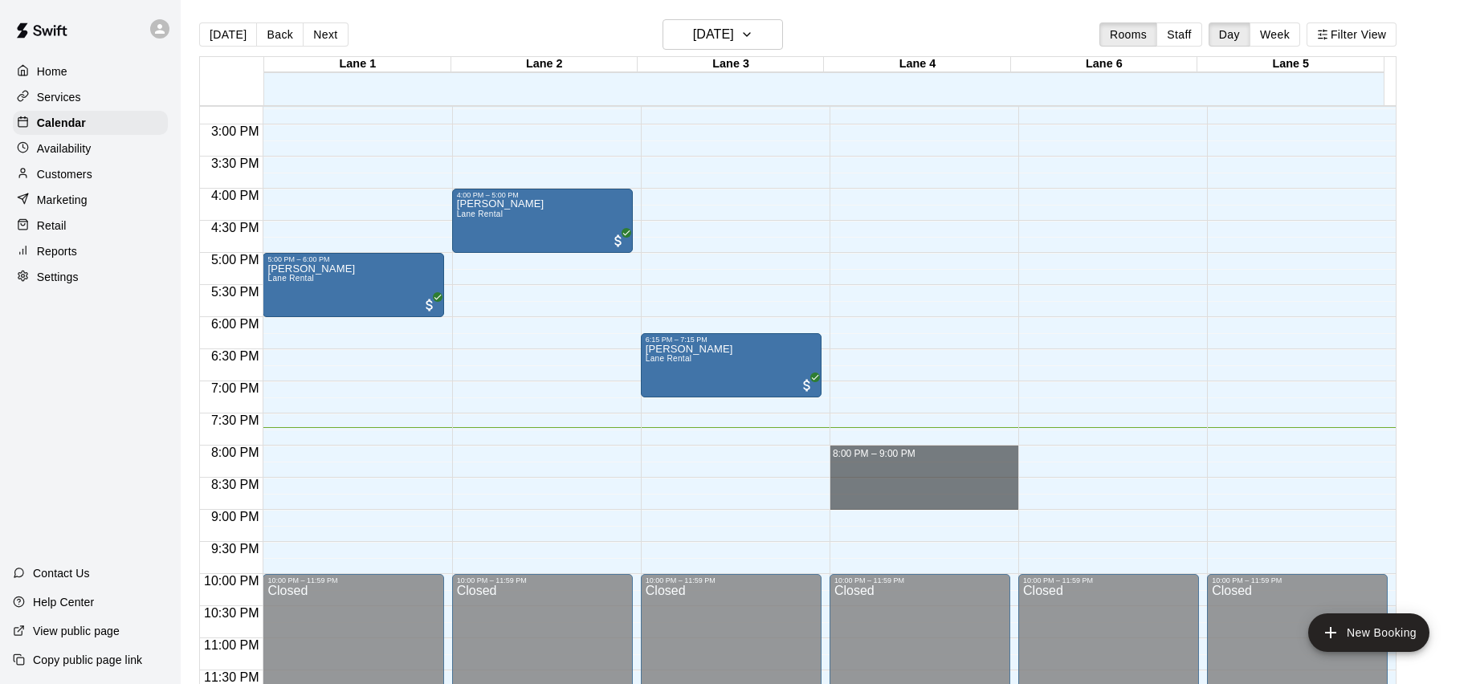
drag, startPoint x: 830, startPoint y: 447, endPoint x: 891, endPoint y: 501, distance: 80.8
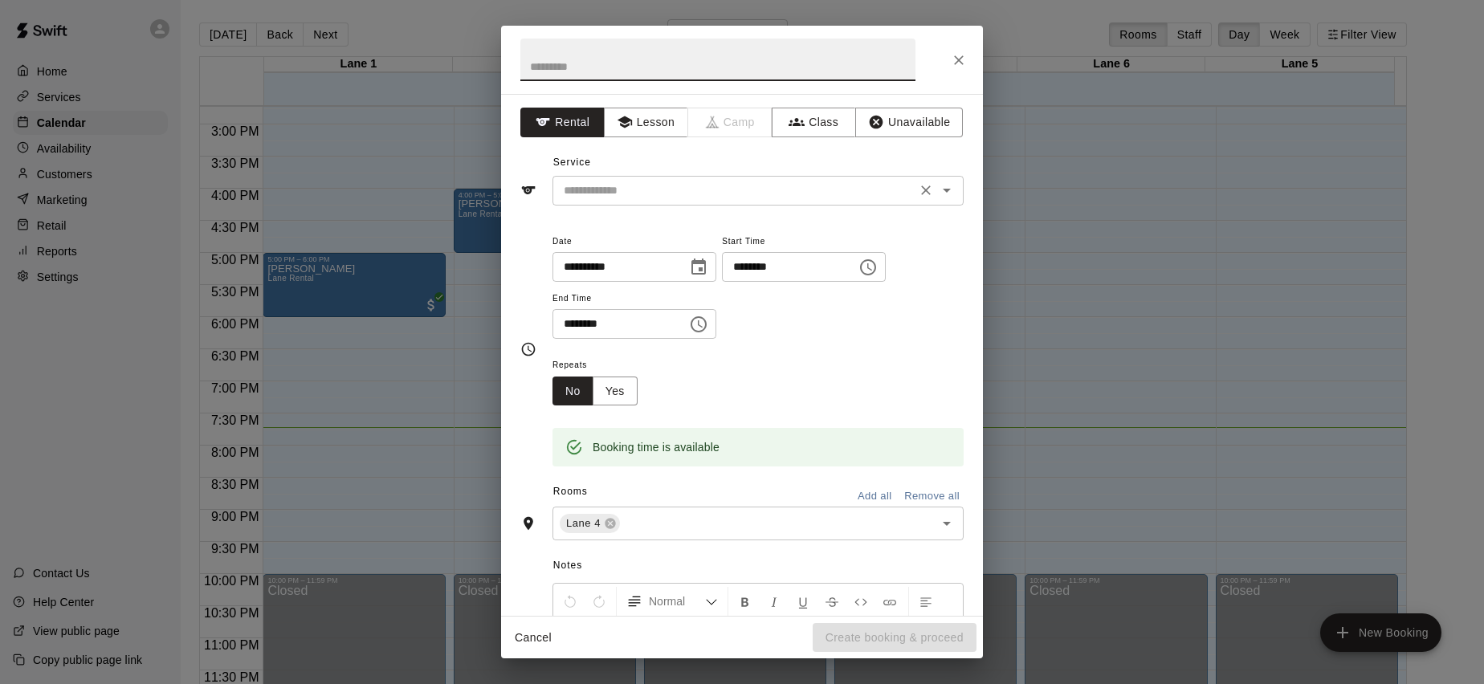
click at [679, 196] on input "text" at bounding box center [734, 191] width 354 height 20
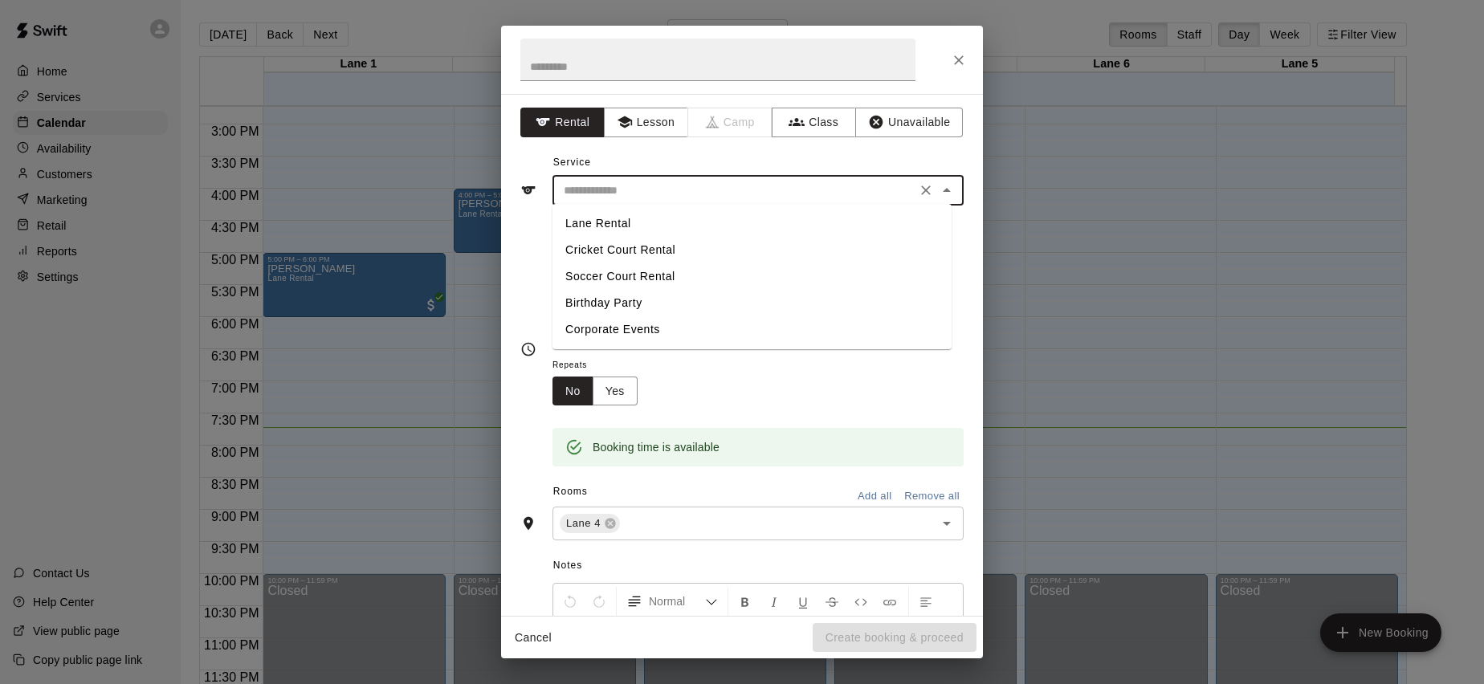
click at [624, 229] on li "Lane Rental" at bounding box center [752, 223] width 399 height 27
type input "**********"
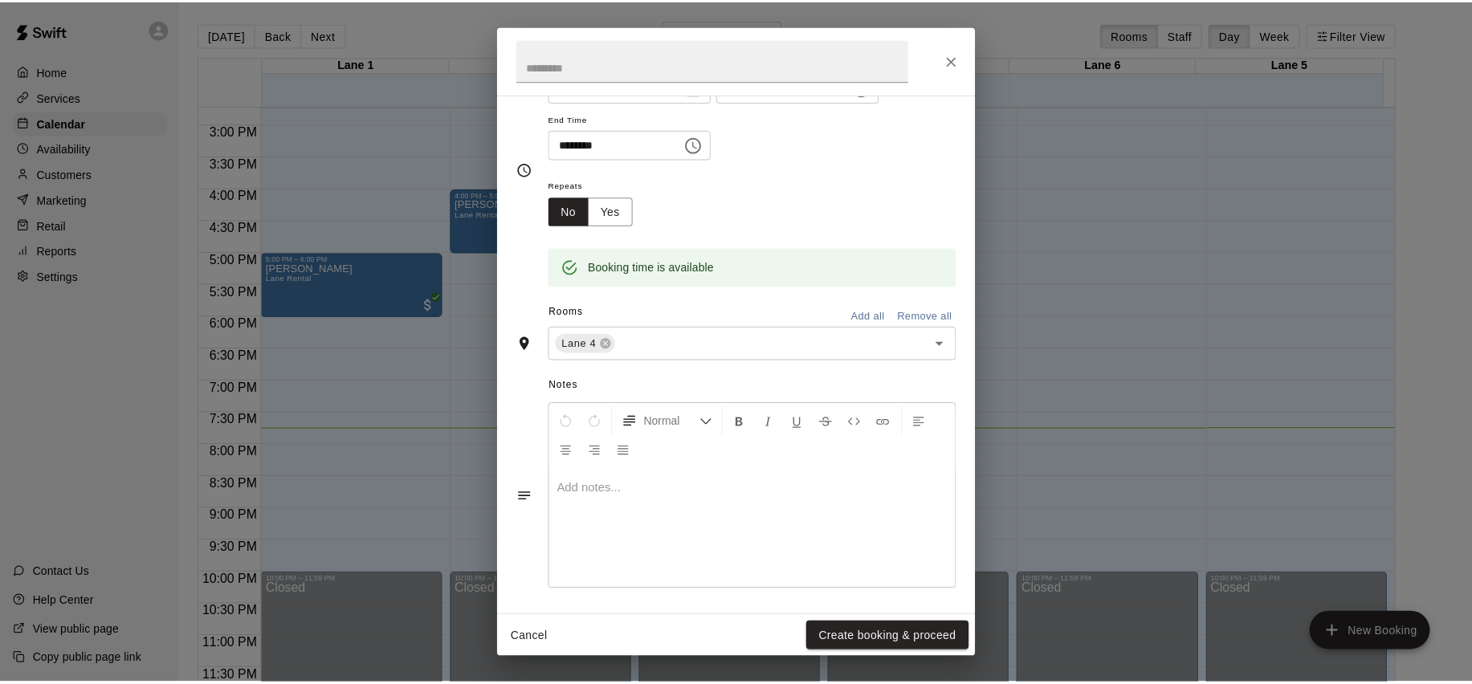
scroll to position [0, 0]
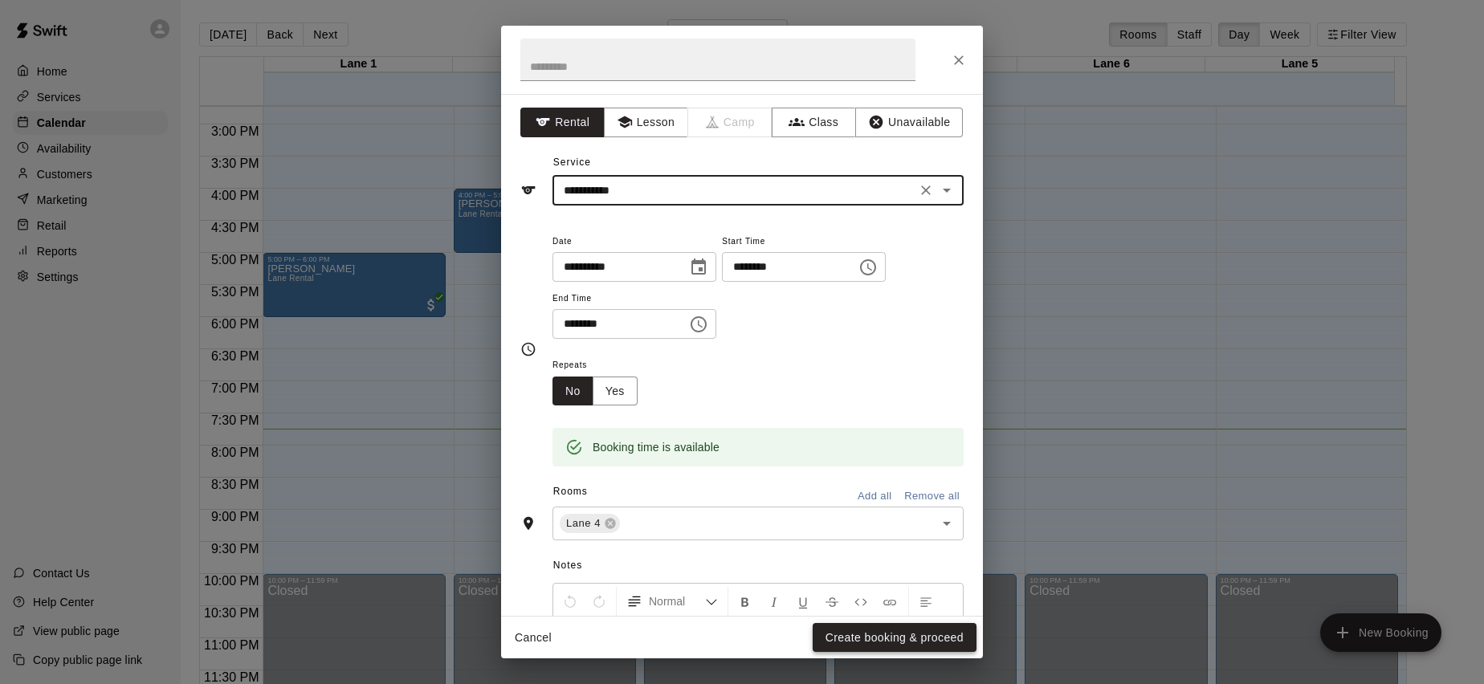
click at [884, 631] on button "Create booking & proceed" at bounding box center [895, 638] width 164 height 30
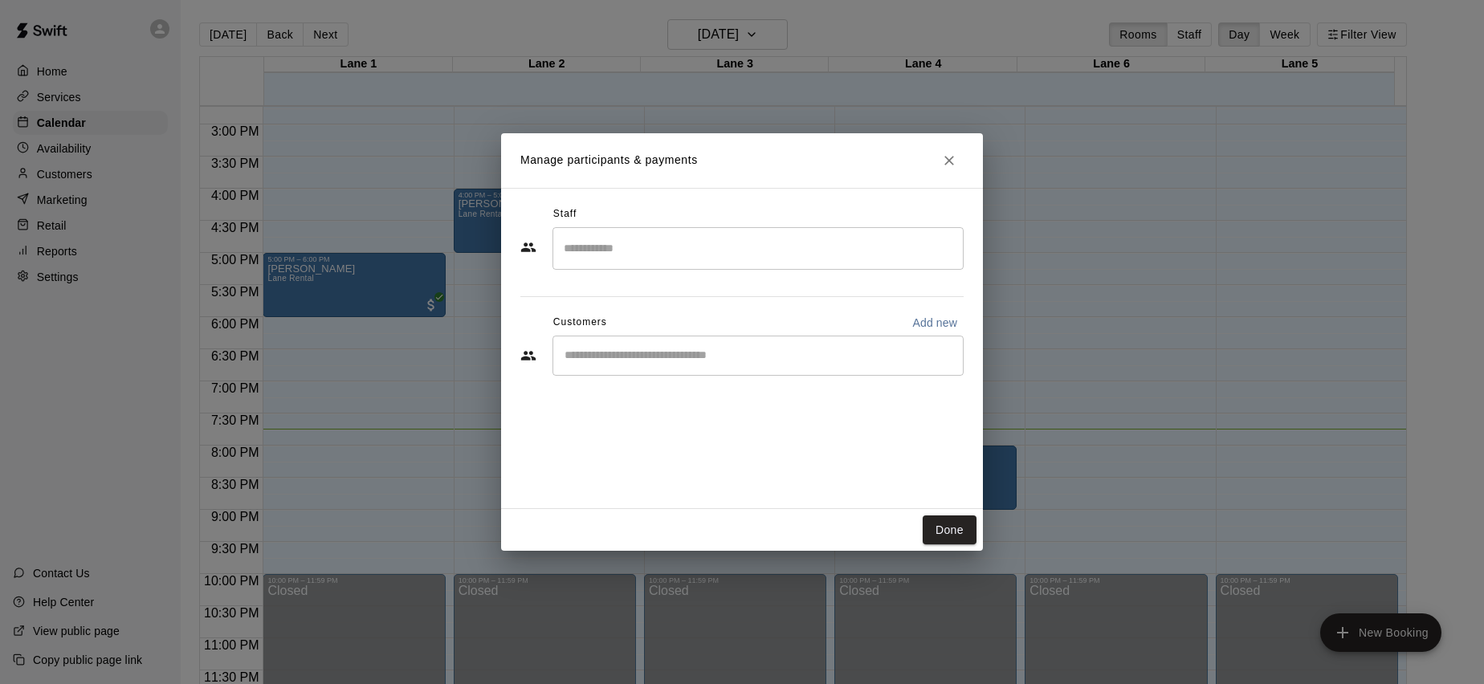
click at [648, 367] on div "​" at bounding box center [758, 356] width 411 height 40
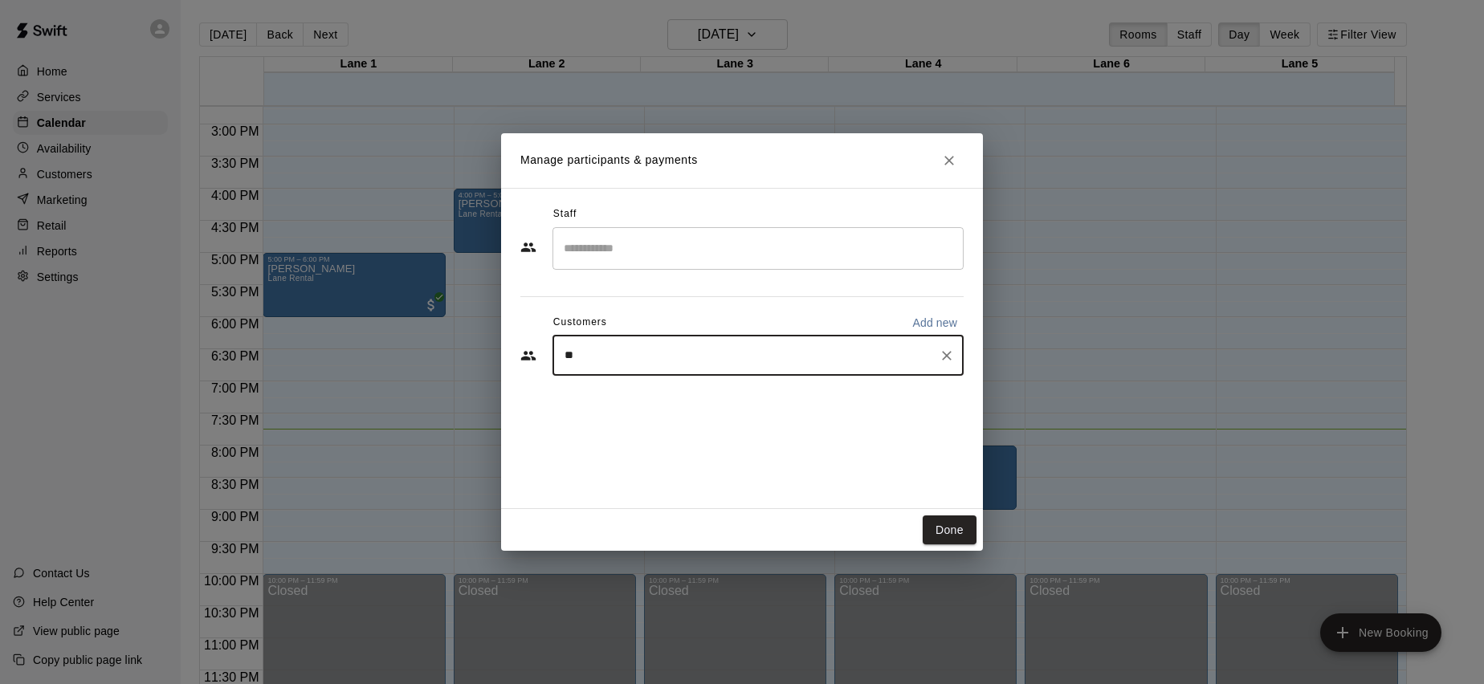
type input "***"
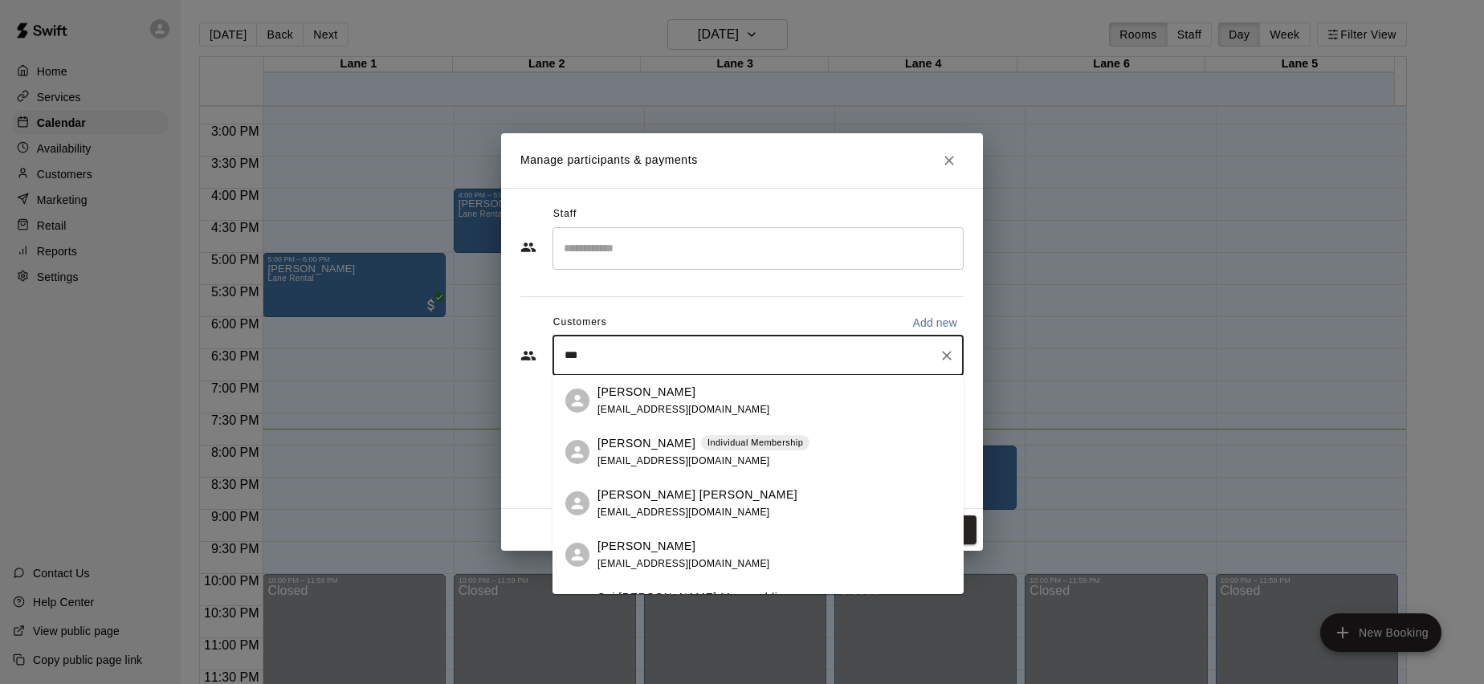
click at [682, 461] on span "[EMAIL_ADDRESS][DOMAIN_NAME]" at bounding box center [684, 460] width 173 height 11
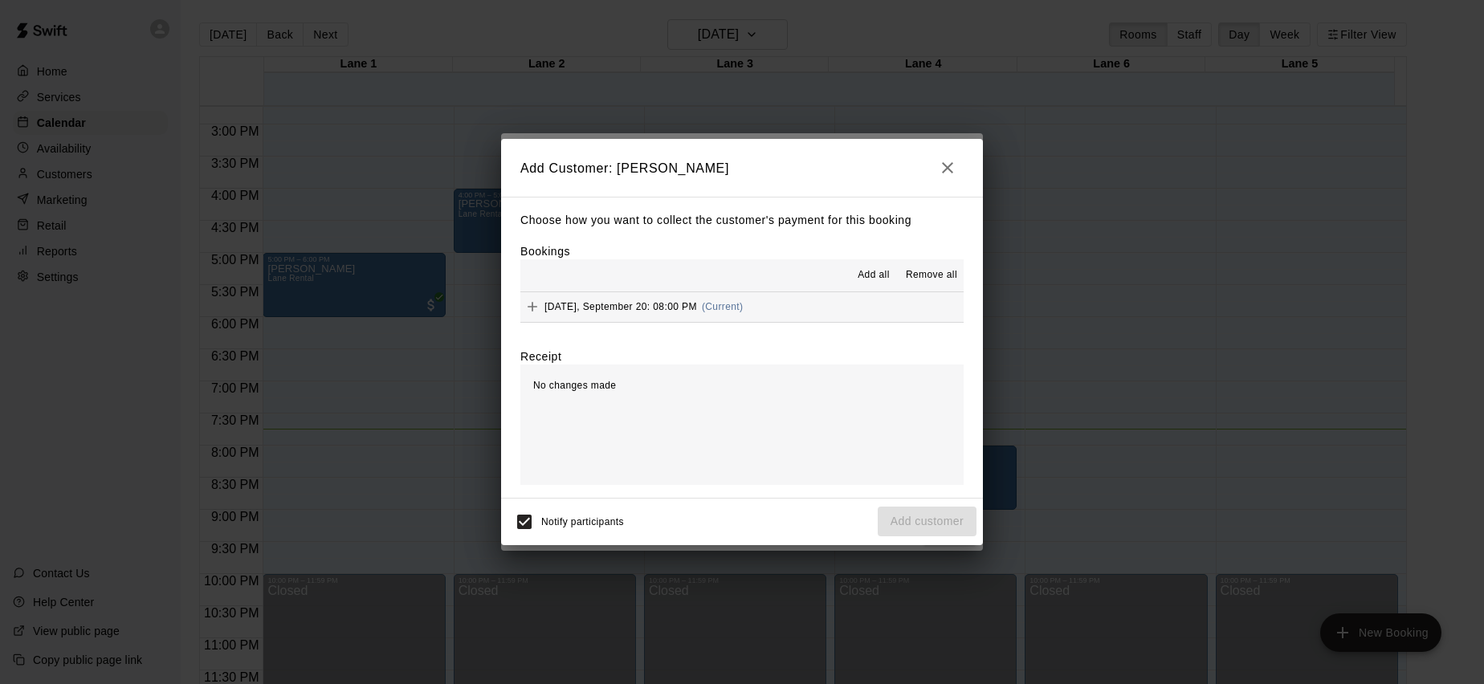
click at [636, 307] on span "[DATE], September 20: 08:00 PM" at bounding box center [621, 306] width 153 height 11
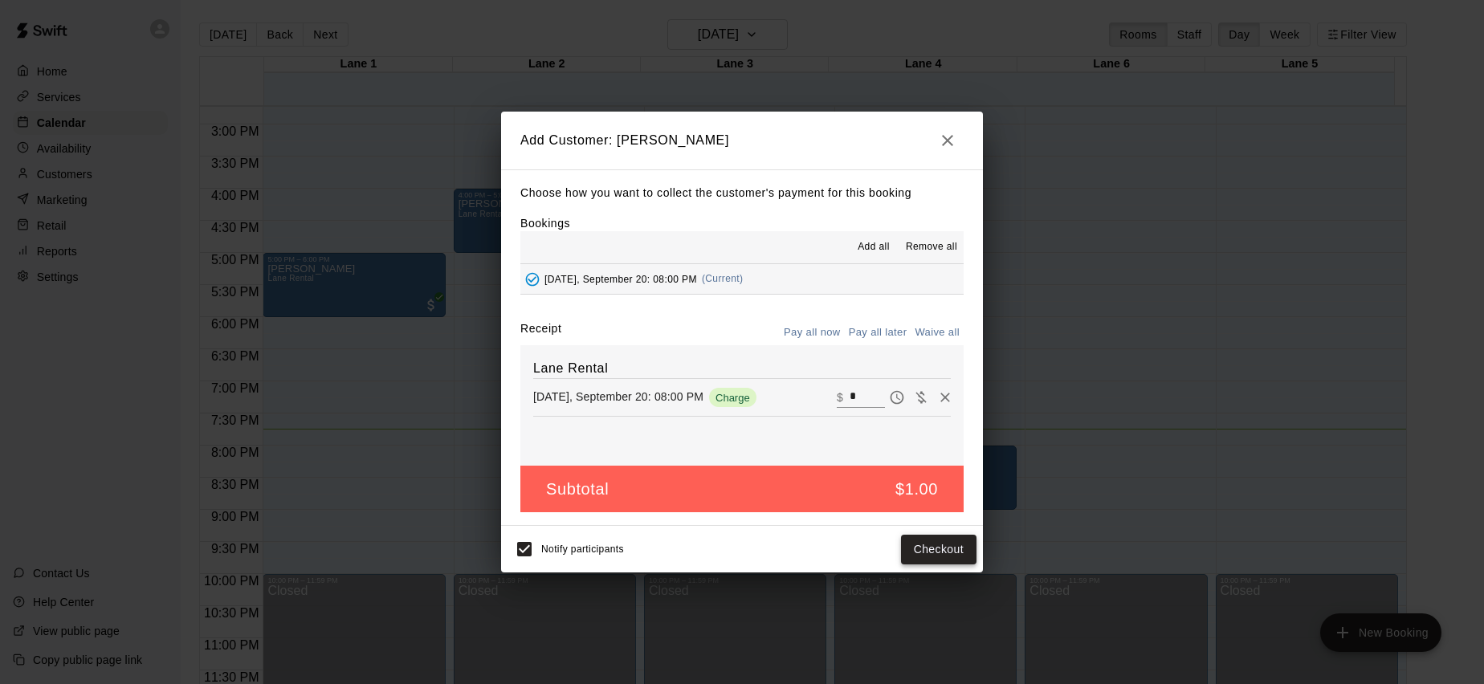
click at [944, 545] on button "Checkout" at bounding box center [938, 550] width 75 height 30
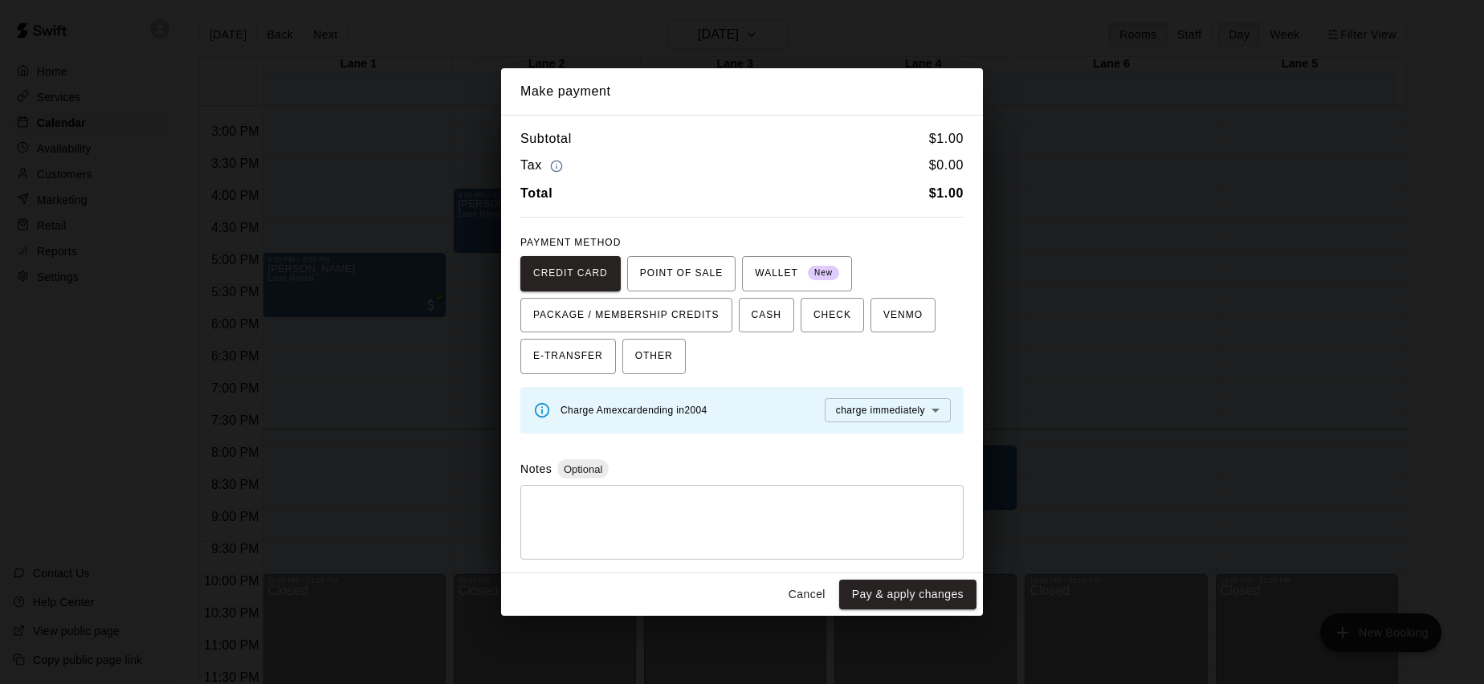
click at [851, 410] on body "Home Services Calendar Availability Customers Marketing Retail Reports Settings…" at bounding box center [742, 355] width 1484 height 710
click at [851, 410] on div at bounding box center [742, 342] width 1484 height 684
click at [851, 410] on body "Home Services Calendar Availability Customers Marketing Retail Reports Settings…" at bounding box center [742, 355] width 1484 height 710
click at [891, 410] on div at bounding box center [742, 342] width 1484 height 684
click at [902, 585] on button "Pay & apply changes" at bounding box center [907, 595] width 137 height 30
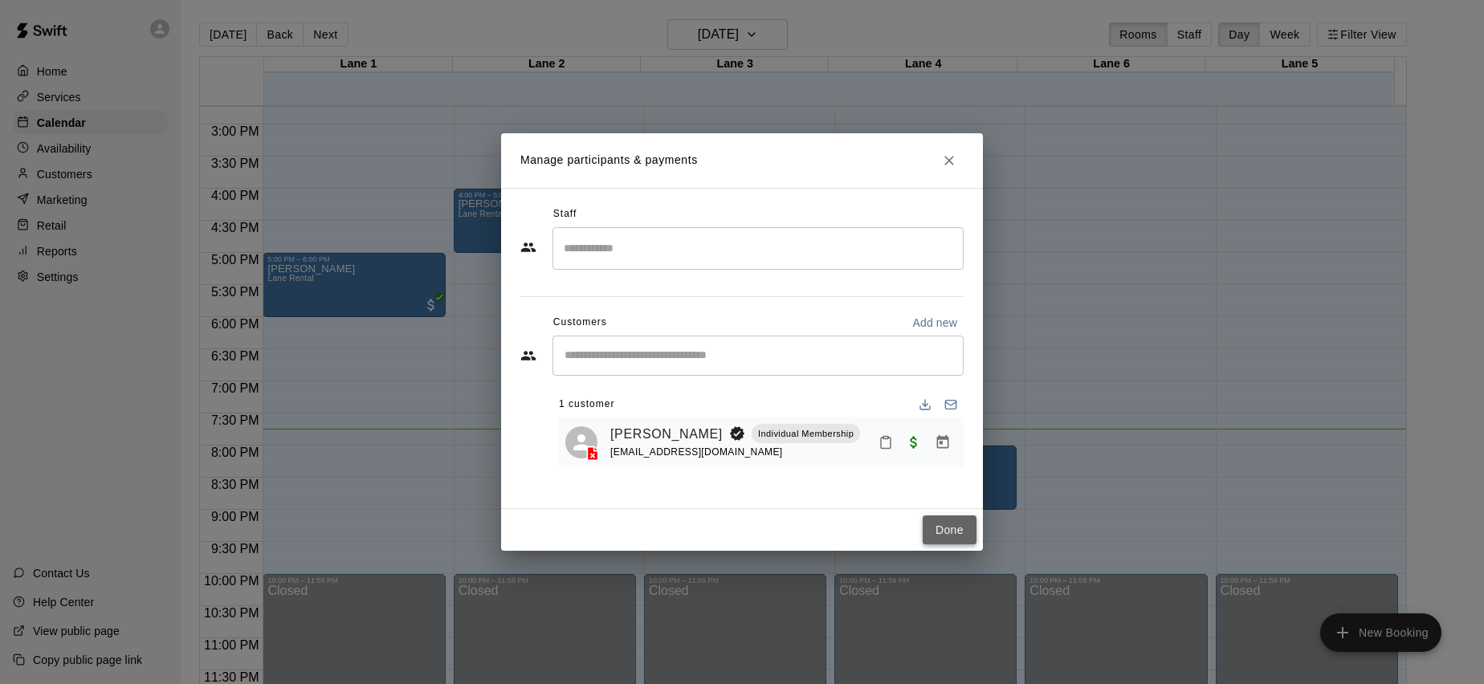
click at [950, 523] on button "Done" at bounding box center [950, 531] width 54 height 30
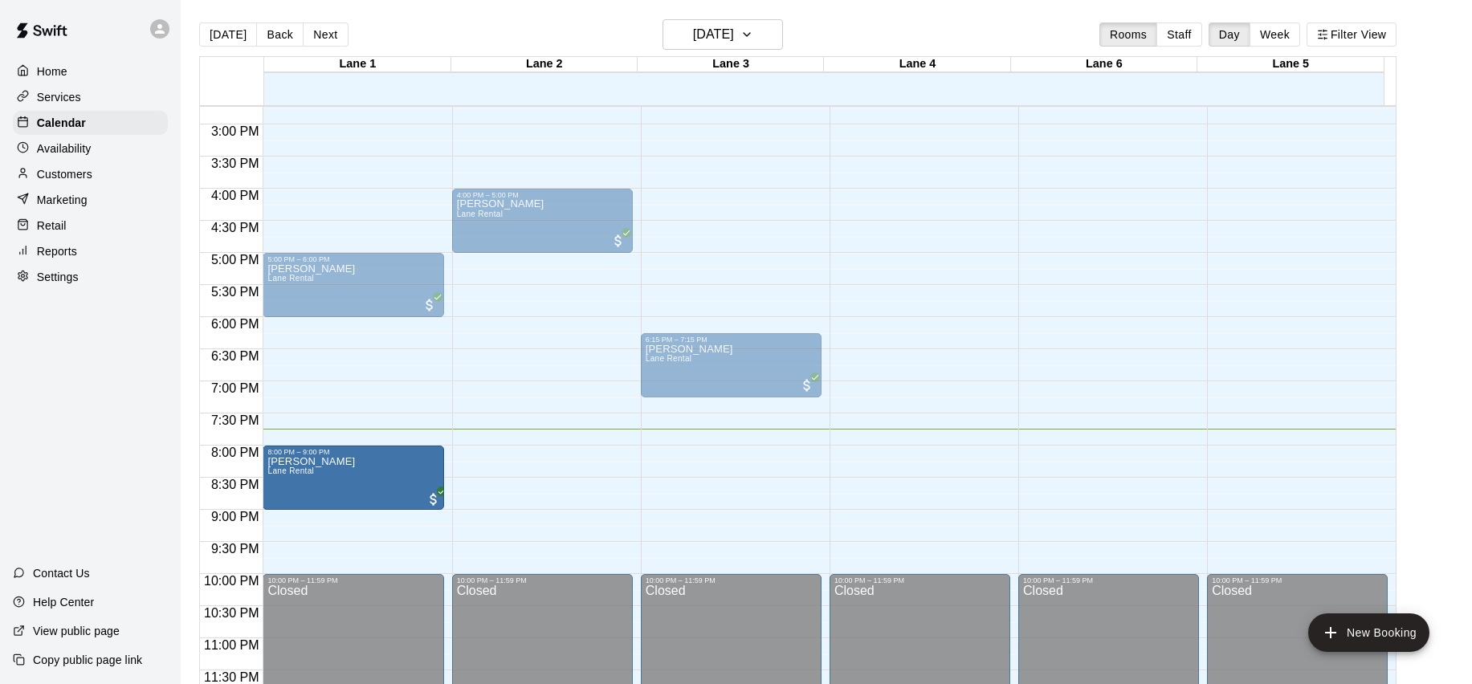
drag, startPoint x: 920, startPoint y: 474, endPoint x: 447, endPoint y: 503, distance: 473.9
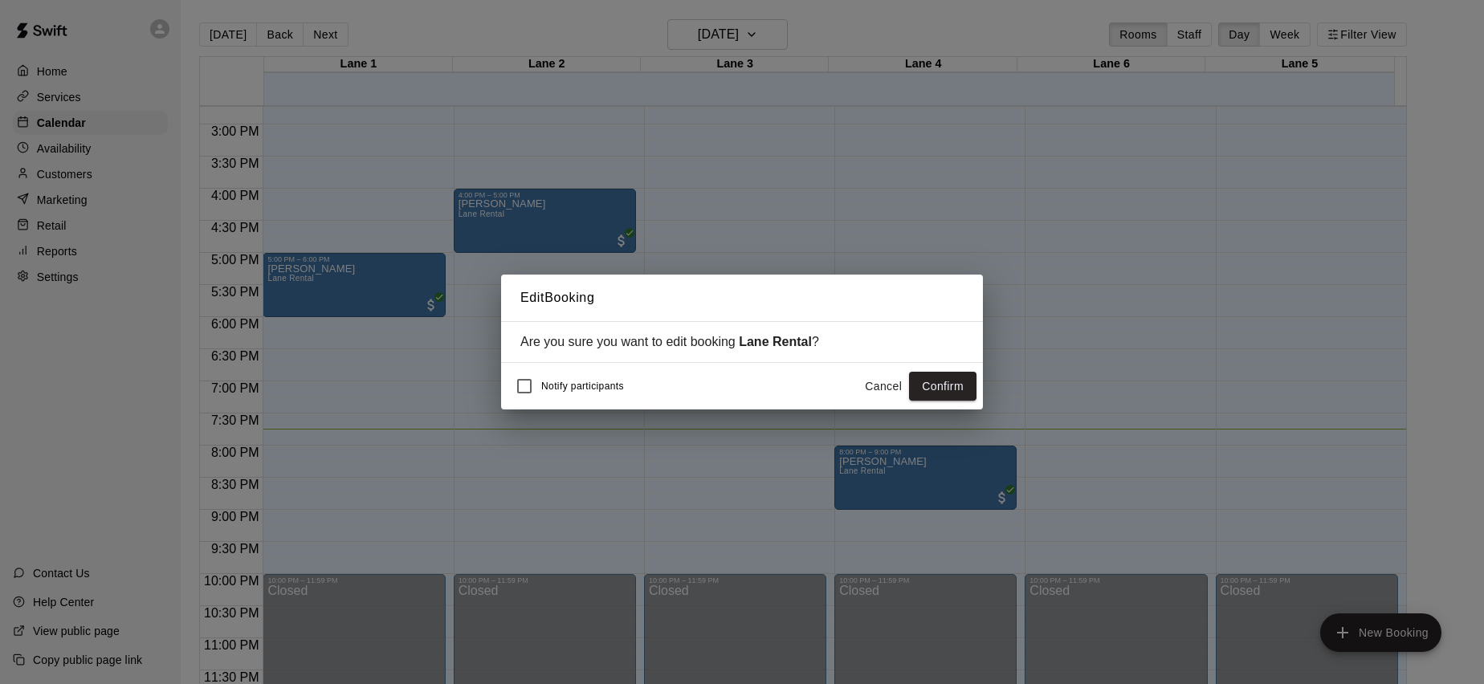
click at [981, 379] on div "Notify participants Cancel Confirm" at bounding box center [742, 386] width 482 height 47
click at [963, 386] on button "Confirm" at bounding box center [942, 387] width 67 height 30
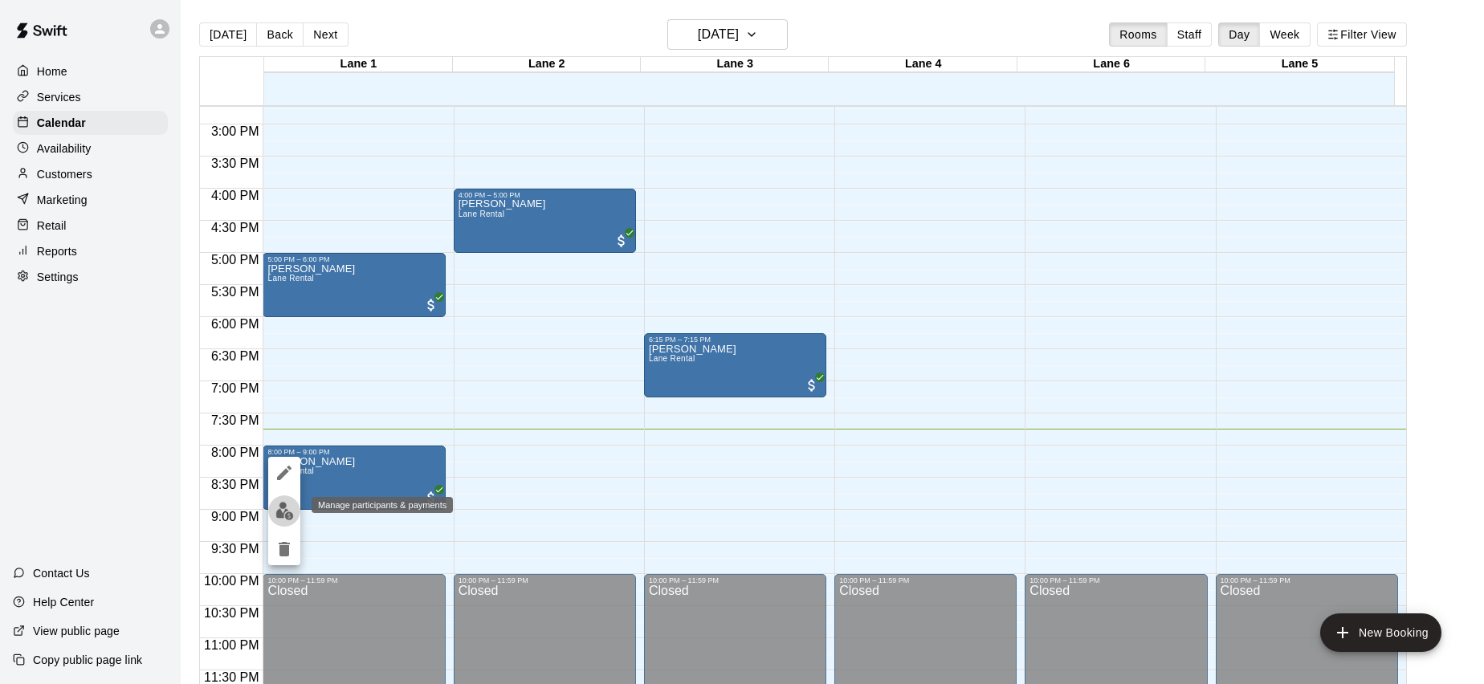
click at [282, 513] on img "edit" at bounding box center [284, 511] width 18 height 18
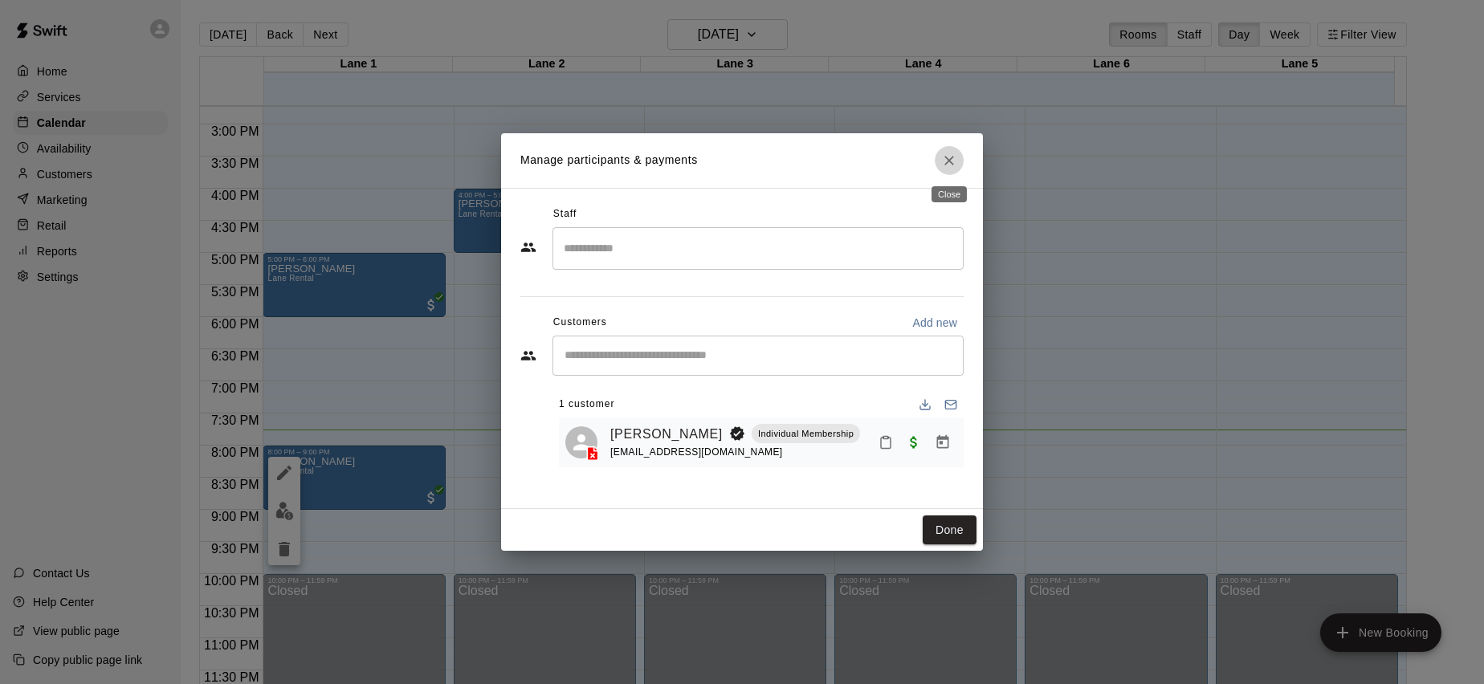
click at [952, 167] on icon "Close" at bounding box center [949, 161] width 16 height 16
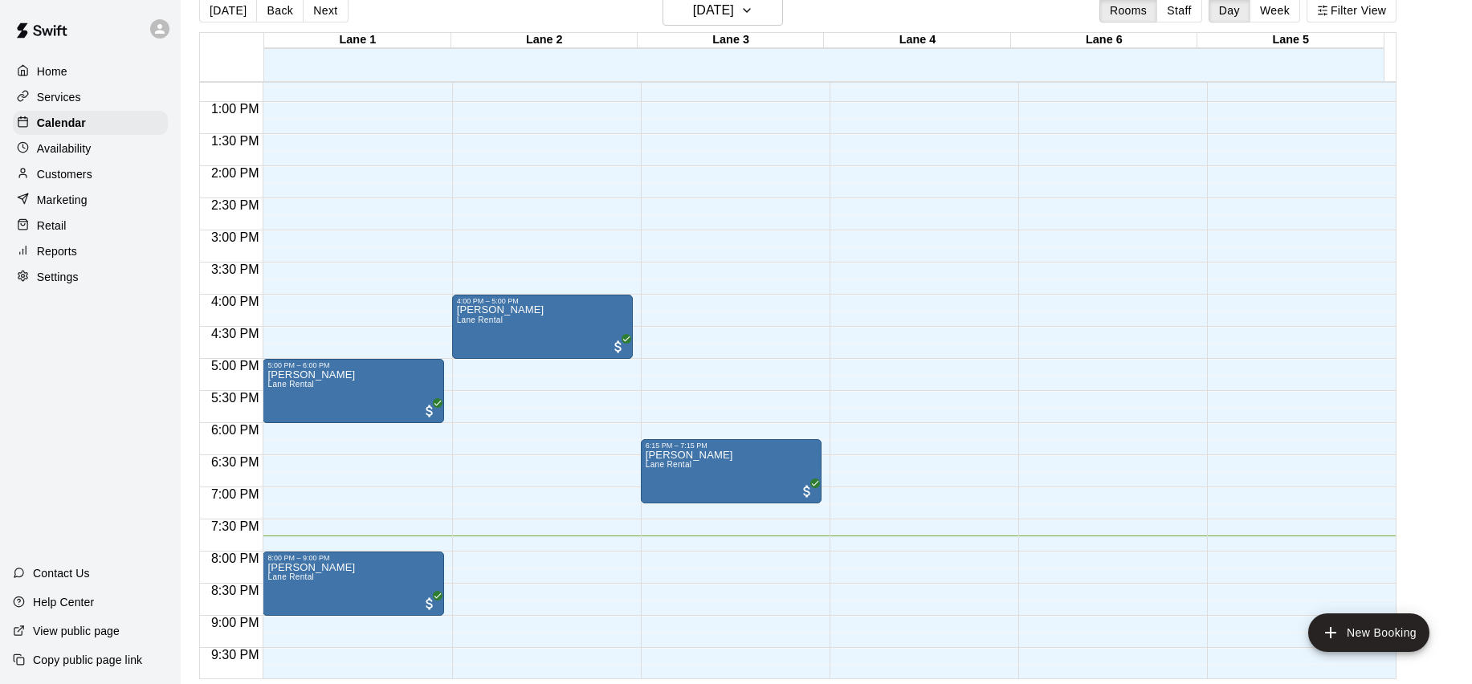
scroll to position [946, 0]
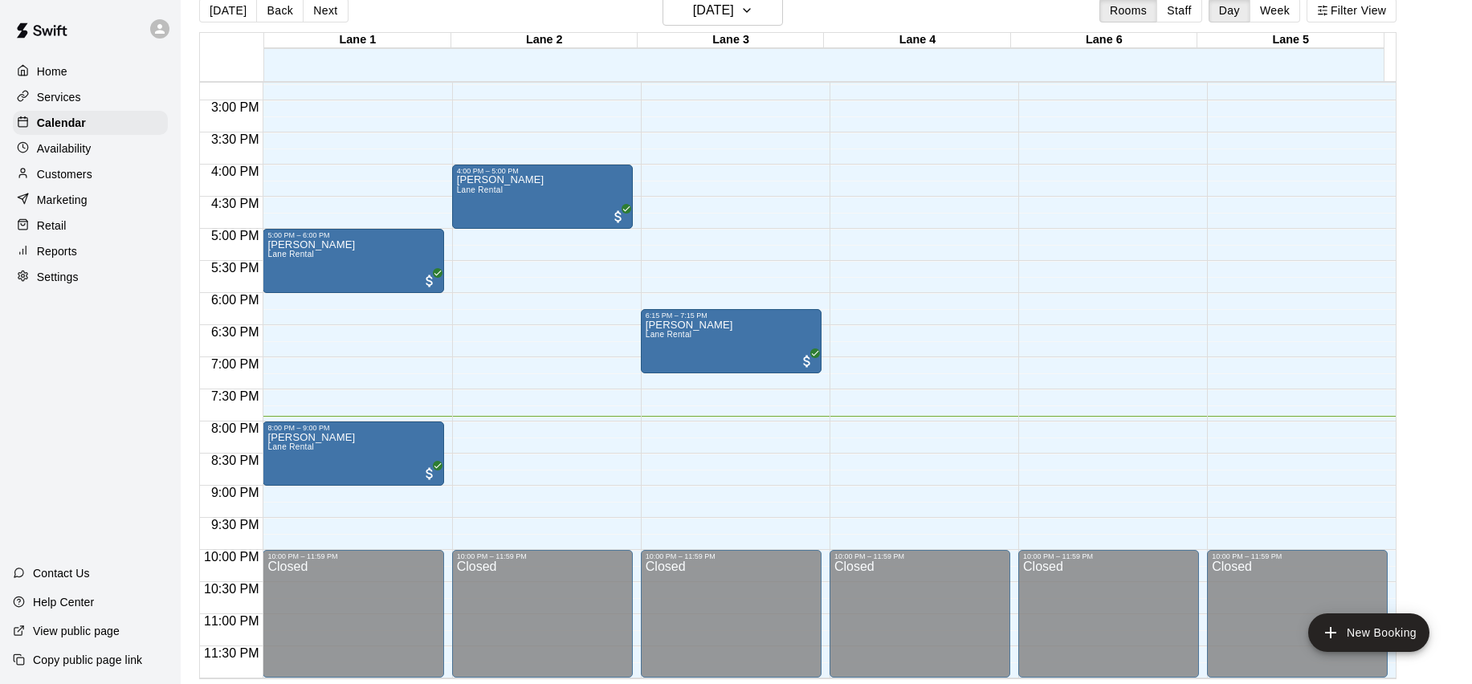
click at [245, 667] on div "11:30 PM" at bounding box center [231, 658] width 63 height 23
click at [252, 663] on div "11:30 PM" at bounding box center [231, 658] width 63 height 23
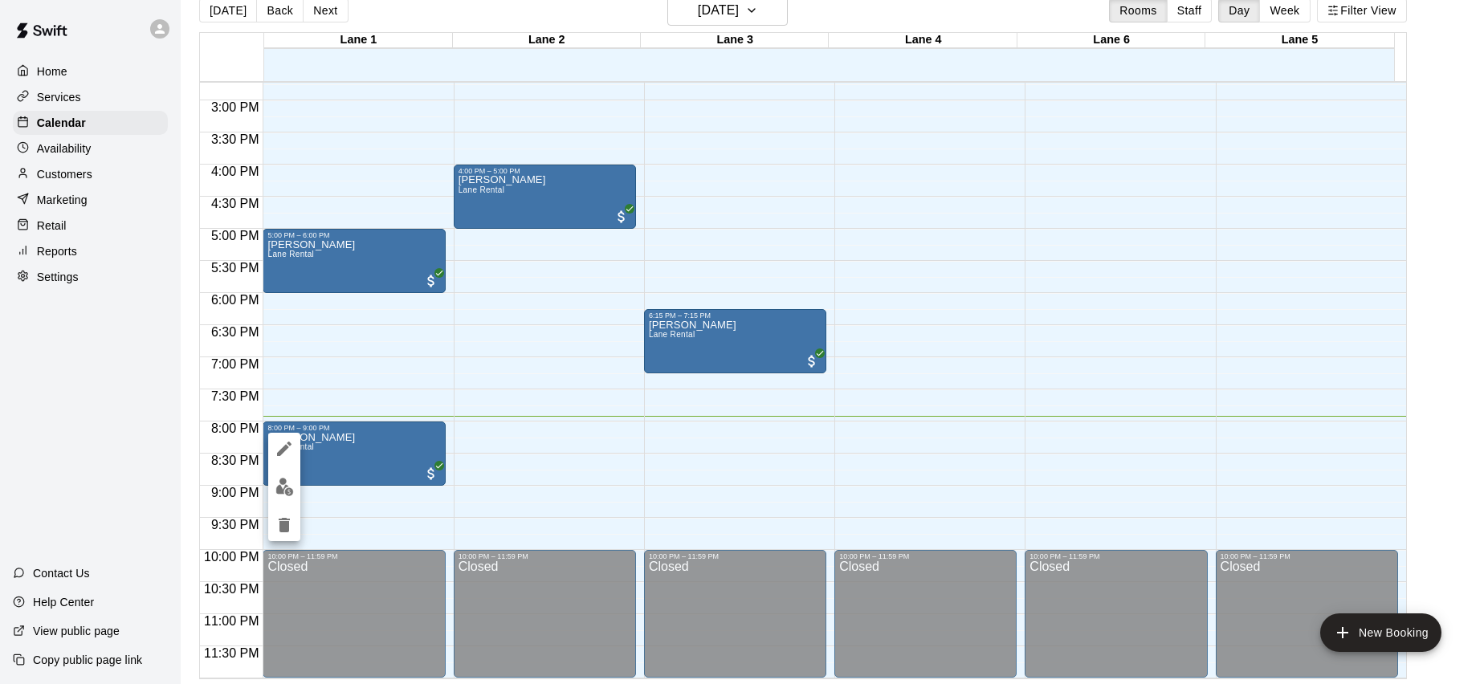
click at [347, 446] on div at bounding box center [742, 342] width 1484 height 684
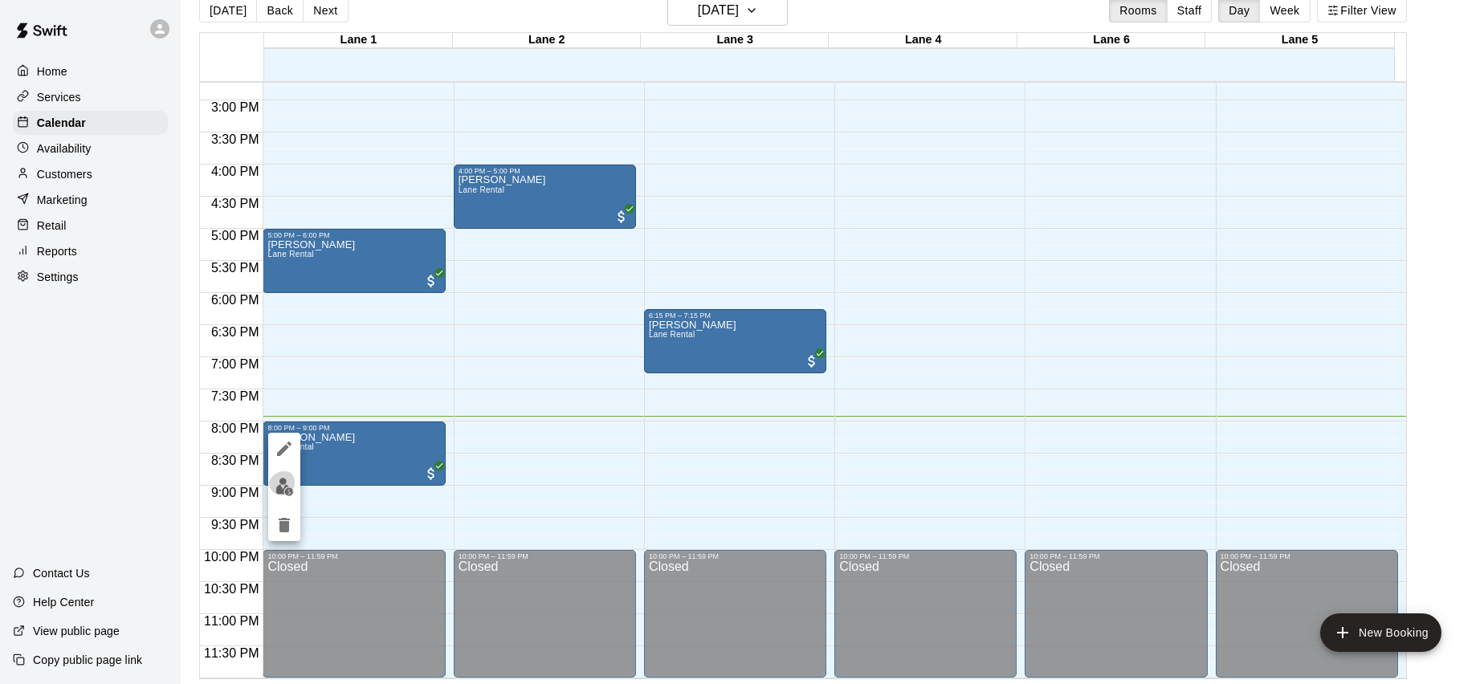
click at [284, 469] on div at bounding box center [284, 487] width 32 height 108
click at [277, 494] on img "edit" at bounding box center [284, 487] width 18 height 18
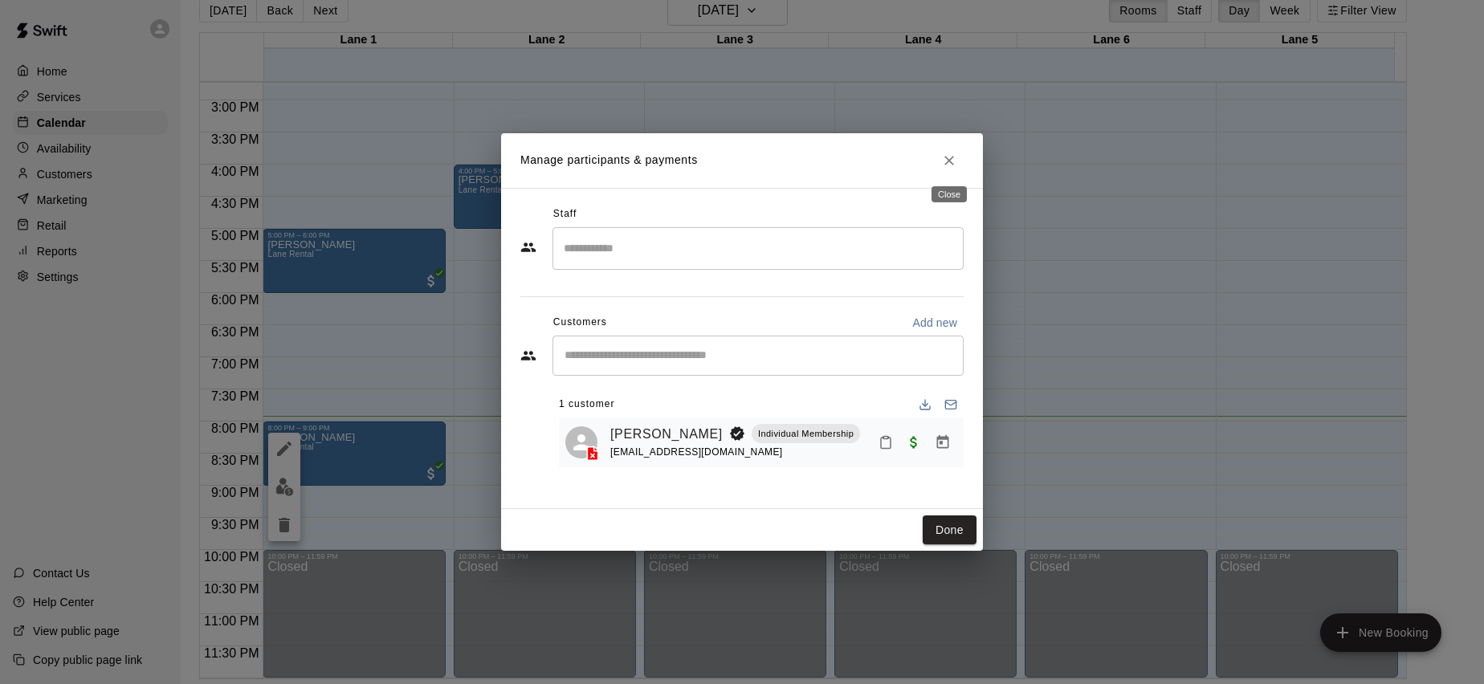
click at [943, 163] on icon "Close" at bounding box center [949, 161] width 16 height 16
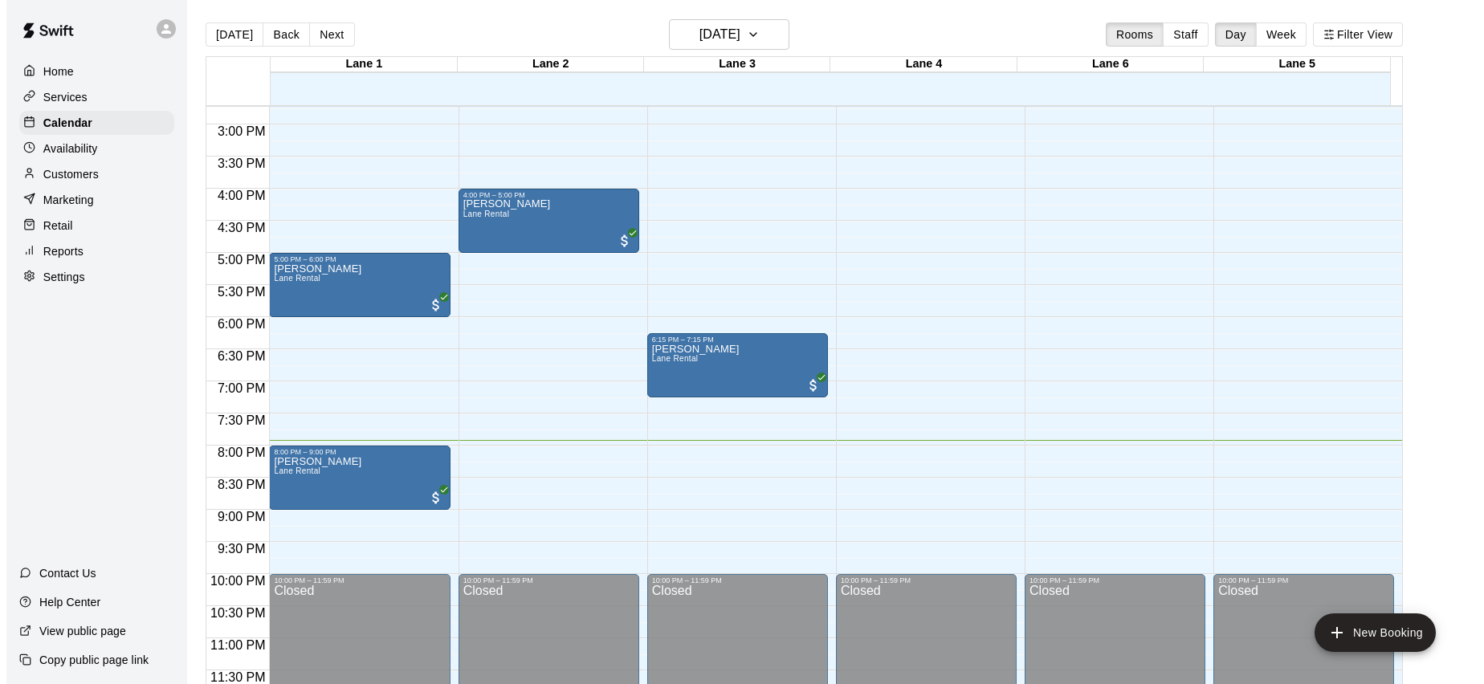
scroll to position [26, 0]
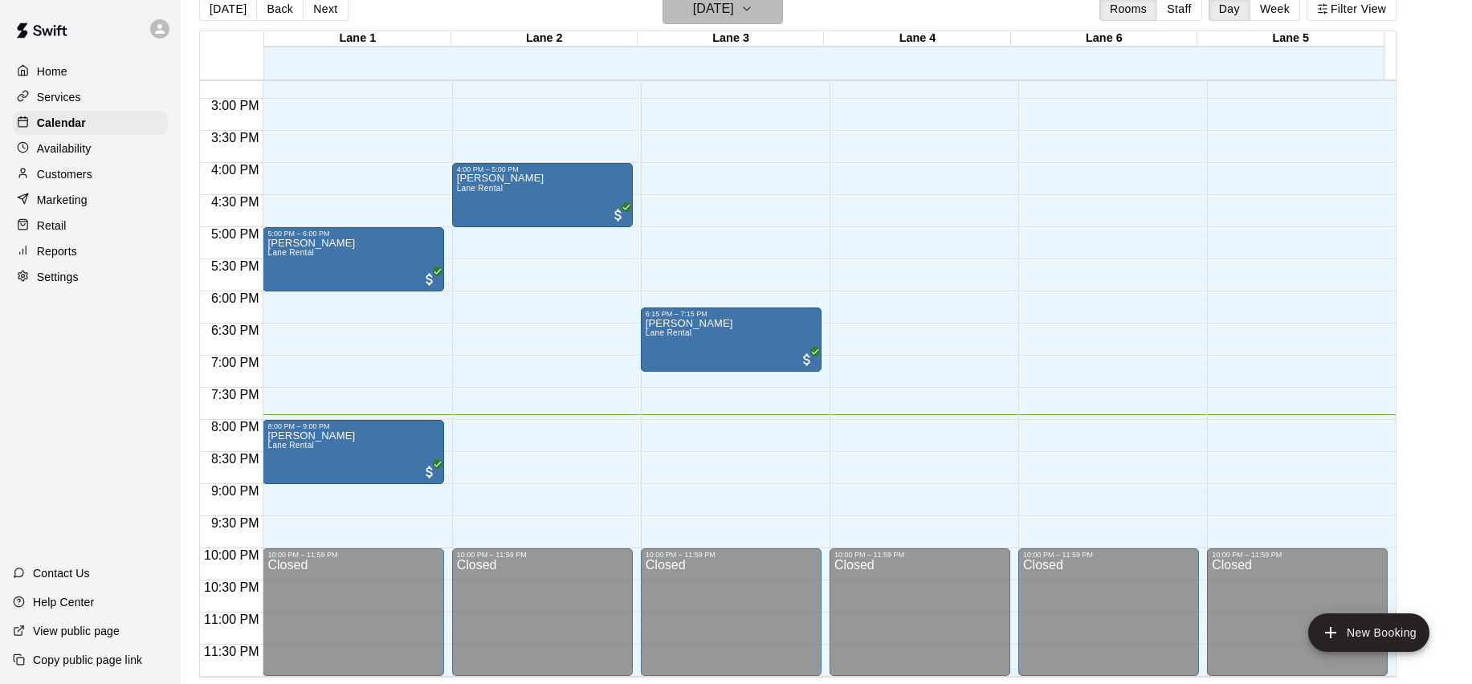
click at [765, 17] on button "[DATE]" at bounding box center [723, 9] width 120 height 31
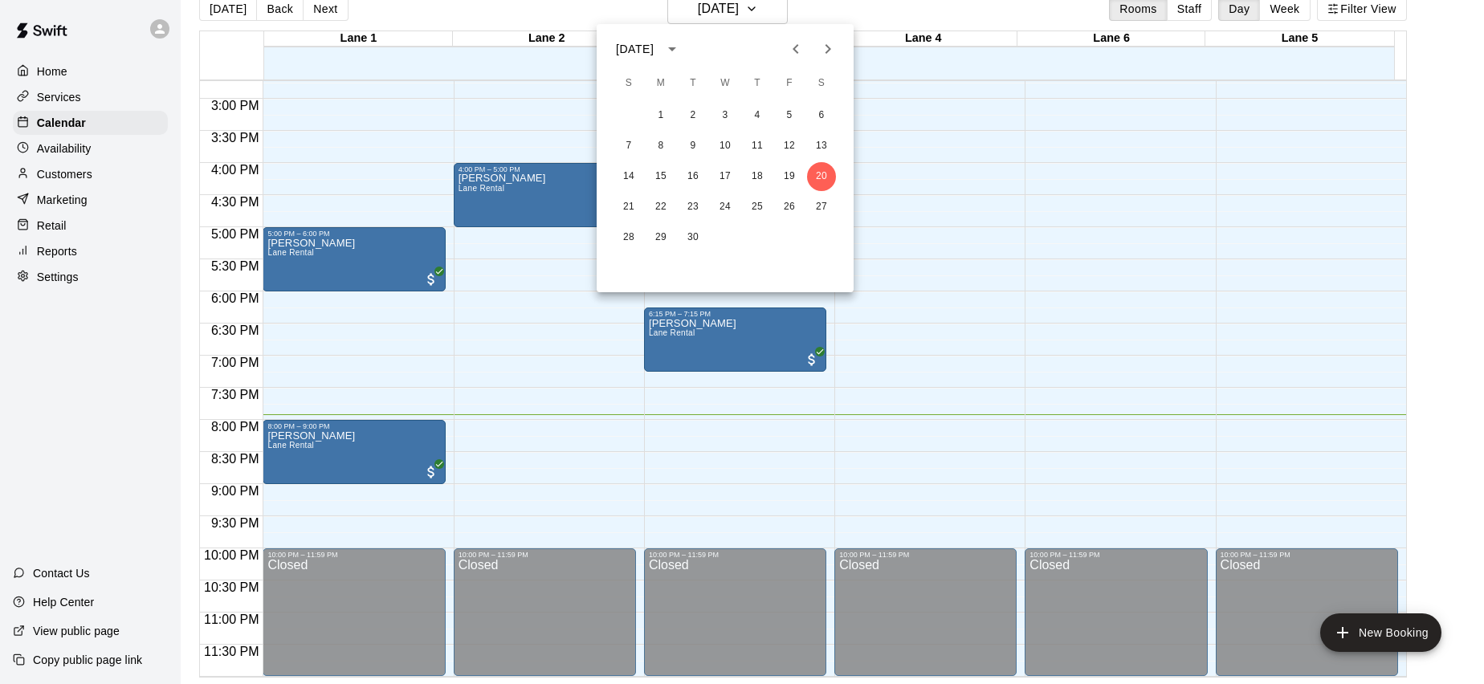
click at [765, 19] on div at bounding box center [742, 342] width 1484 height 684
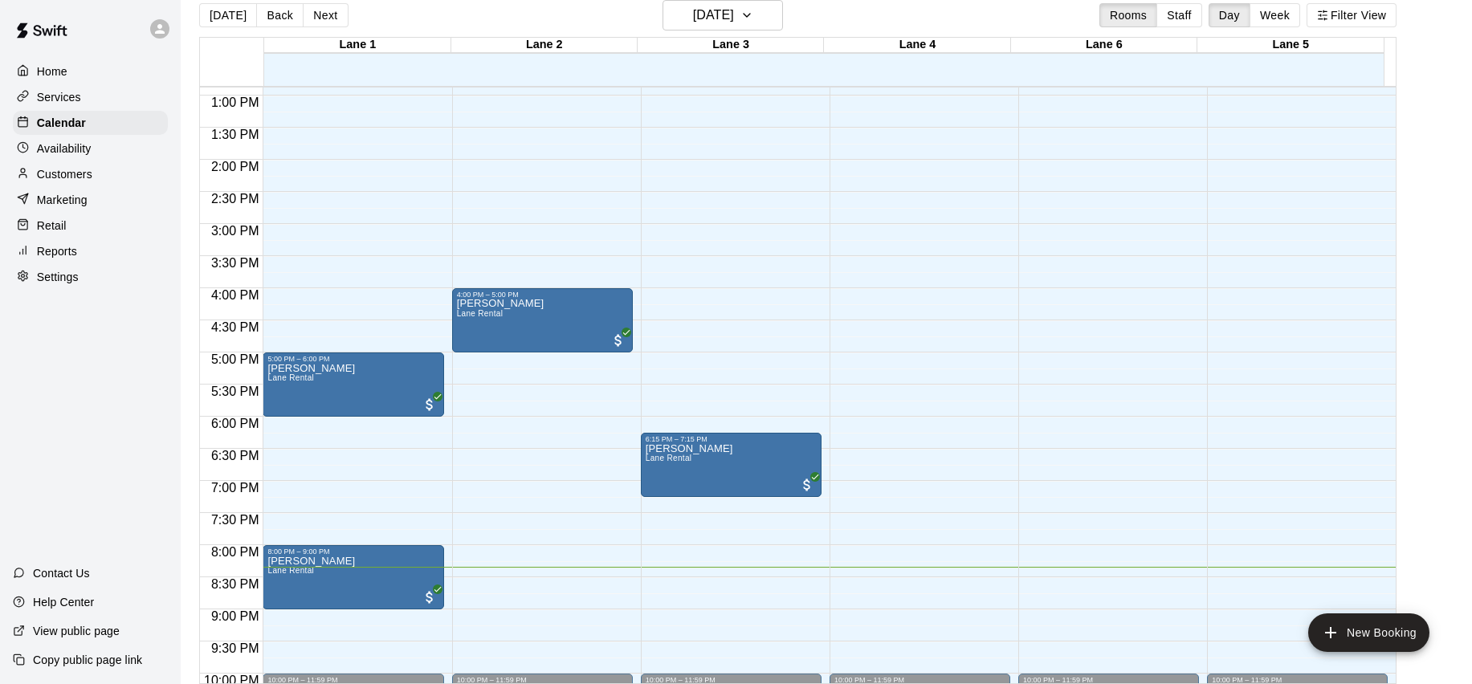
scroll to position [946, 0]
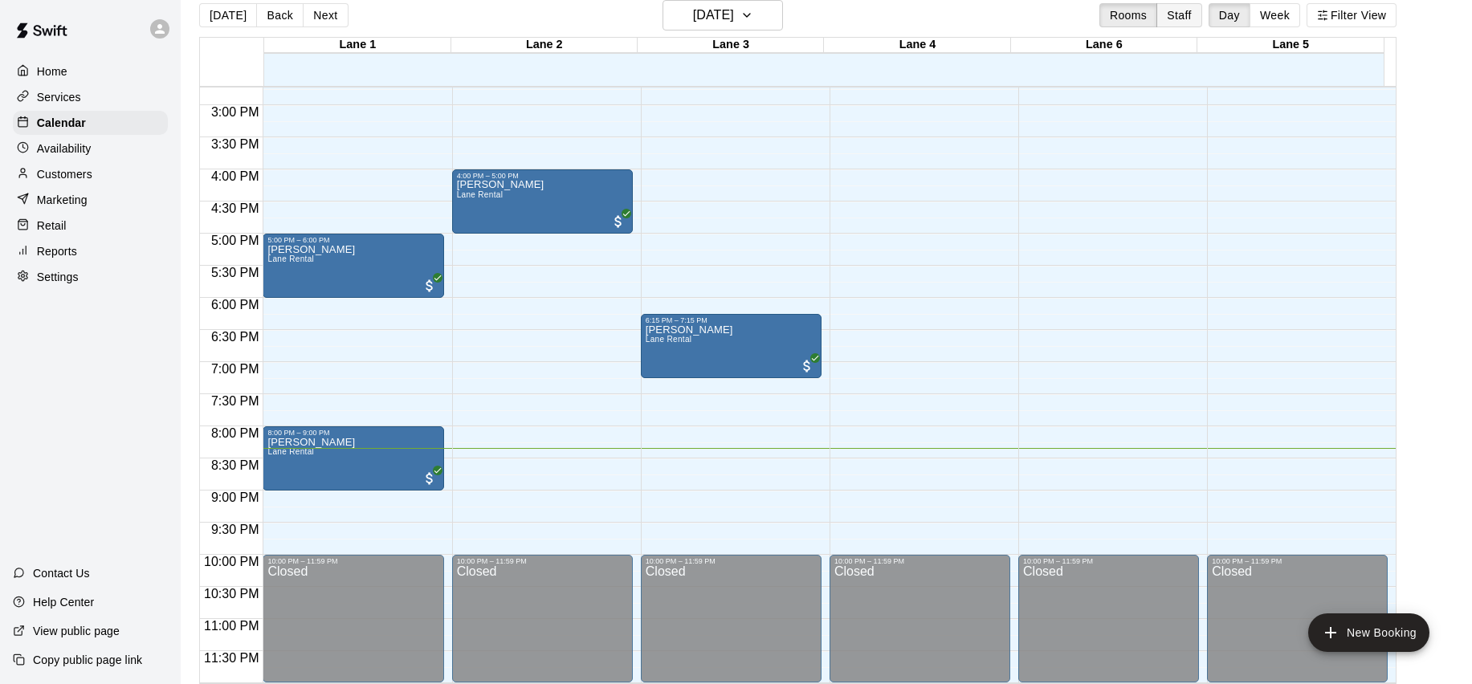
click at [1177, 16] on button "Staff" at bounding box center [1180, 15] width 46 height 24
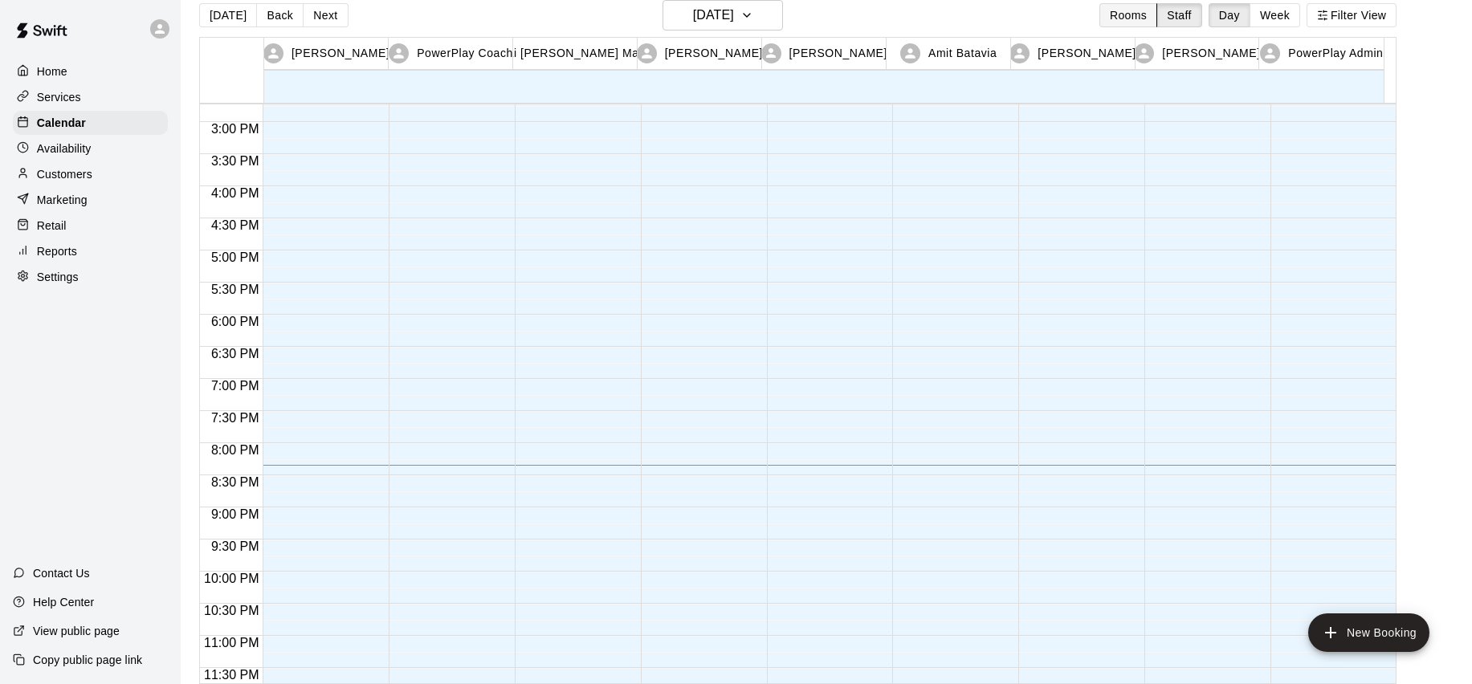
click at [1152, 18] on button "Rooms" at bounding box center [1128, 15] width 58 height 24
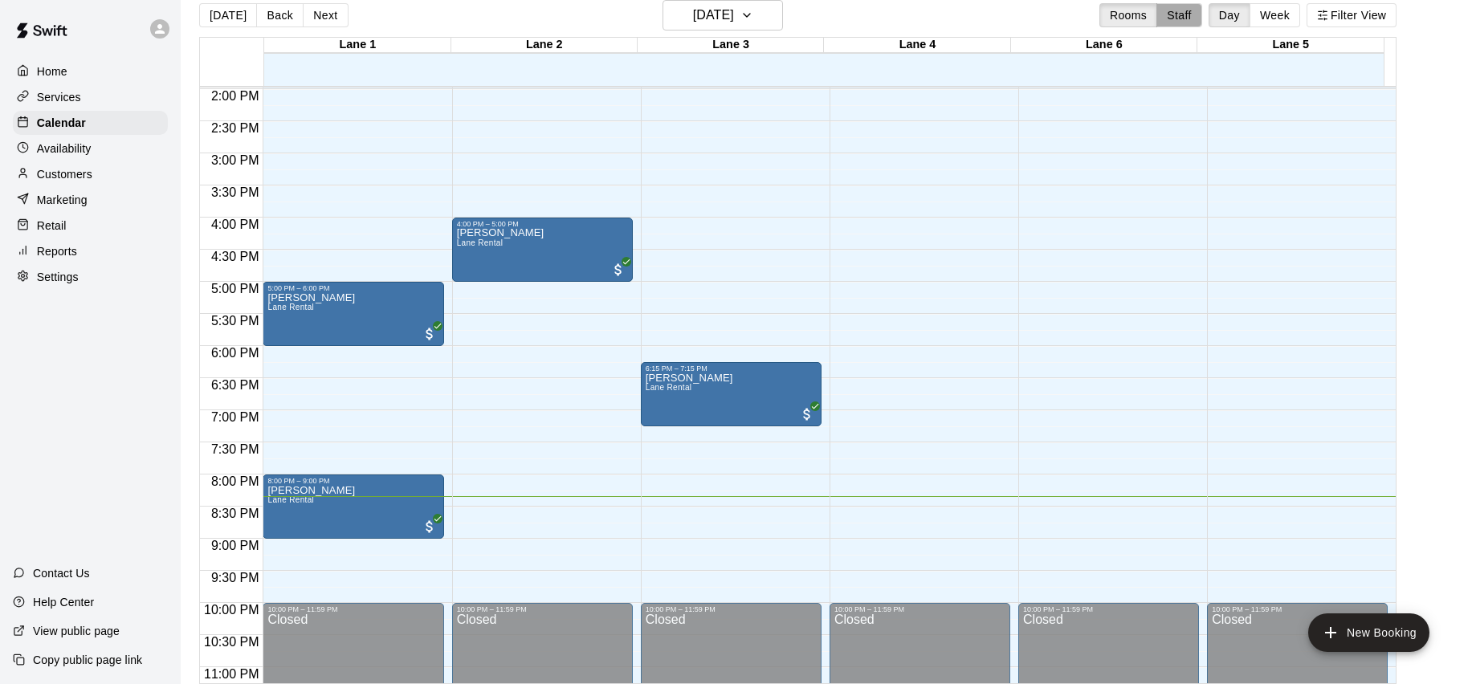
click at [1187, 19] on button "Staff" at bounding box center [1180, 15] width 46 height 24
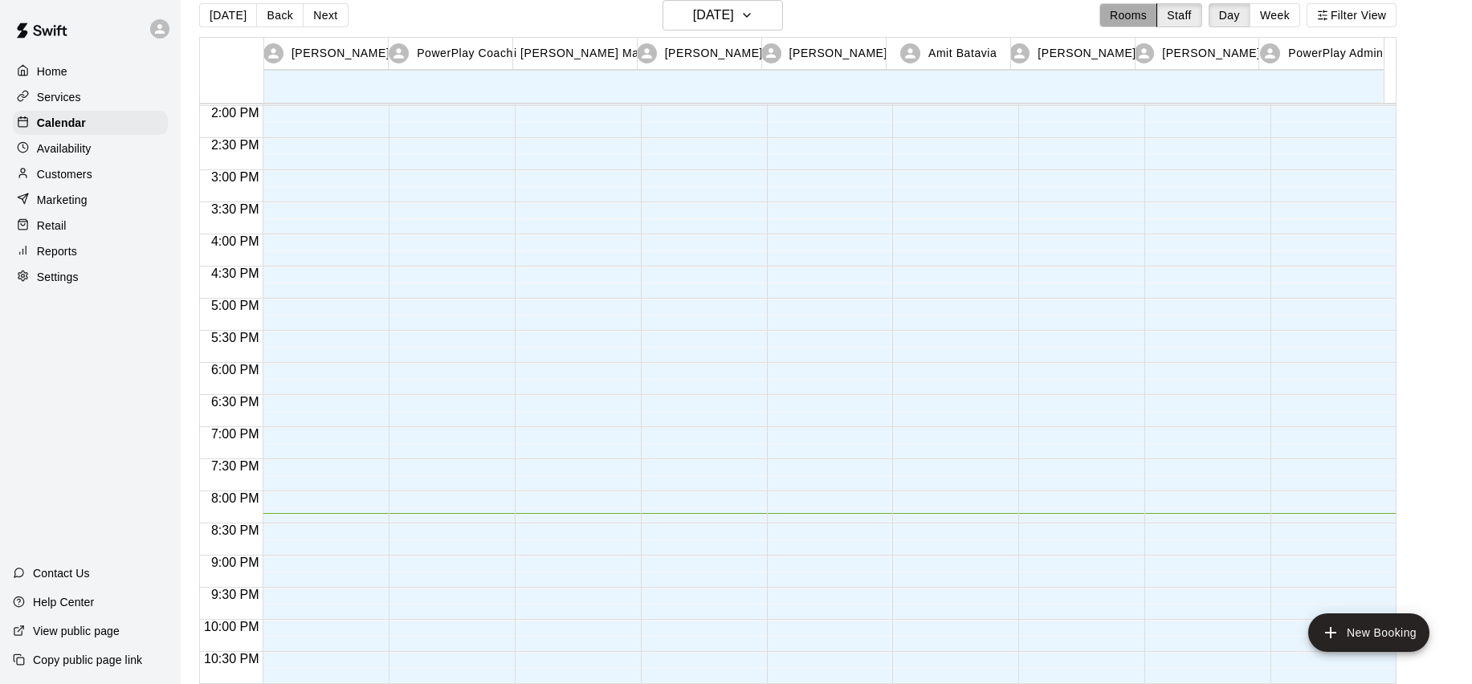
click at [1146, 18] on button "Rooms" at bounding box center [1128, 15] width 58 height 24
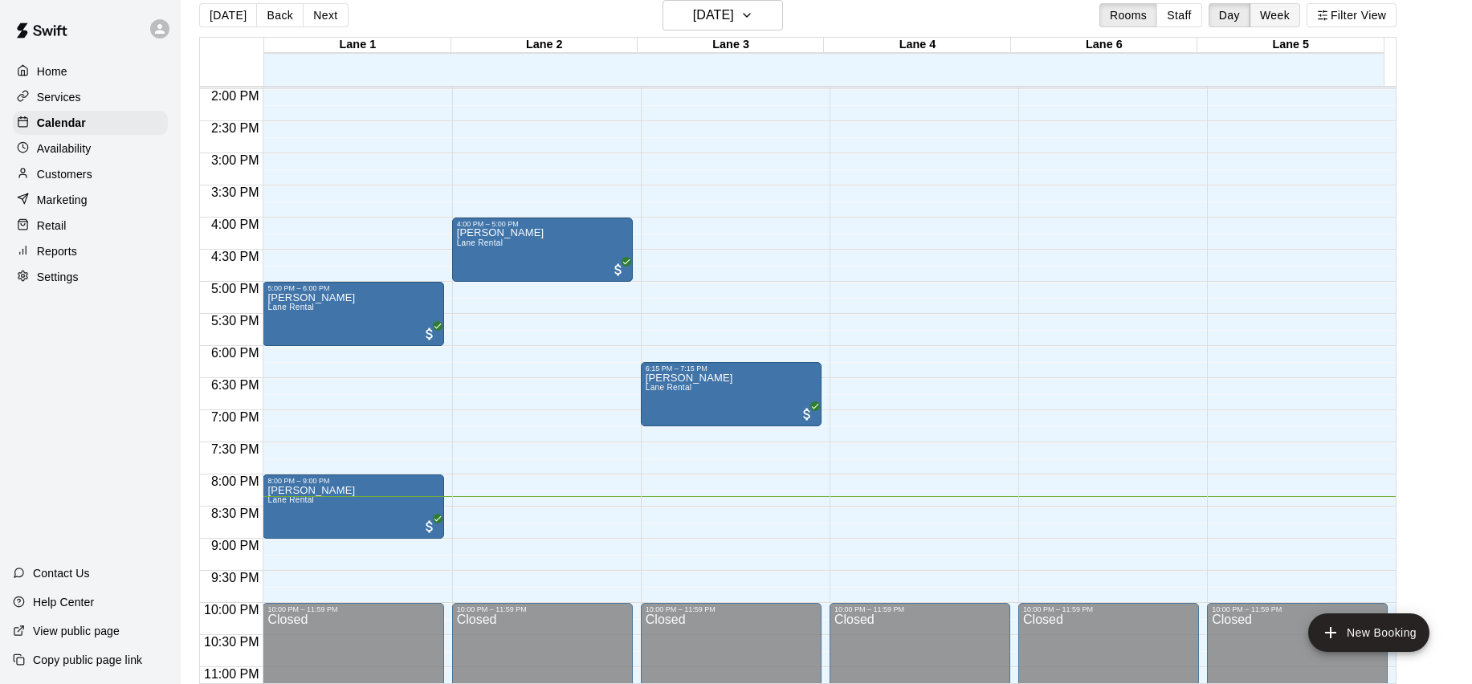
click at [1268, 18] on button "Week" at bounding box center [1275, 15] width 51 height 24
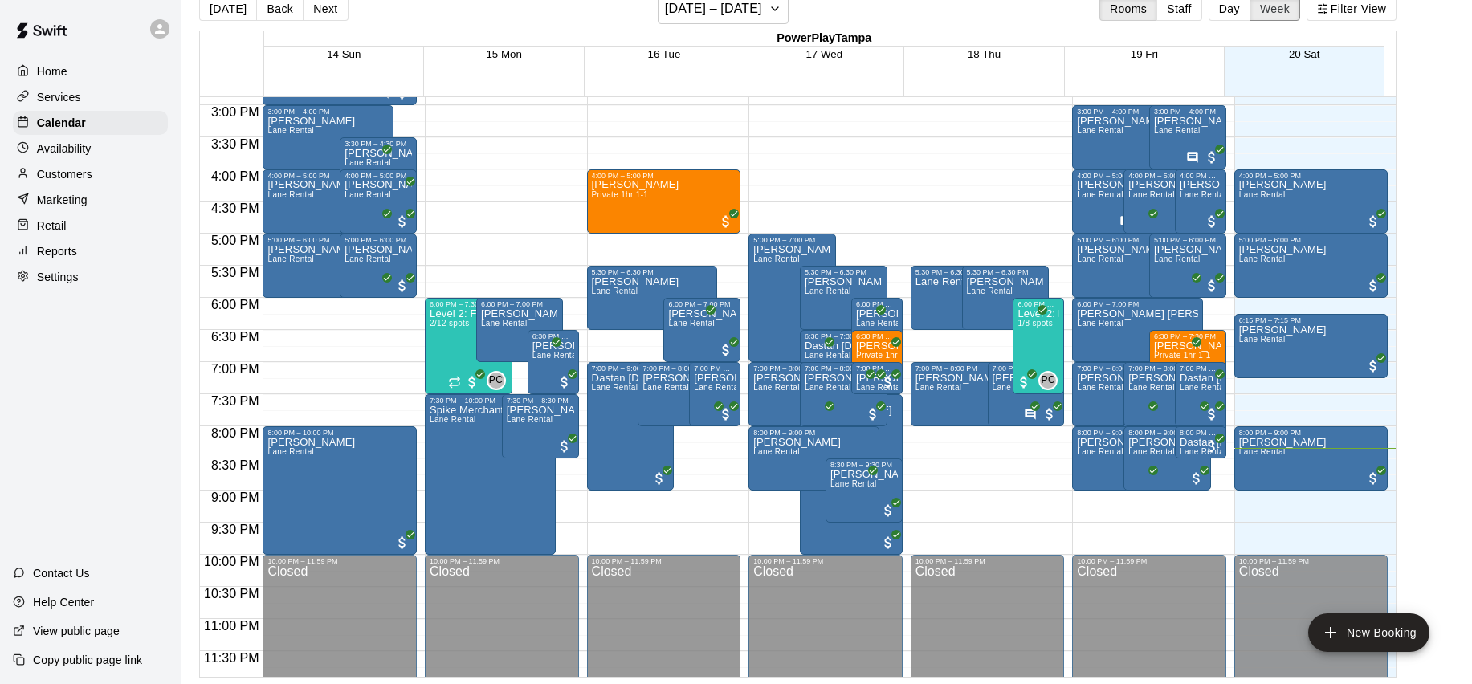
scroll to position [953, 0]
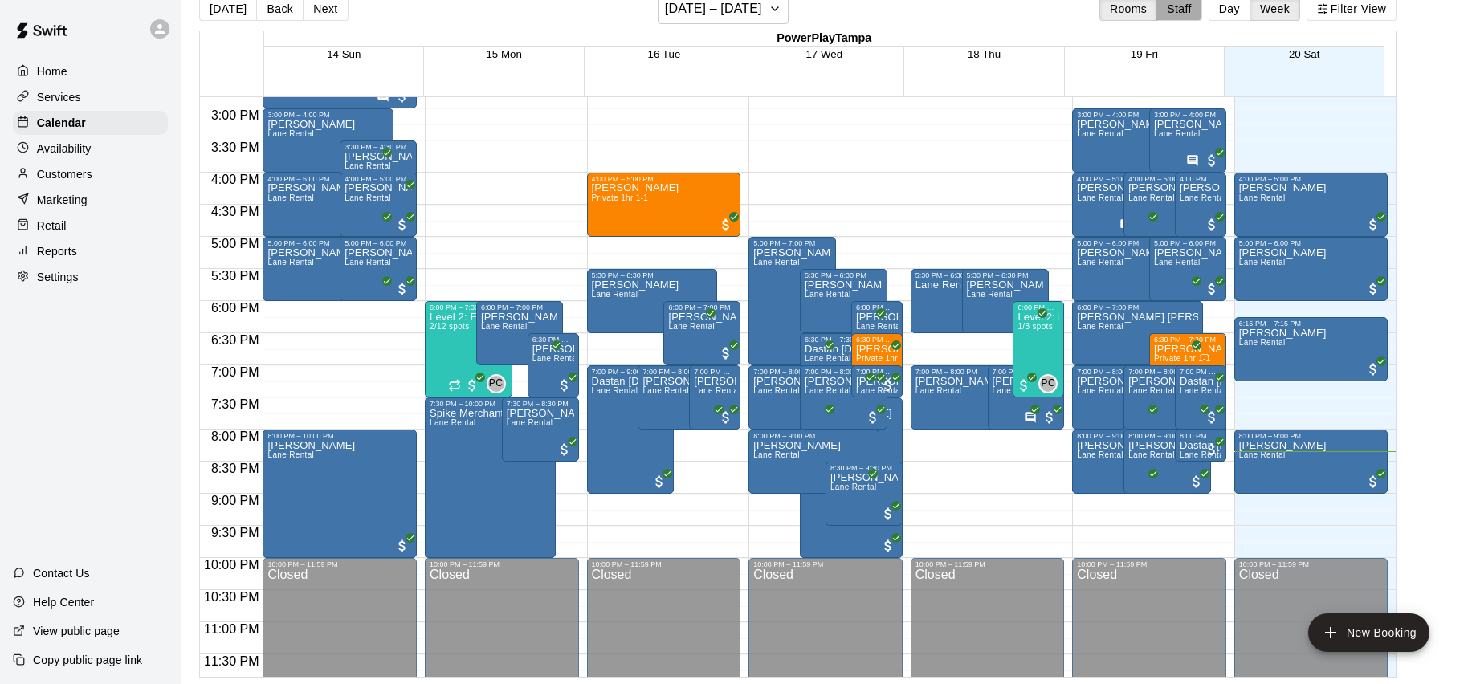
click at [1187, 15] on button "Staff" at bounding box center [1180, 9] width 46 height 24
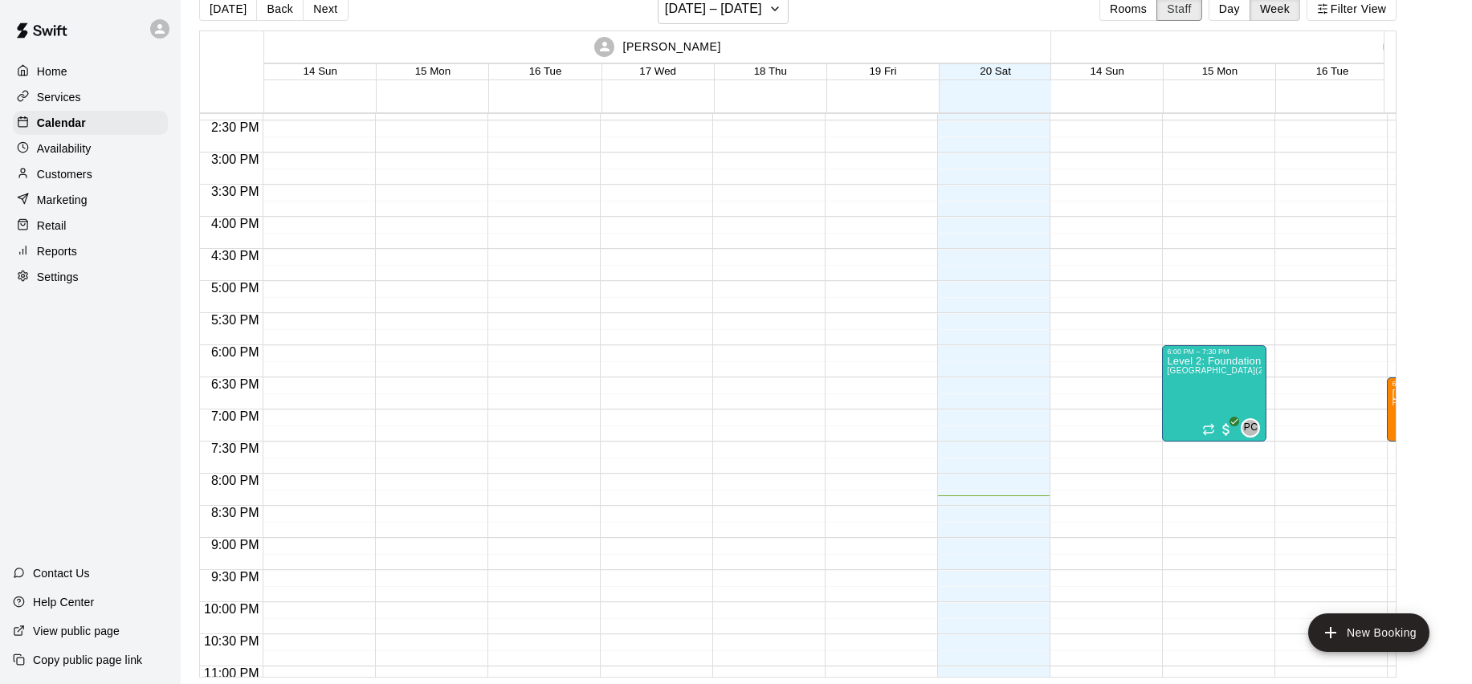
scroll to position [793, 0]
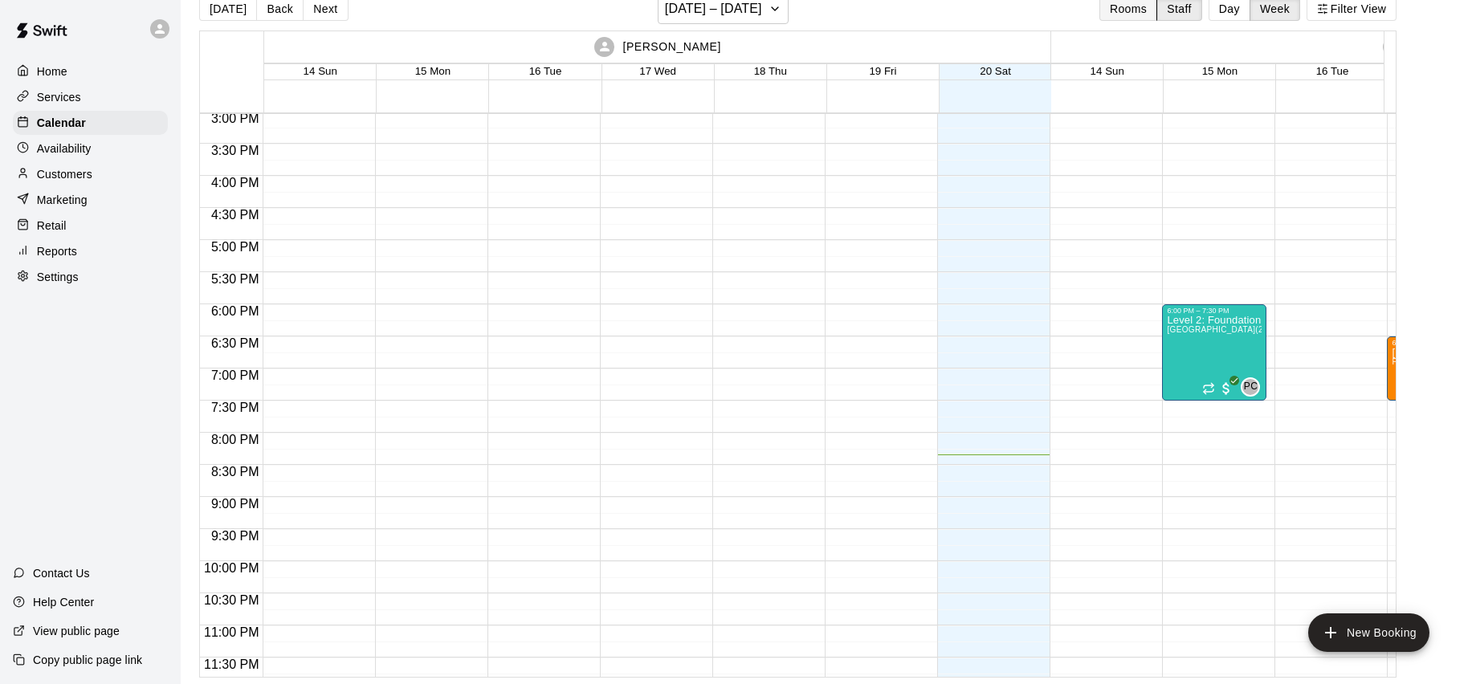
click at [1131, 7] on button "Rooms" at bounding box center [1128, 9] width 58 height 24
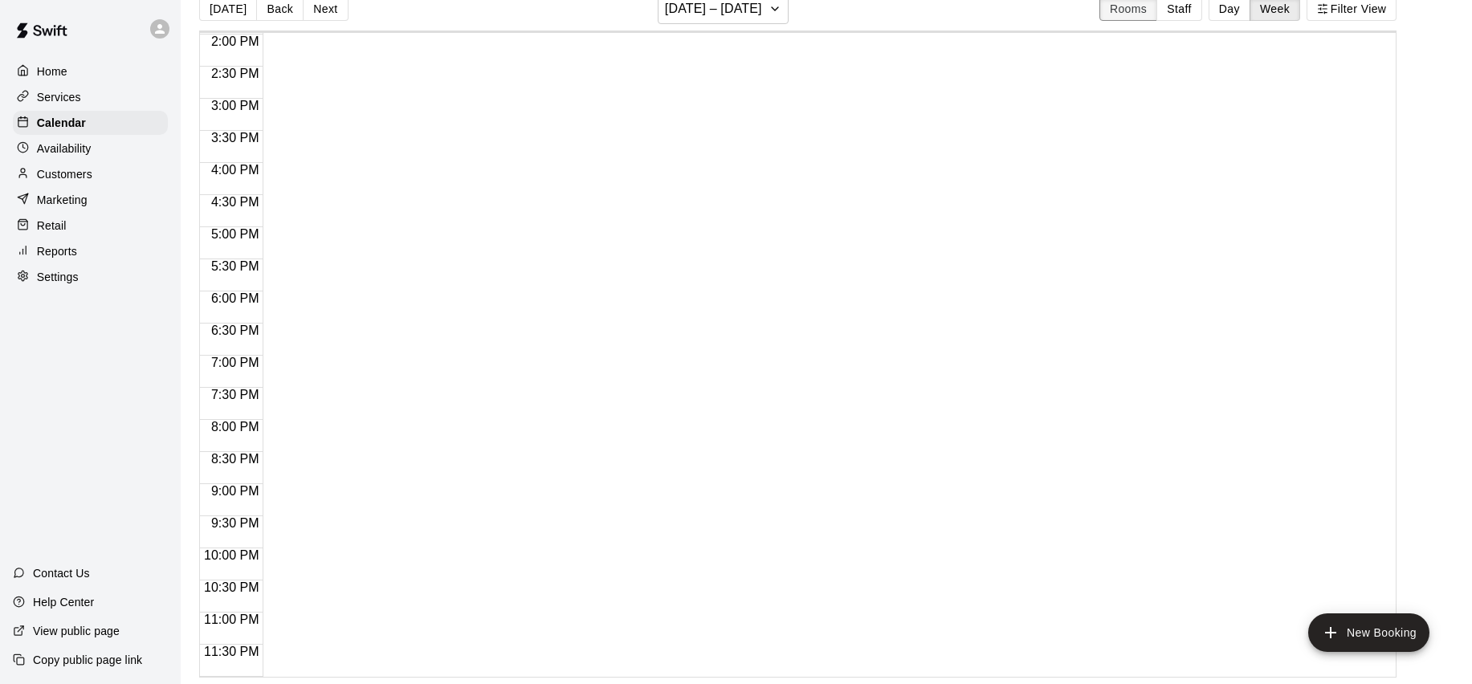
scroll to position [898, 0]
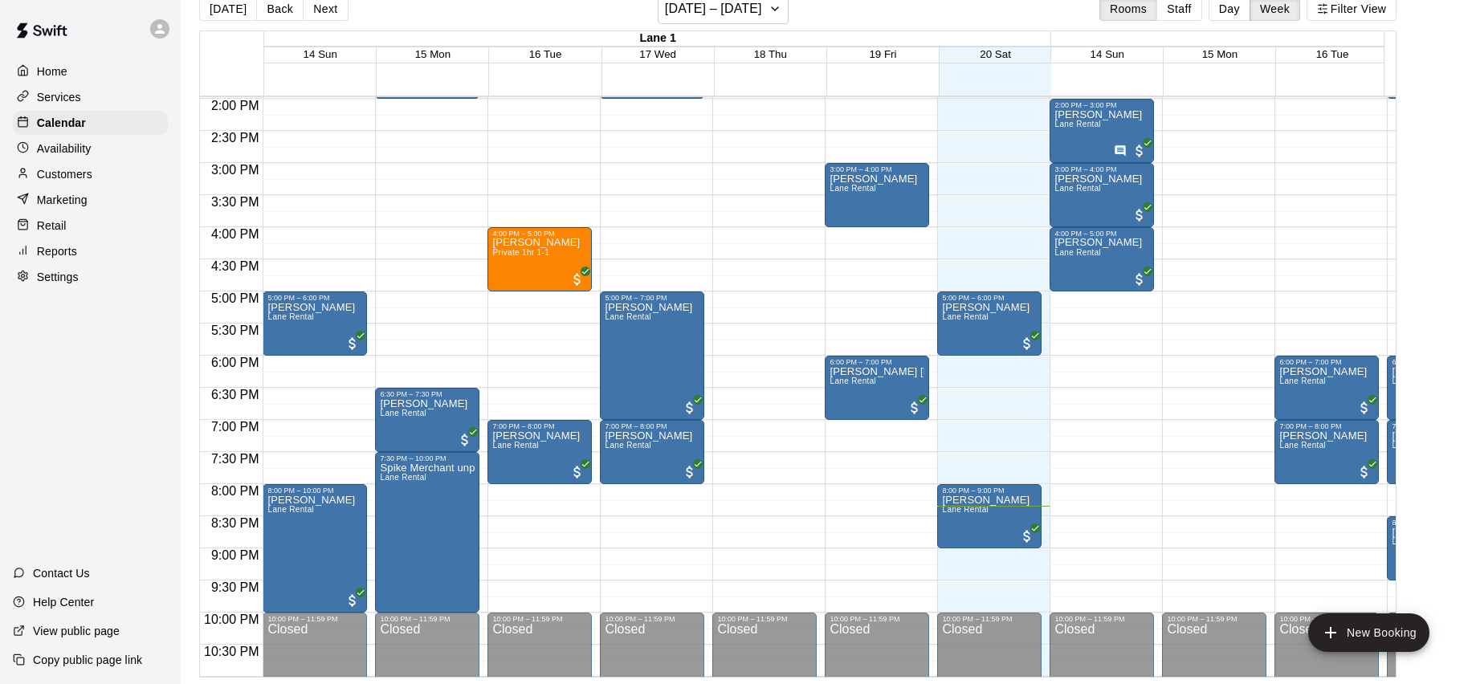
click at [1238, 13] on button "Day" at bounding box center [1230, 9] width 42 height 24
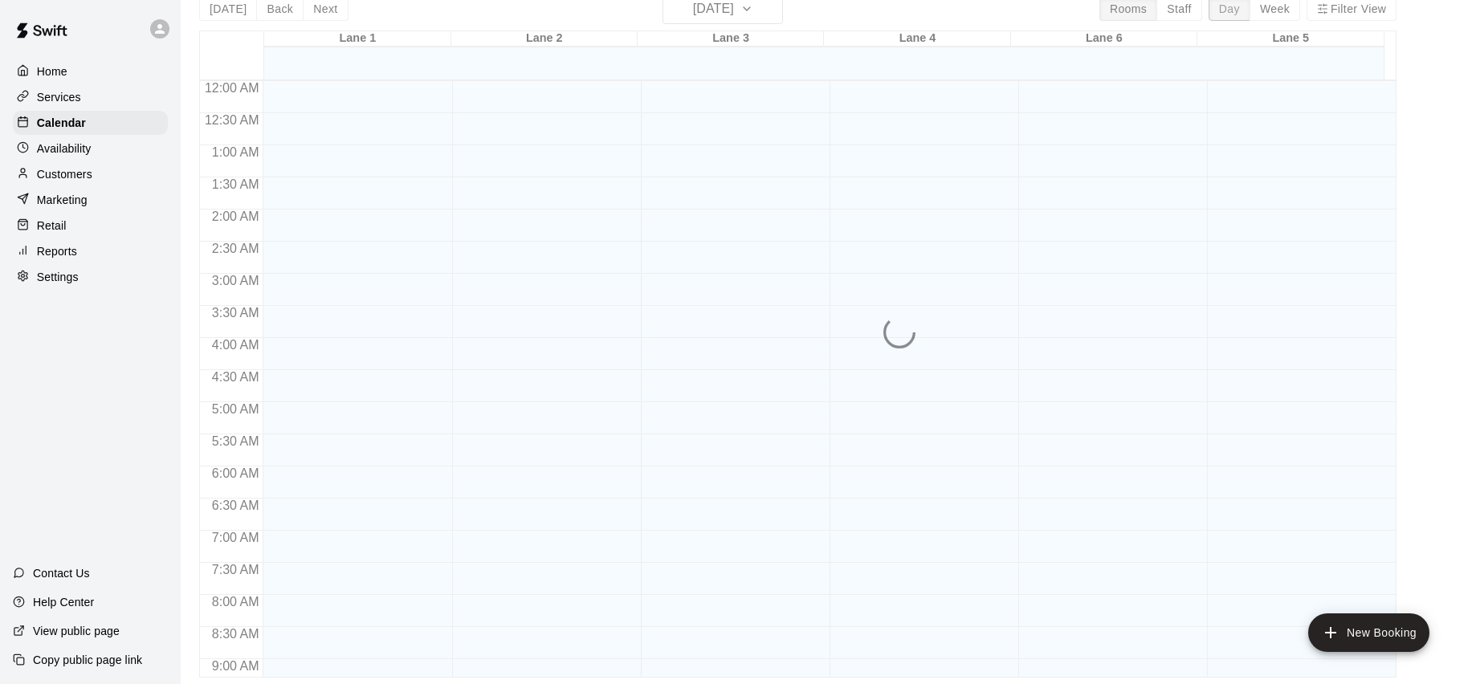
scroll to position [946, 0]
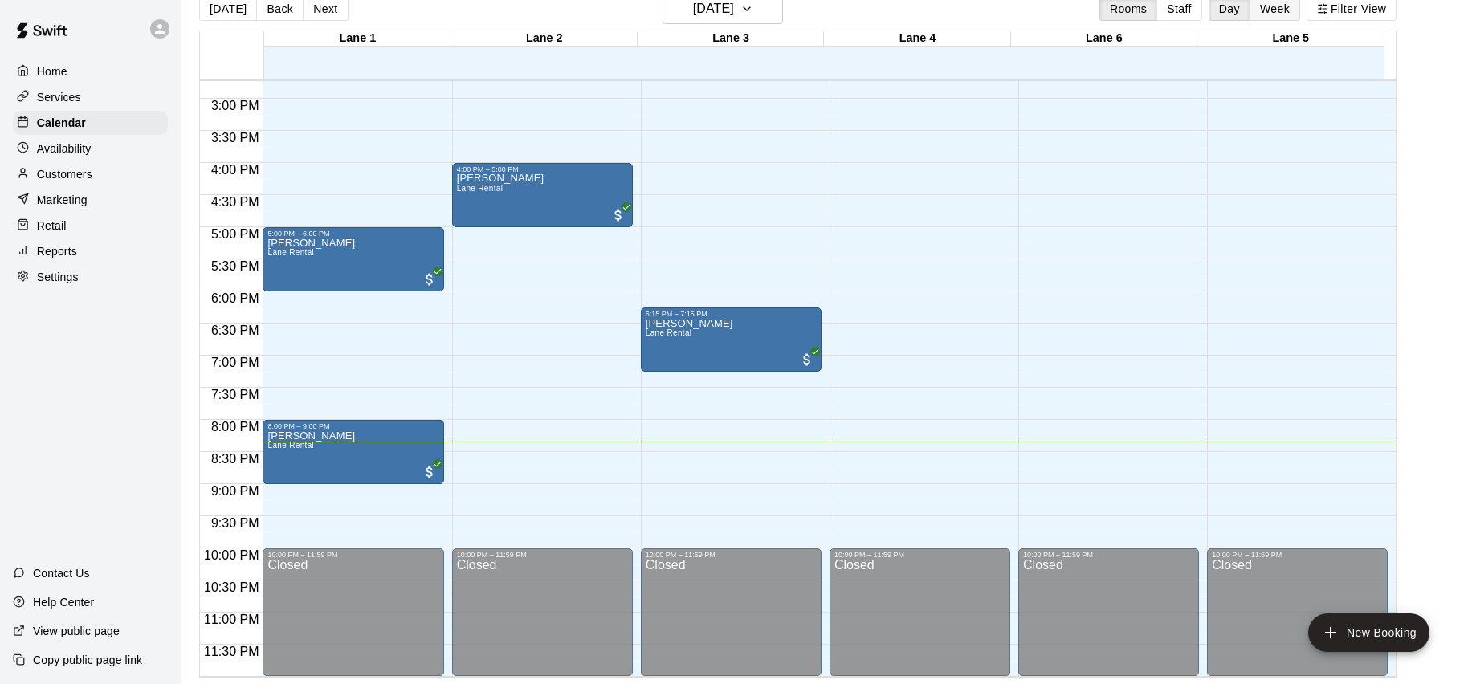
click at [1287, 15] on button "Week" at bounding box center [1275, 9] width 51 height 24
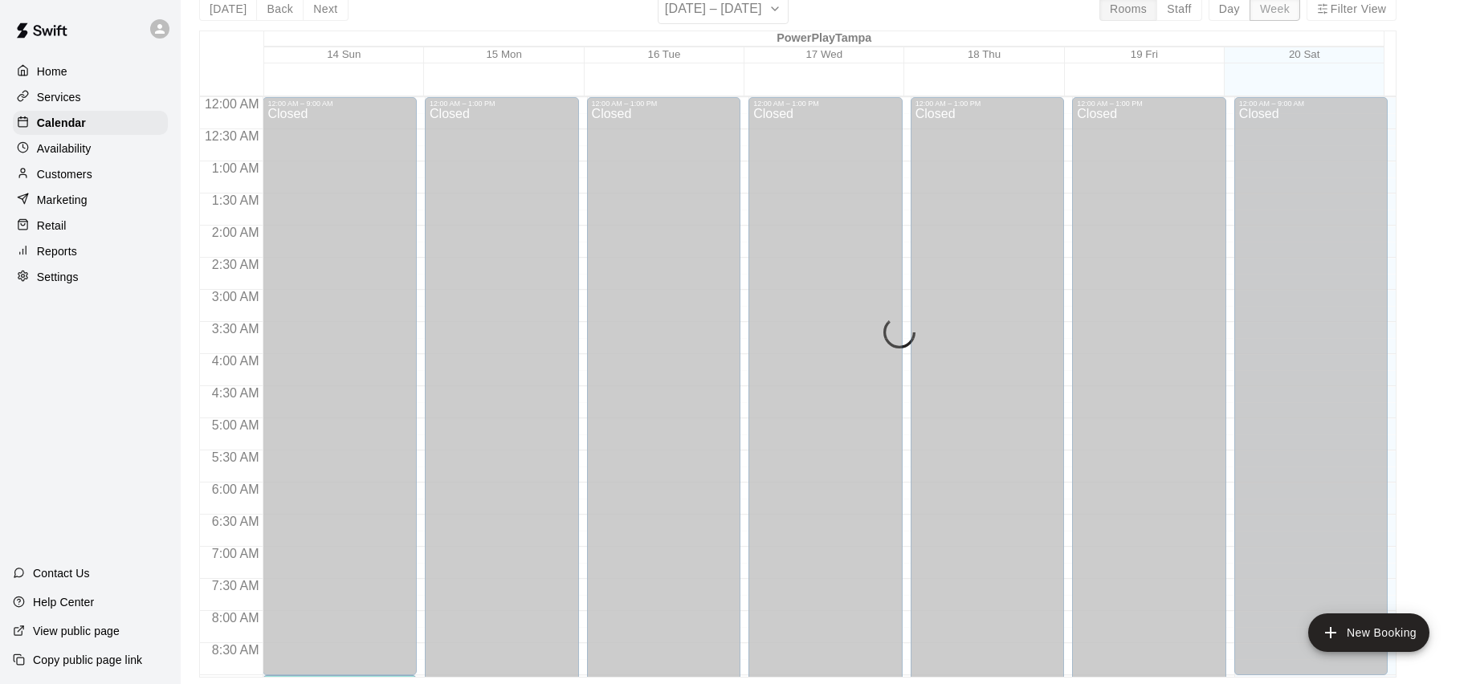
scroll to position [962, 0]
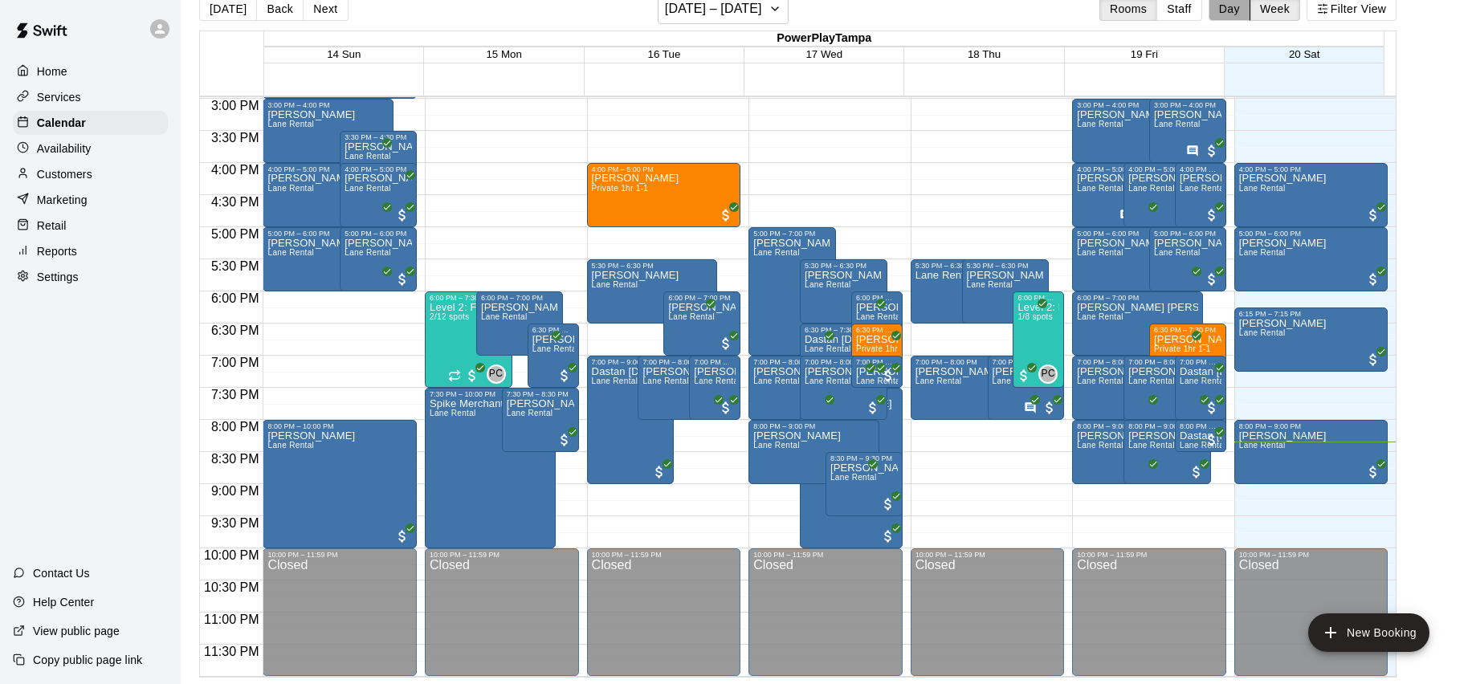
click at [1250, 18] on button "Day" at bounding box center [1230, 9] width 42 height 24
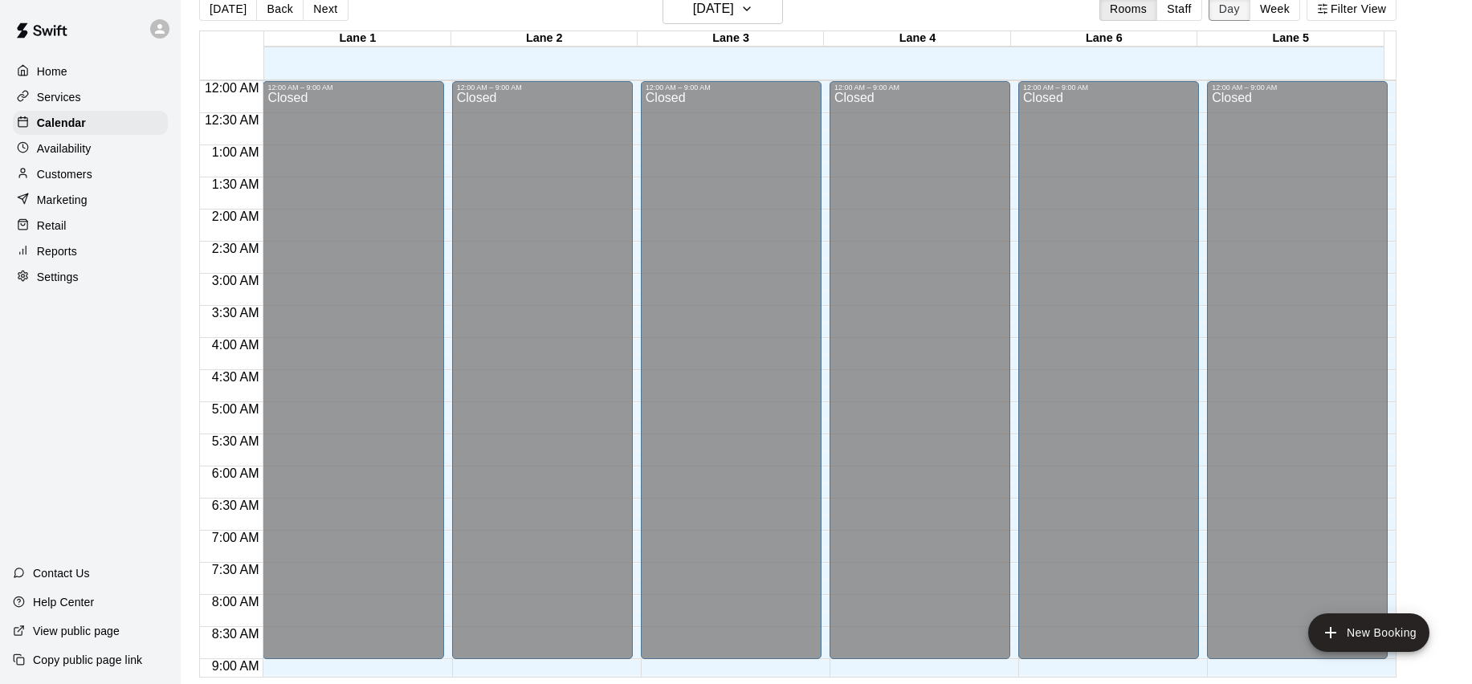
scroll to position [946, 0]
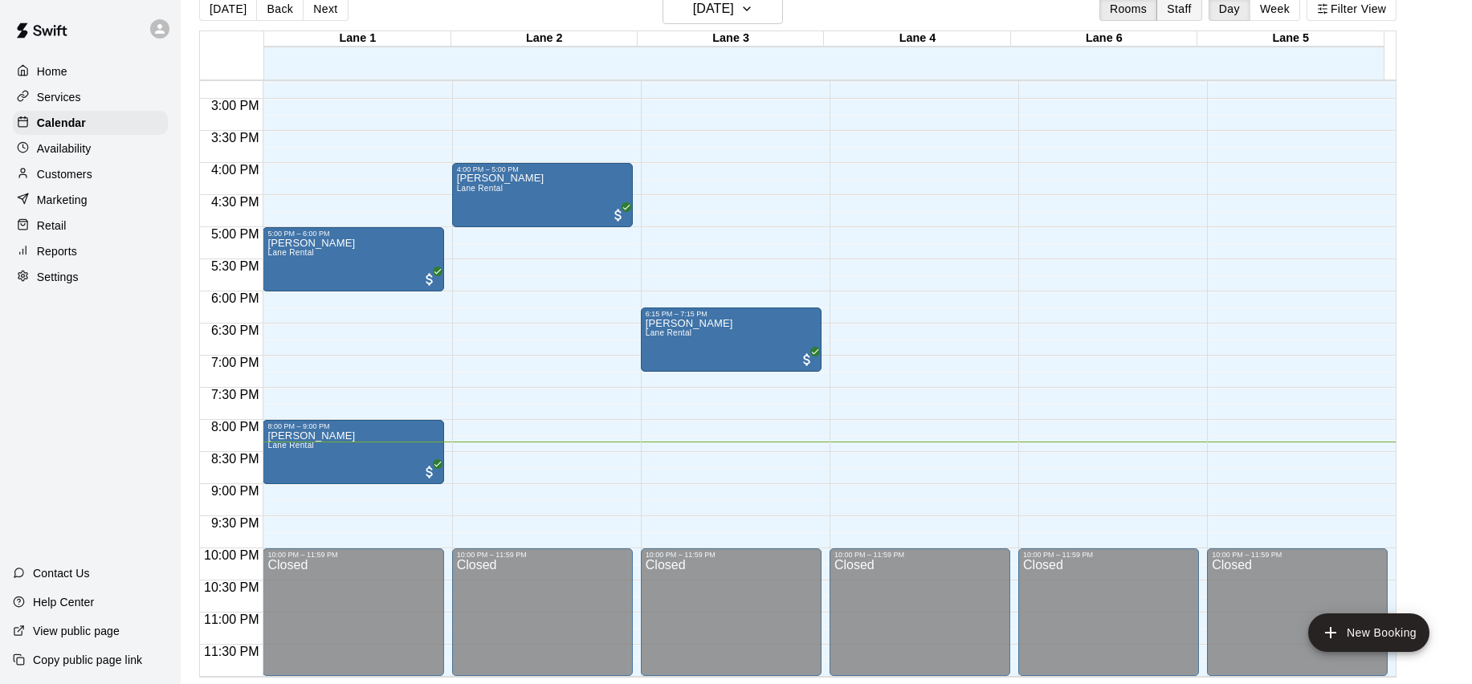
click at [1174, 10] on button "Staff" at bounding box center [1180, 9] width 46 height 24
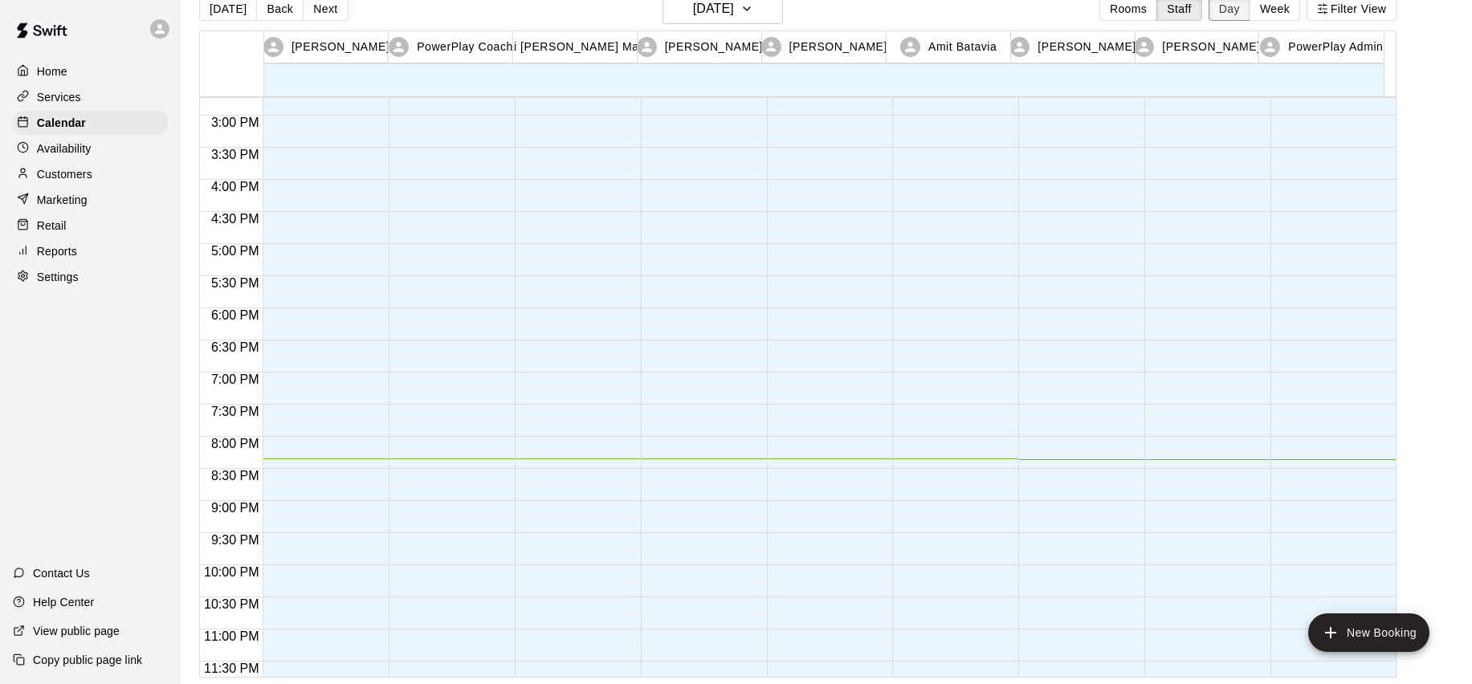
click at [1230, 7] on button "Day" at bounding box center [1230, 9] width 42 height 24
click at [1145, 14] on button "Rooms" at bounding box center [1128, 9] width 58 height 24
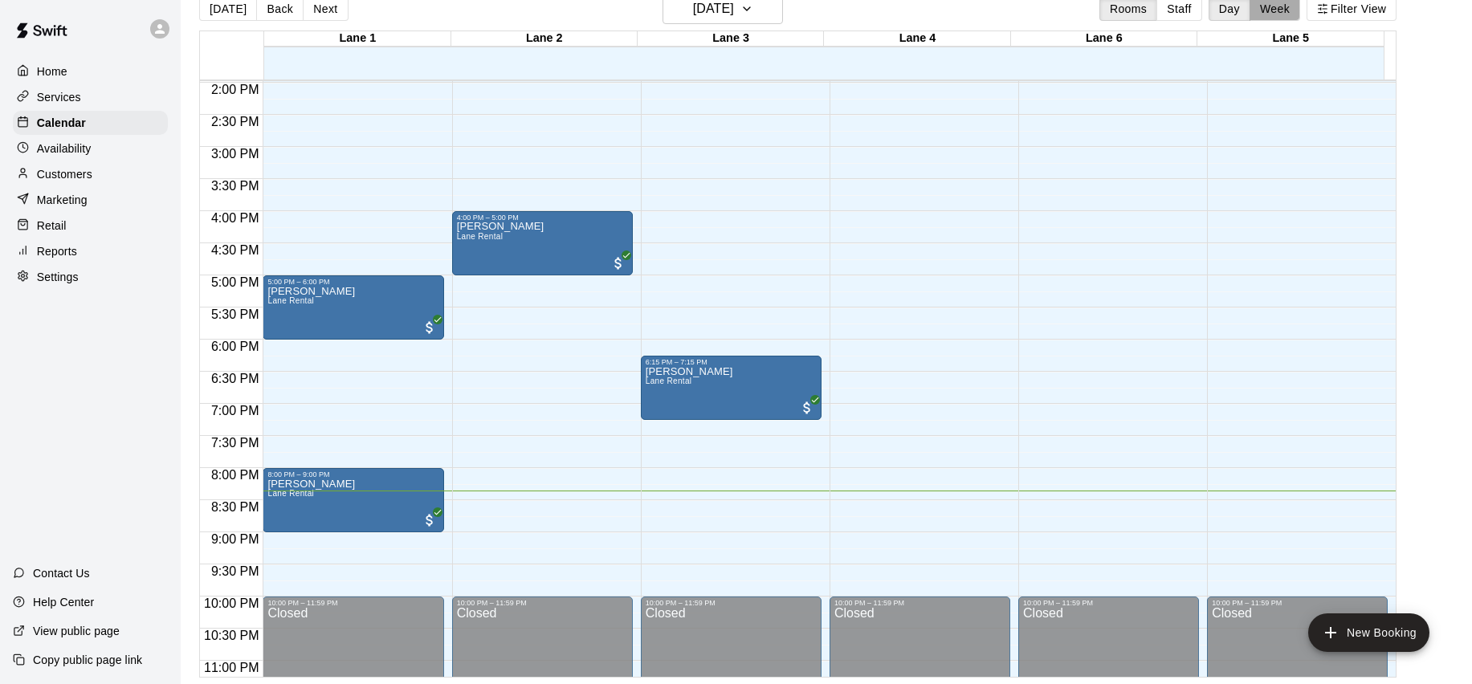
click at [1263, 6] on button "Week" at bounding box center [1275, 9] width 51 height 24
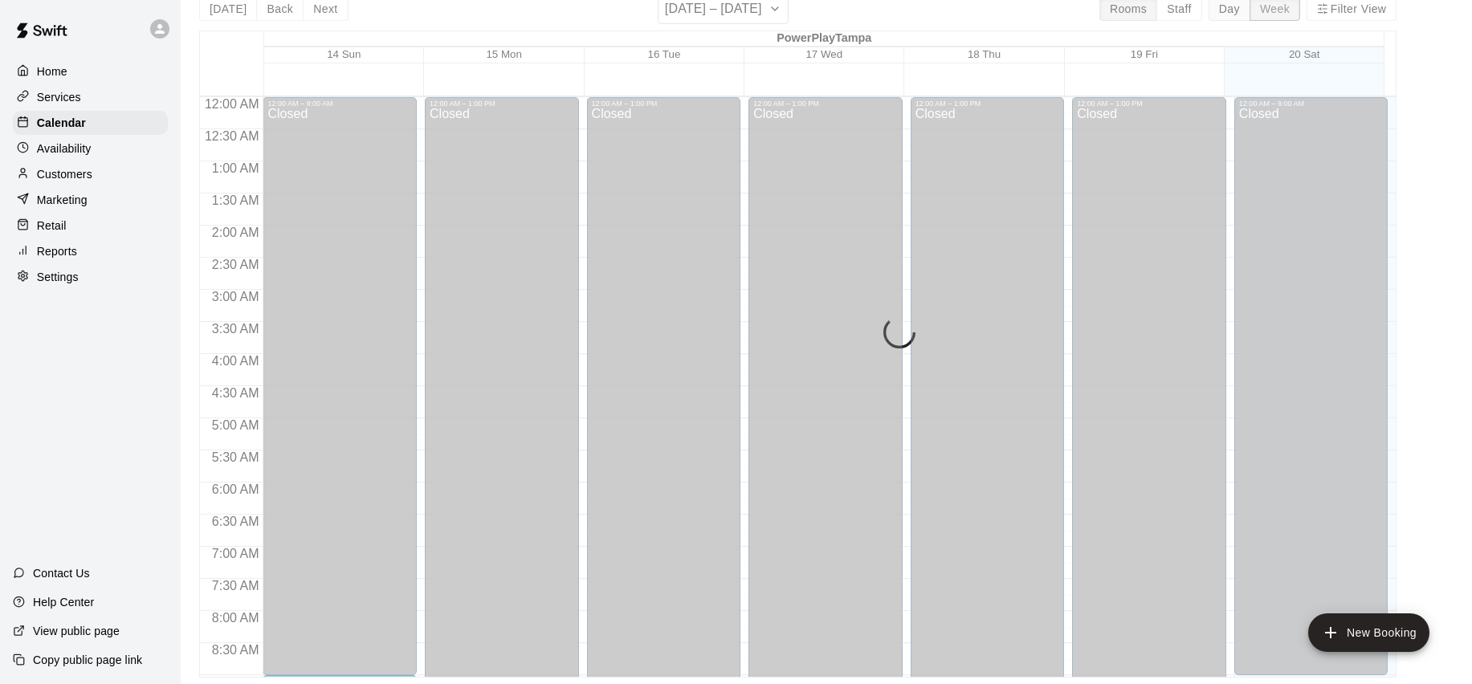
scroll to position [962, 0]
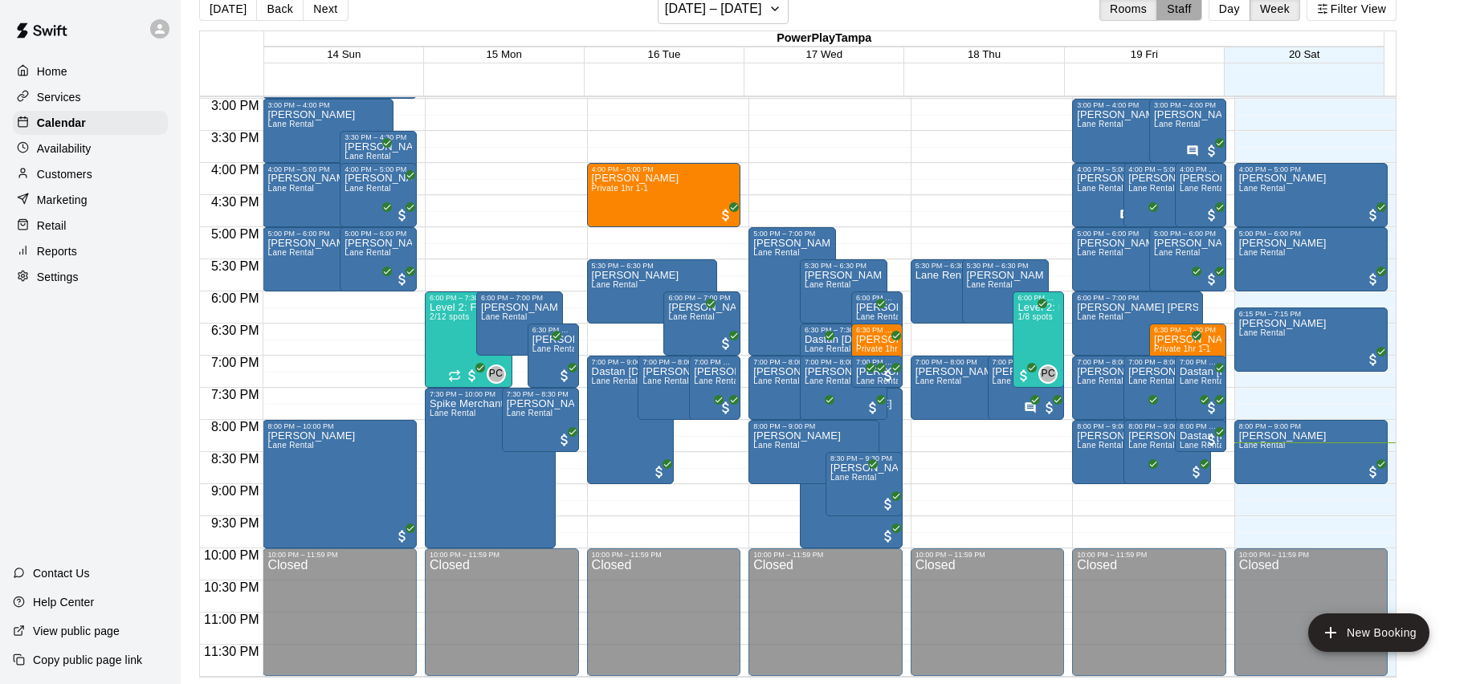
click at [1202, 14] on button "Staff" at bounding box center [1180, 9] width 46 height 24
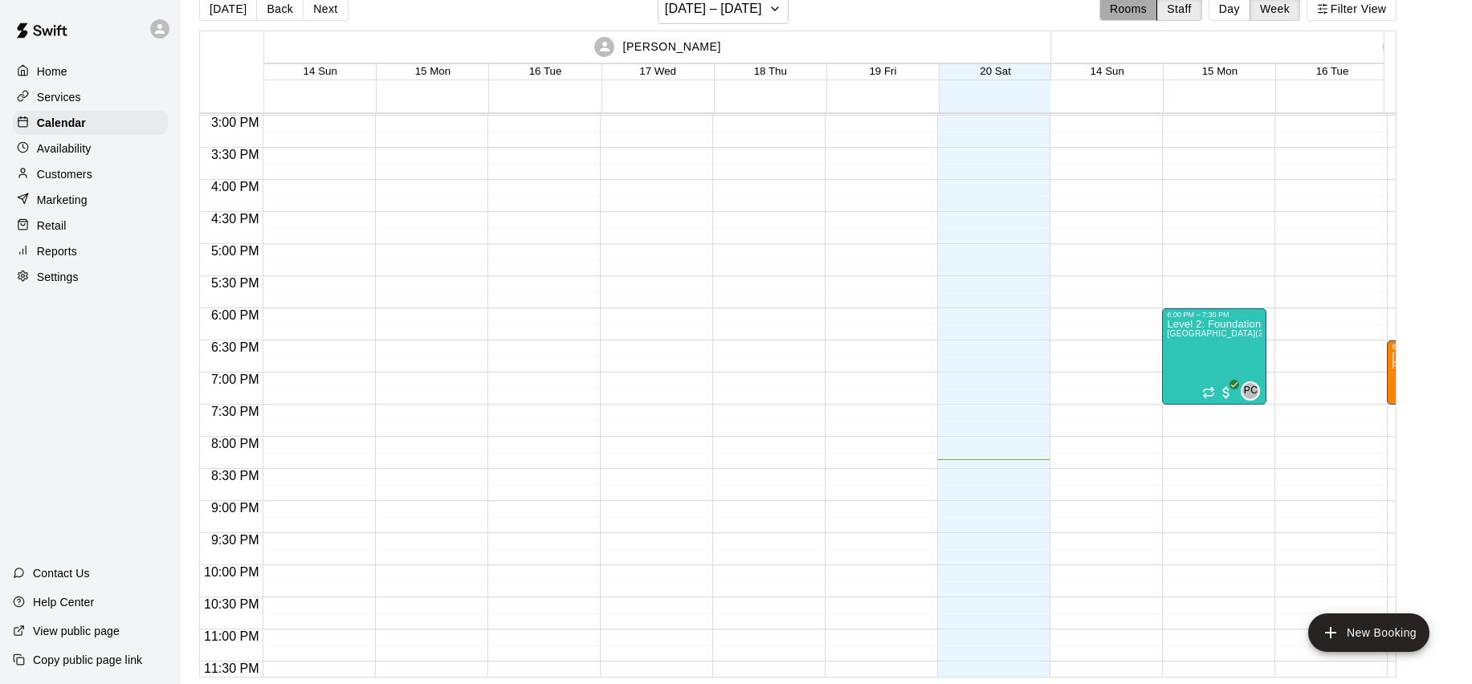
click at [1151, 16] on button "Rooms" at bounding box center [1128, 9] width 58 height 24
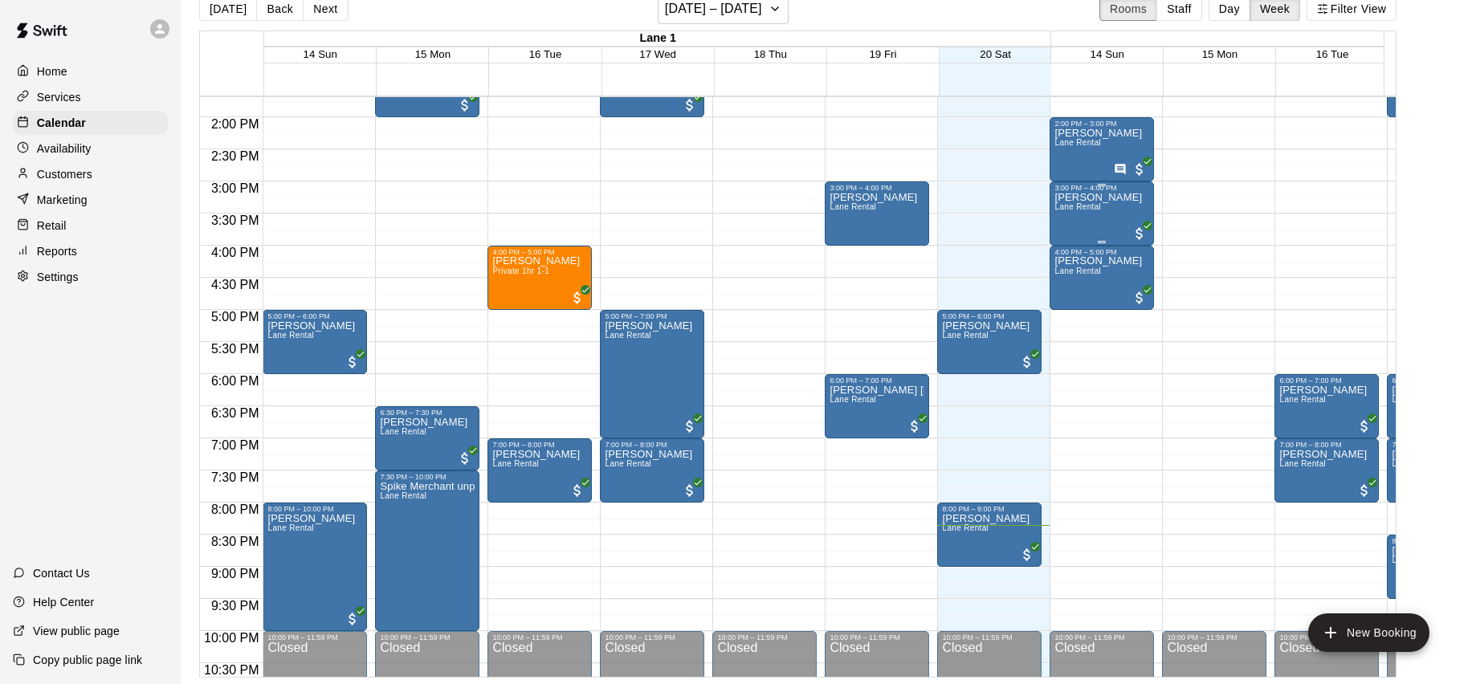
scroll to position [974, 0]
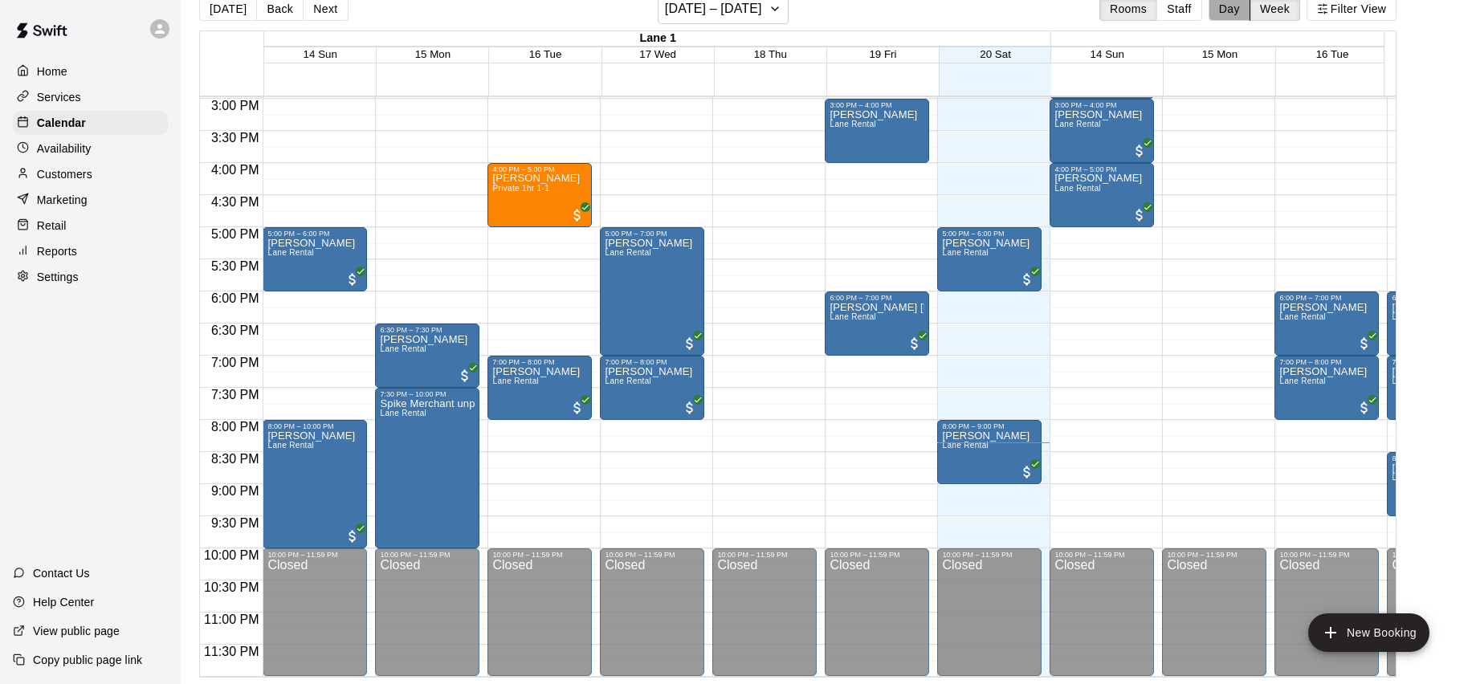
click at [1241, 17] on button "Day" at bounding box center [1230, 9] width 42 height 24
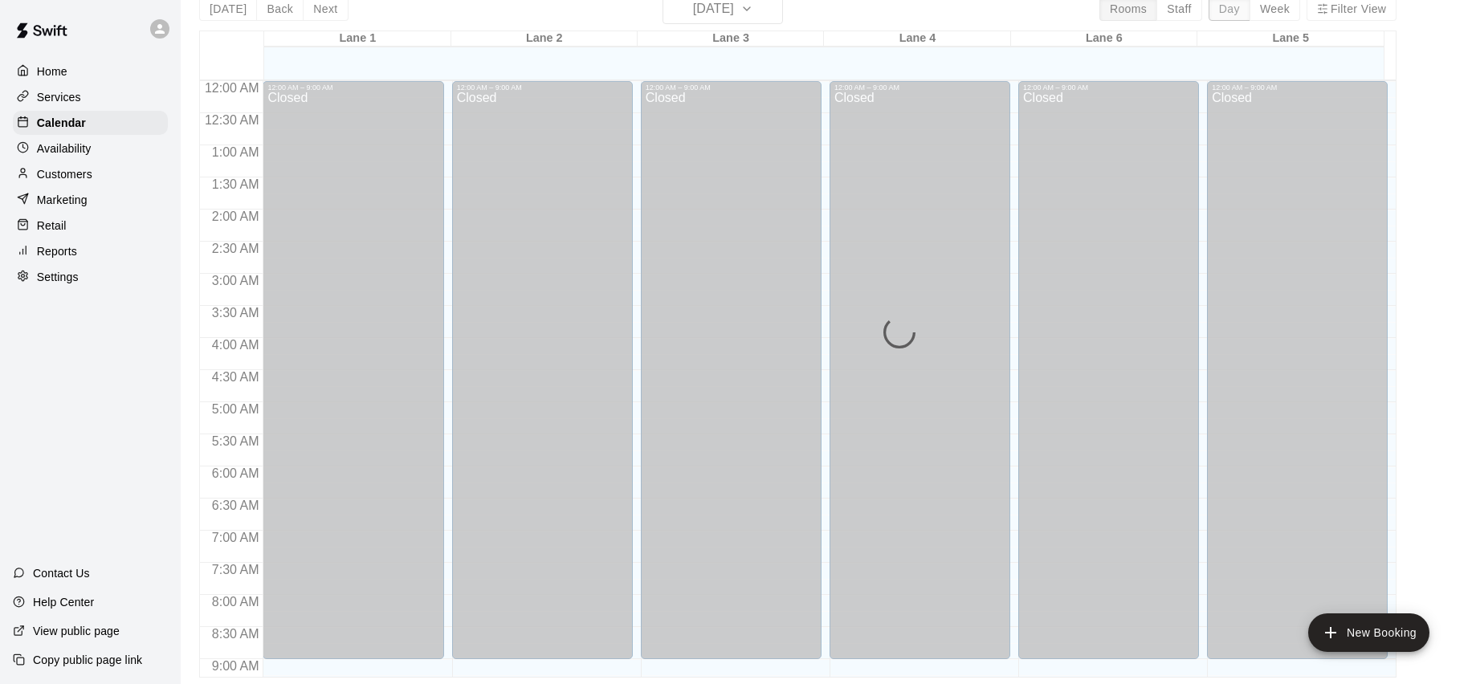
scroll to position [946, 0]
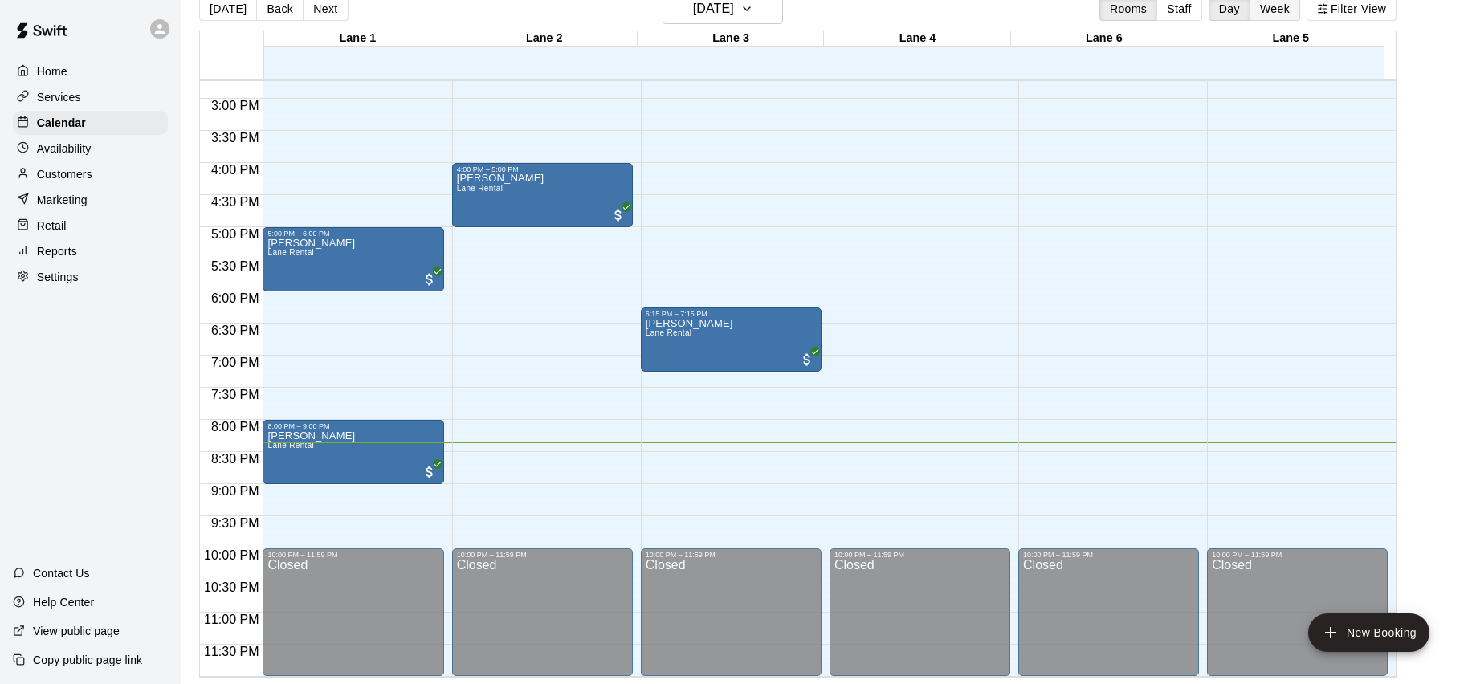
click at [1290, 10] on button "Week" at bounding box center [1275, 9] width 51 height 24
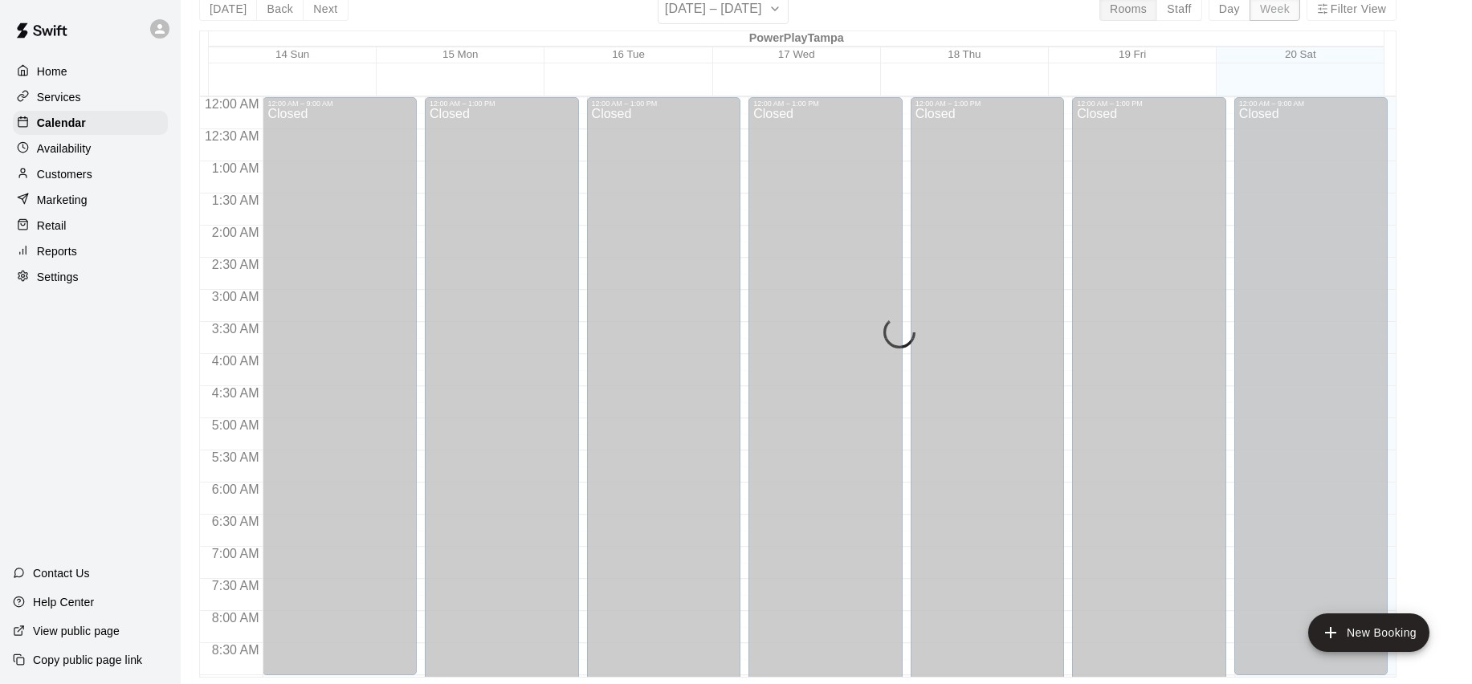
scroll to position [962, 0]
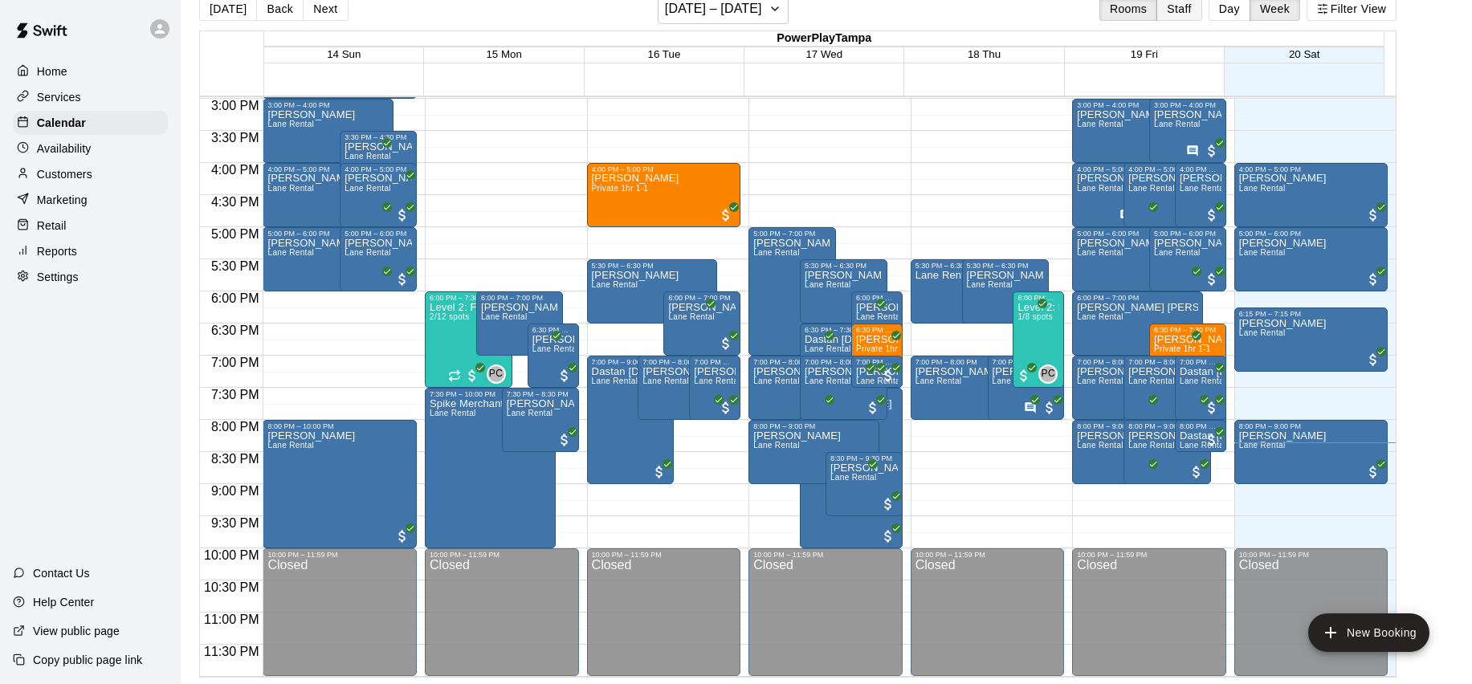
click at [1184, 10] on button "Staff" at bounding box center [1180, 9] width 46 height 24
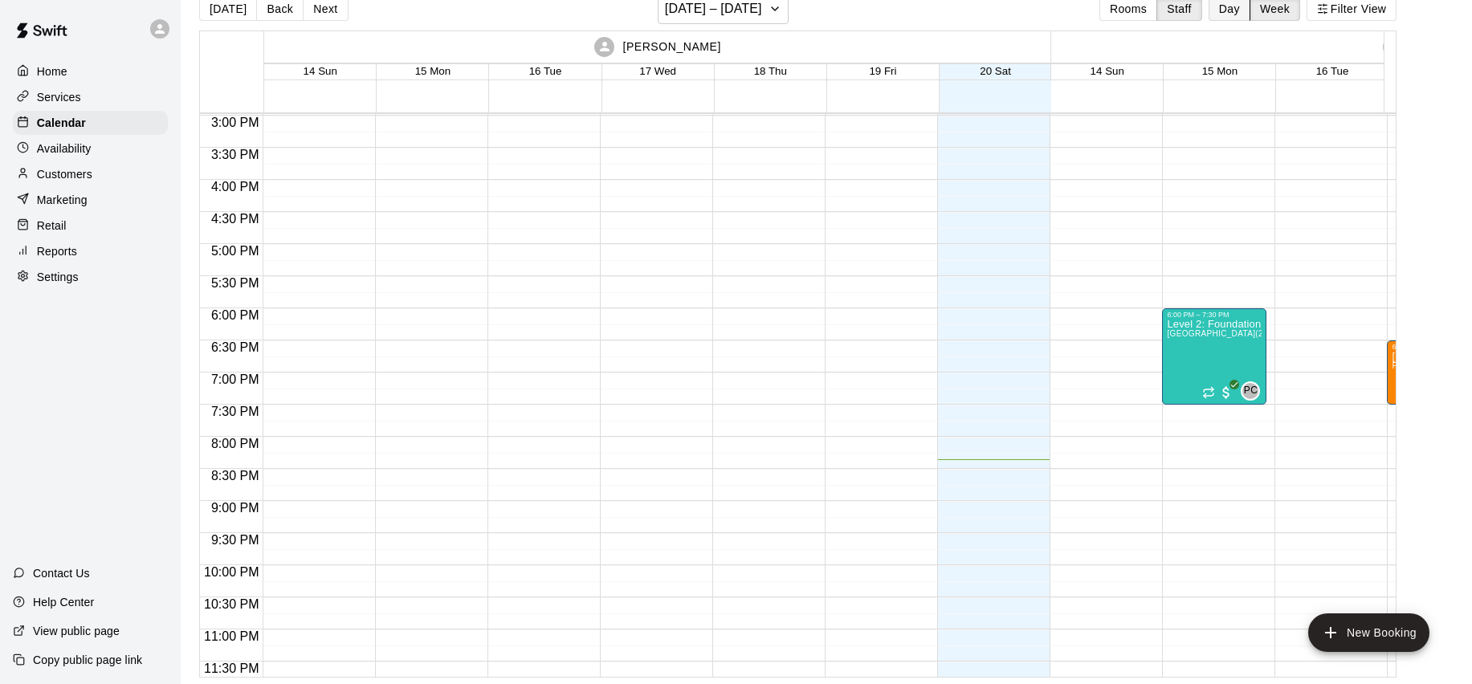
click at [1229, 9] on button "Day" at bounding box center [1230, 9] width 42 height 24
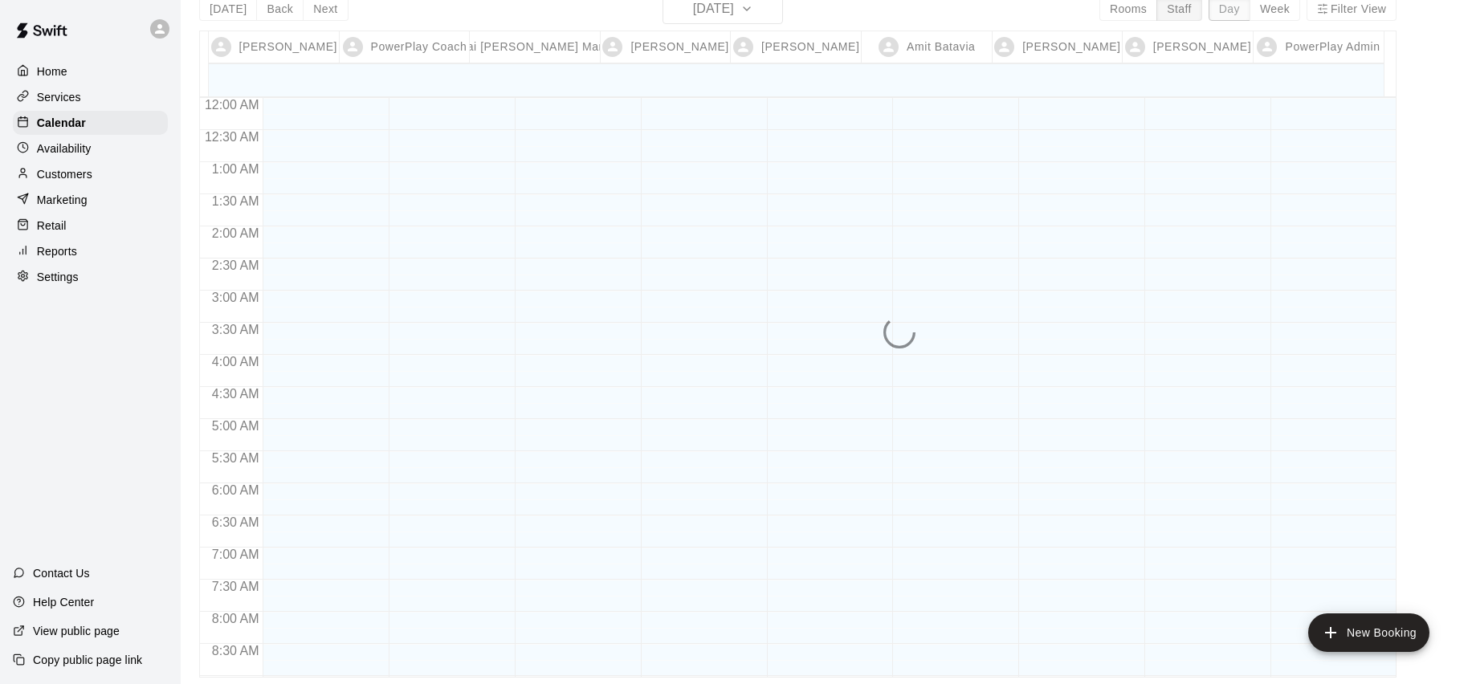
scroll to position [963, 0]
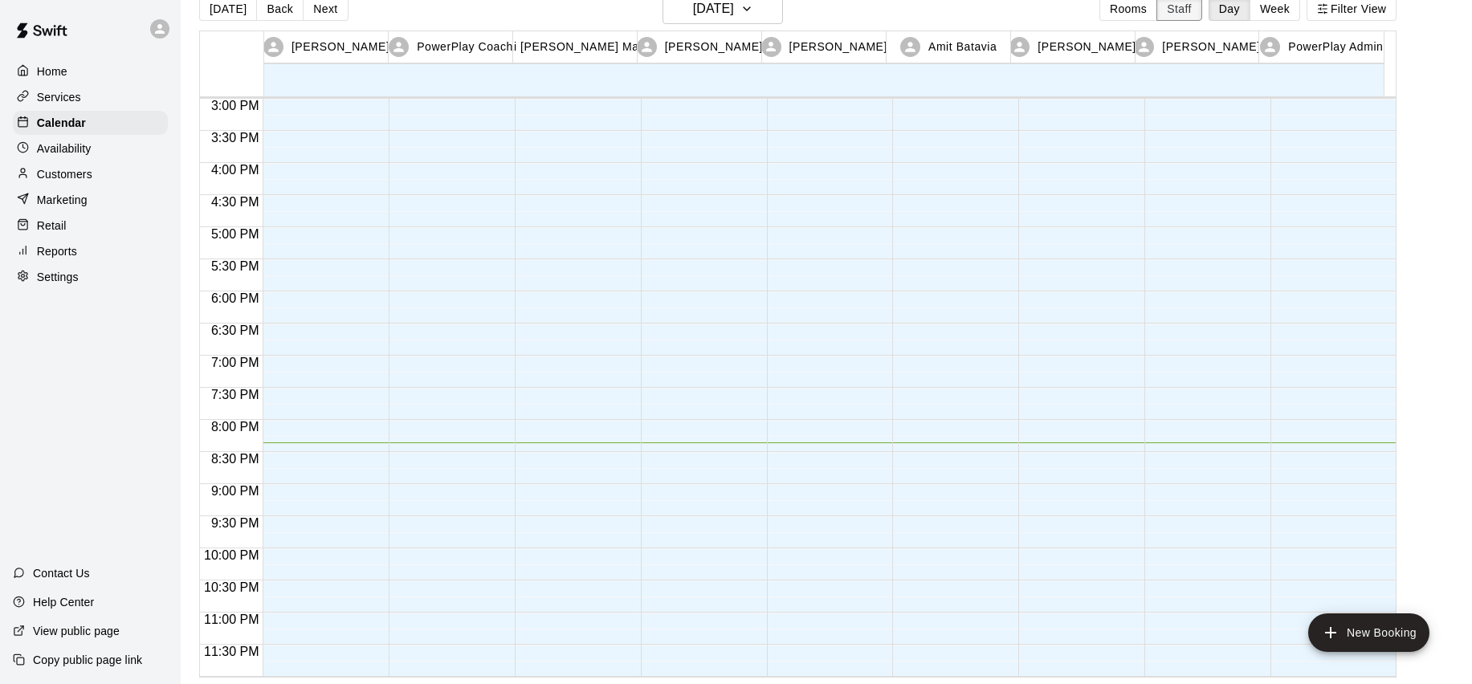
click at [1166, 13] on button "Staff" at bounding box center [1180, 9] width 46 height 24
click at [1144, 16] on button "Rooms" at bounding box center [1128, 9] width 58 height 24
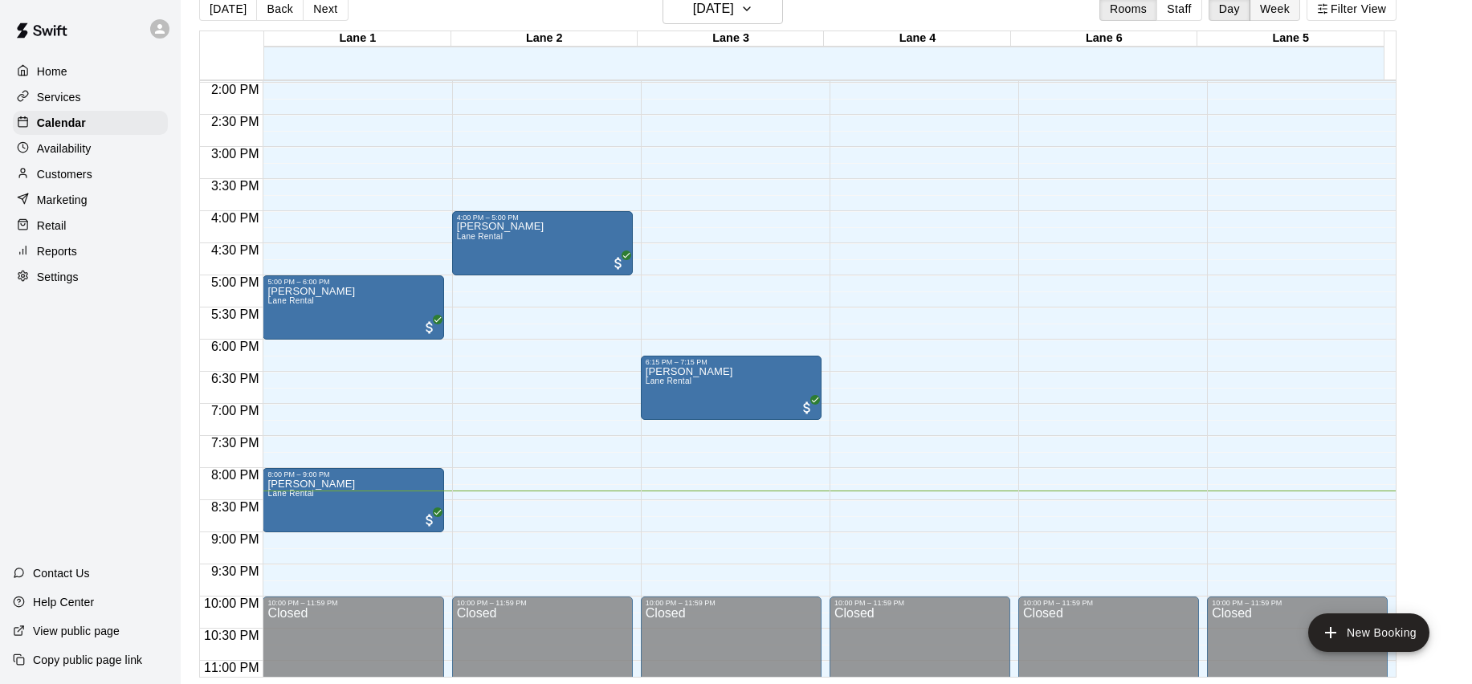
click at [1260, 10] on button "Week" at bounding box center [1275, 9] width 51 height 24
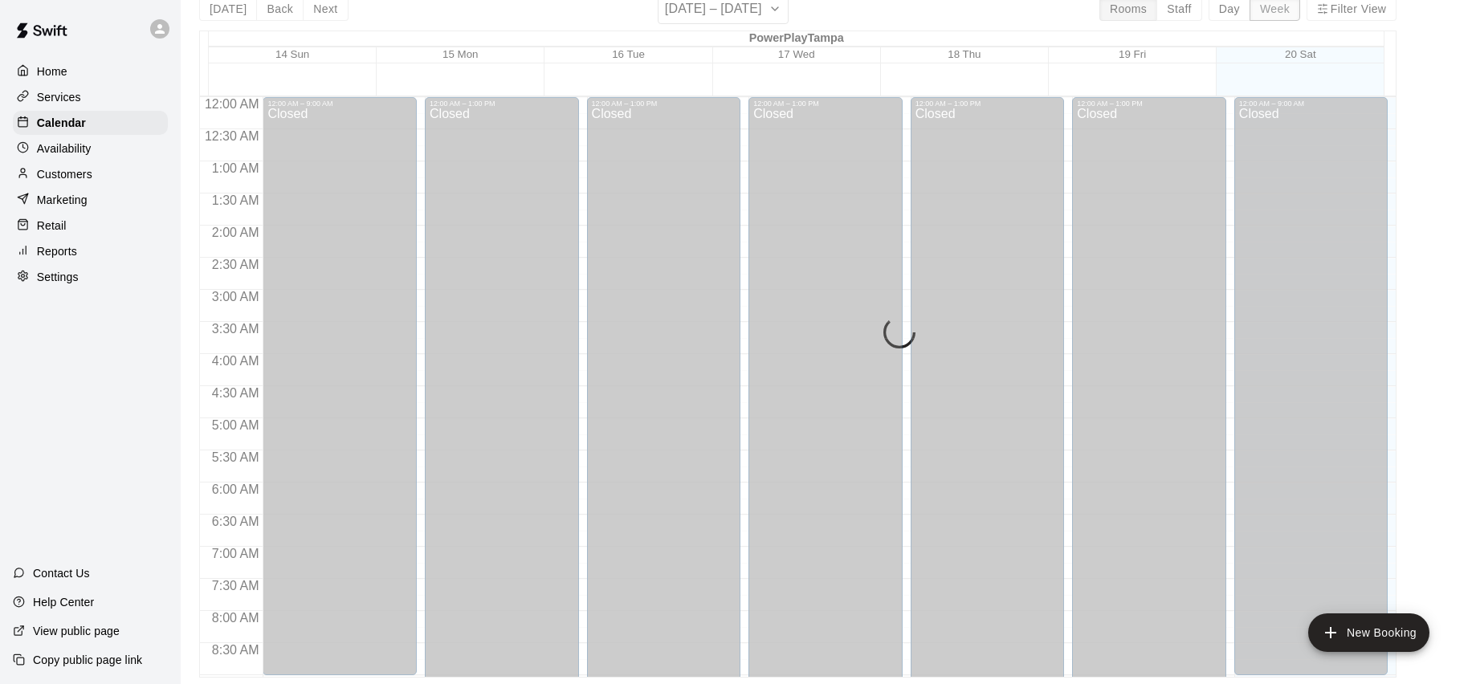
scroll to position [962, 0]
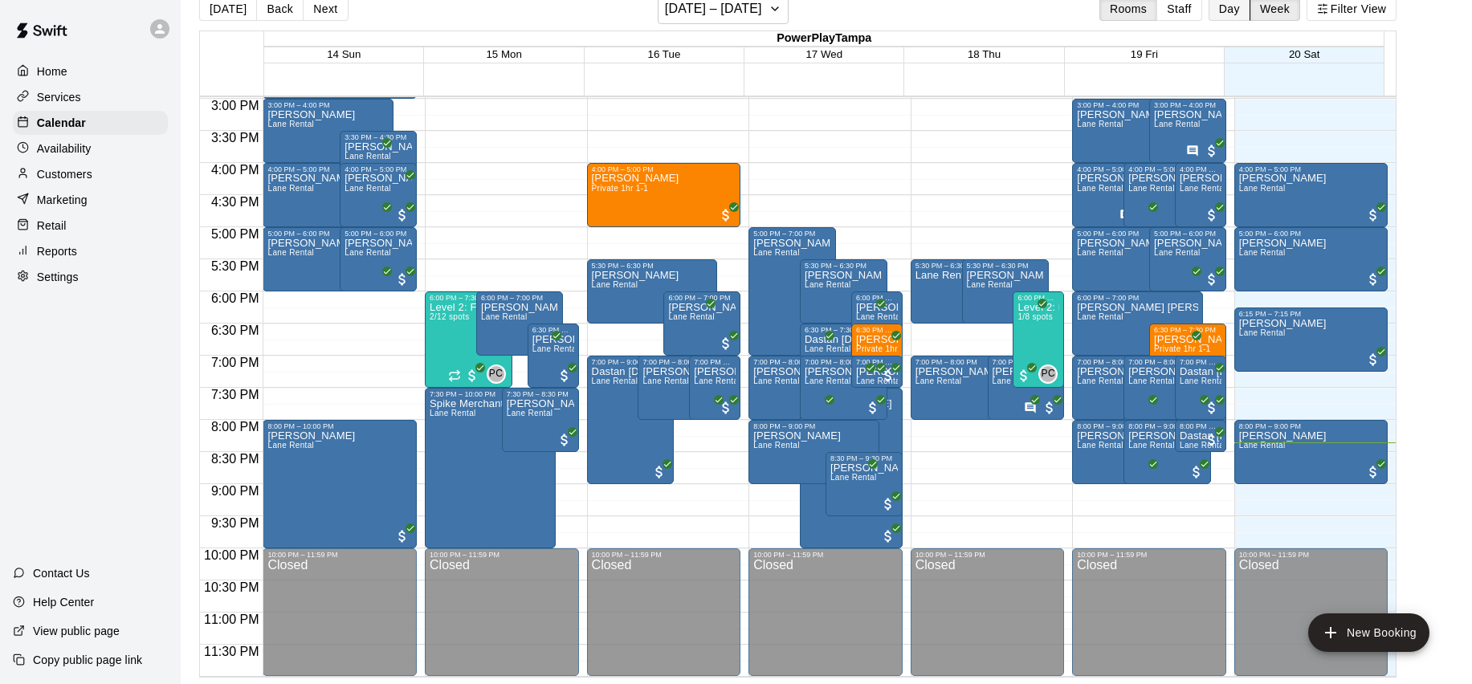
click at [1247, 13] on button "Day" at bounding box center [1230, 9] width 42 height 24
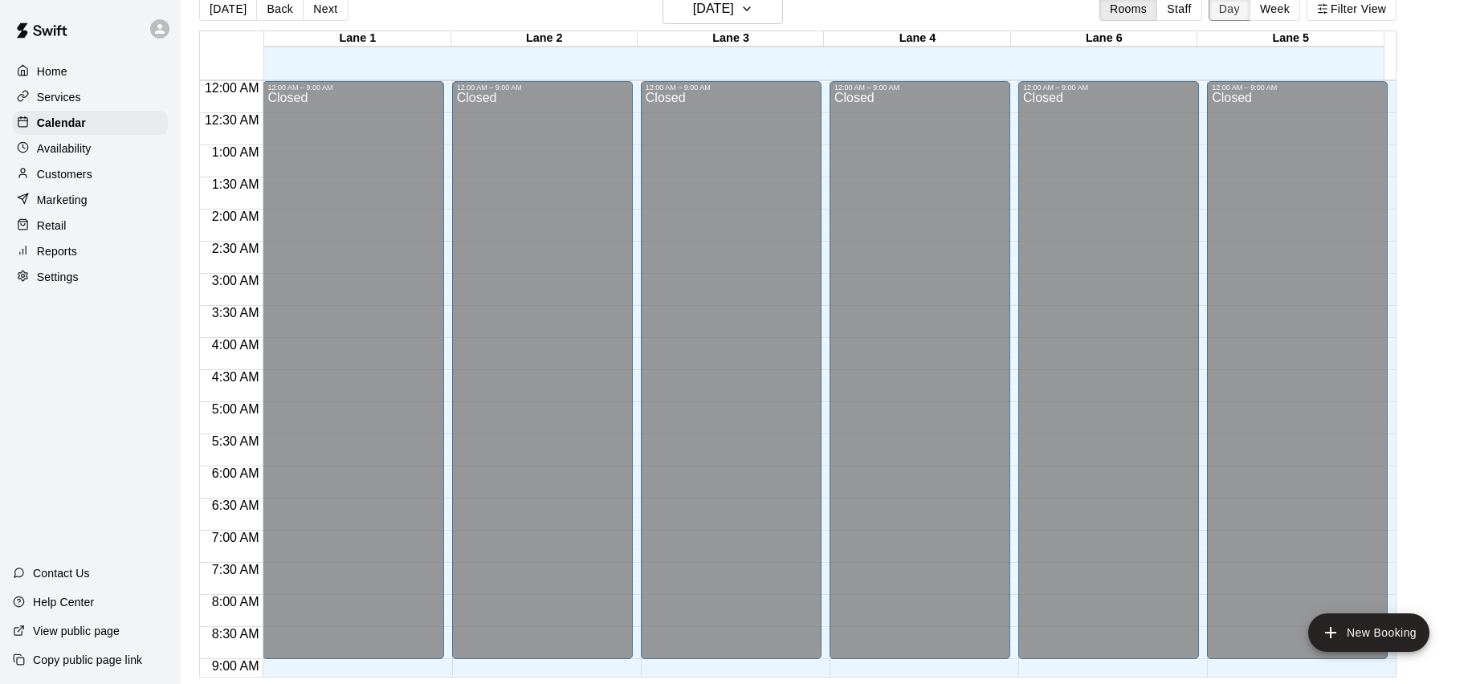
scroll to position [946, 0]
